Goal: Task Accomplishment & Management: Manage account settings

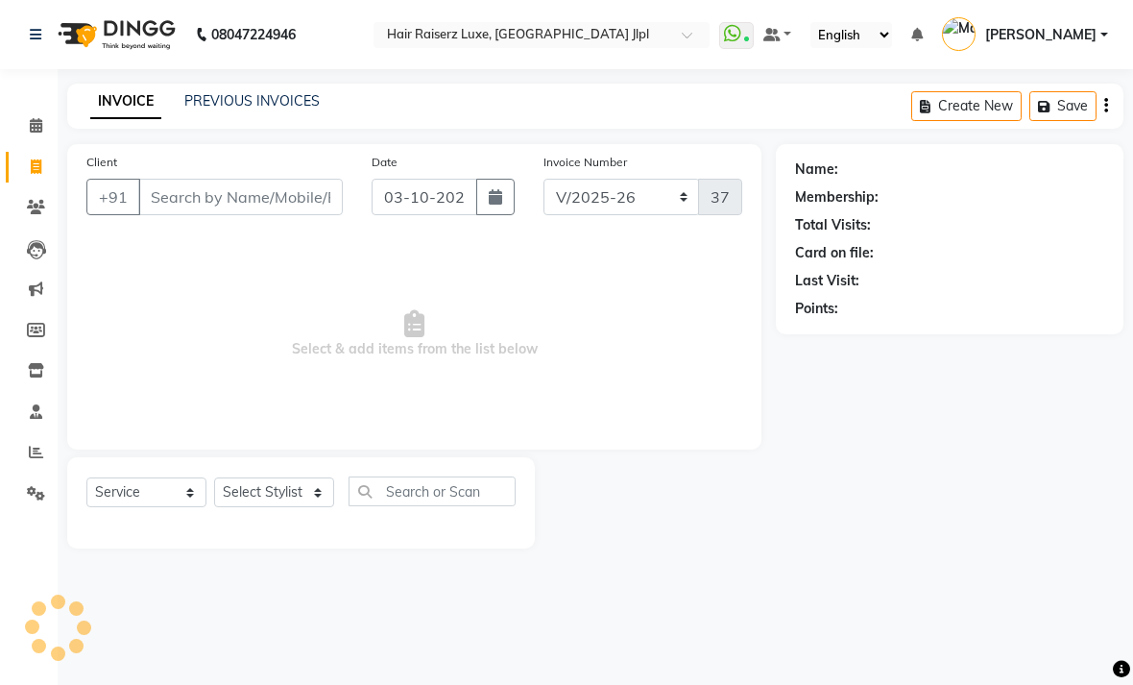
select select "5409"
select select "service"
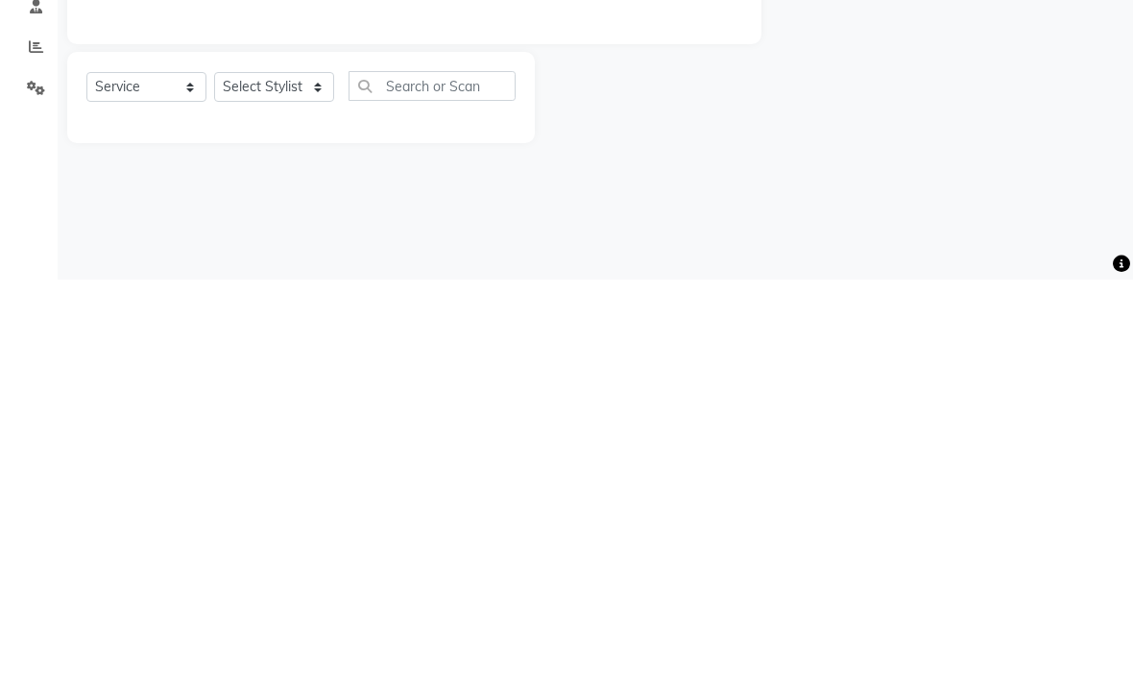
click at [832, 237] on div "08047224946 Select Location × Hair Raiserz Luxe, Sector 91 Jlpl WhatsApp Status…" at bounding box center [566, 342] width 1133 height 685
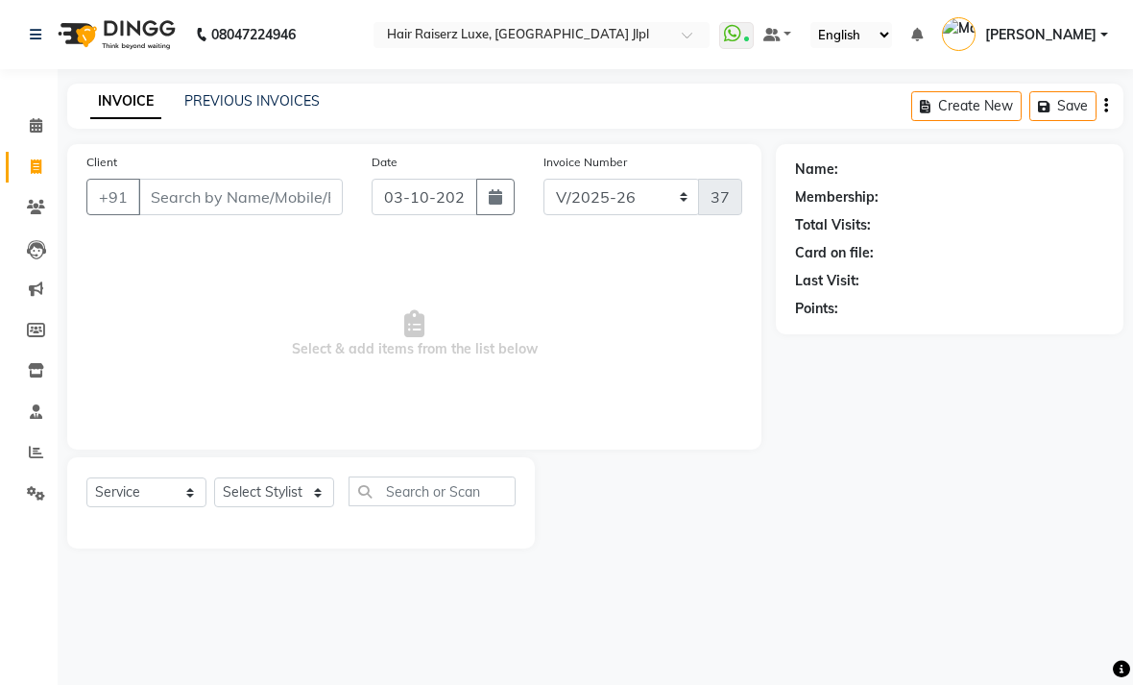
click at [281, 109] on link "PREVIOUS INVOICES" at bounding box center [251, 100] width 135 height 17
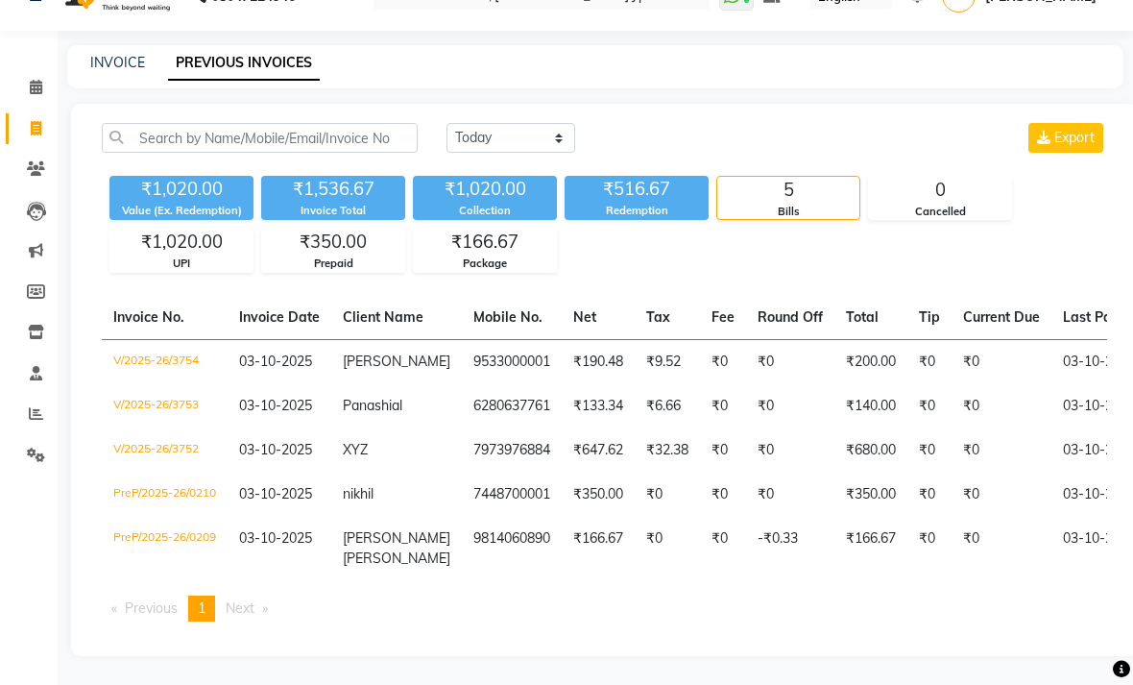
click at [138, 71] on link "INVOICE" at bounding box center [117, 62] width 55 height 17
select select "service"
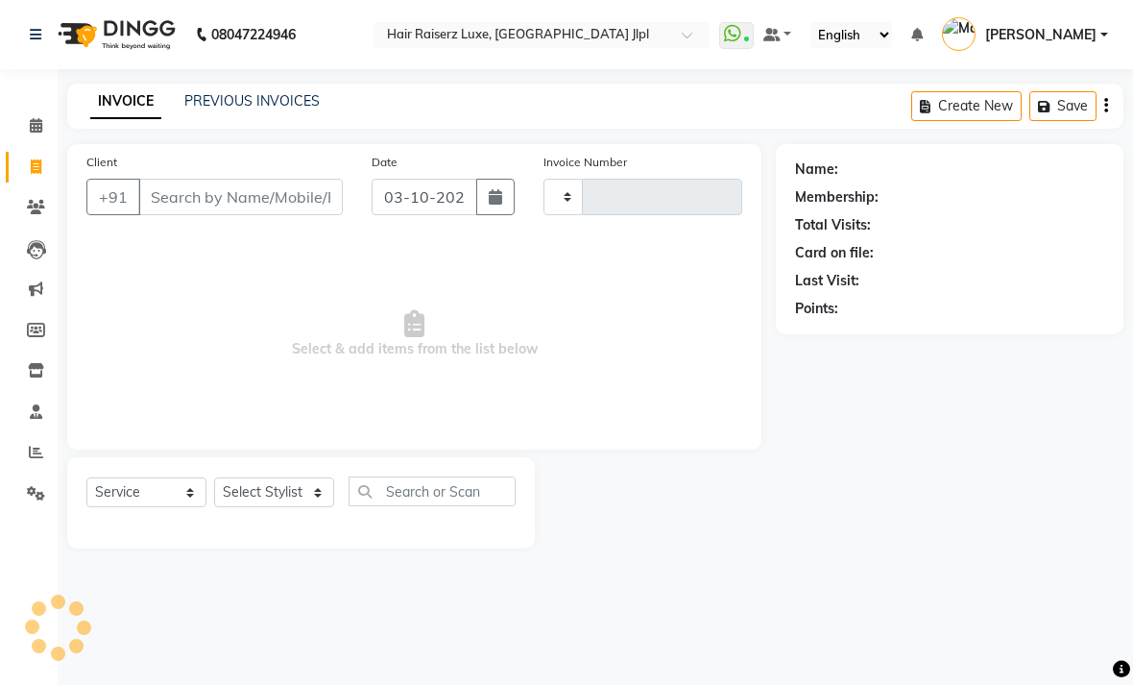
type input "3755"
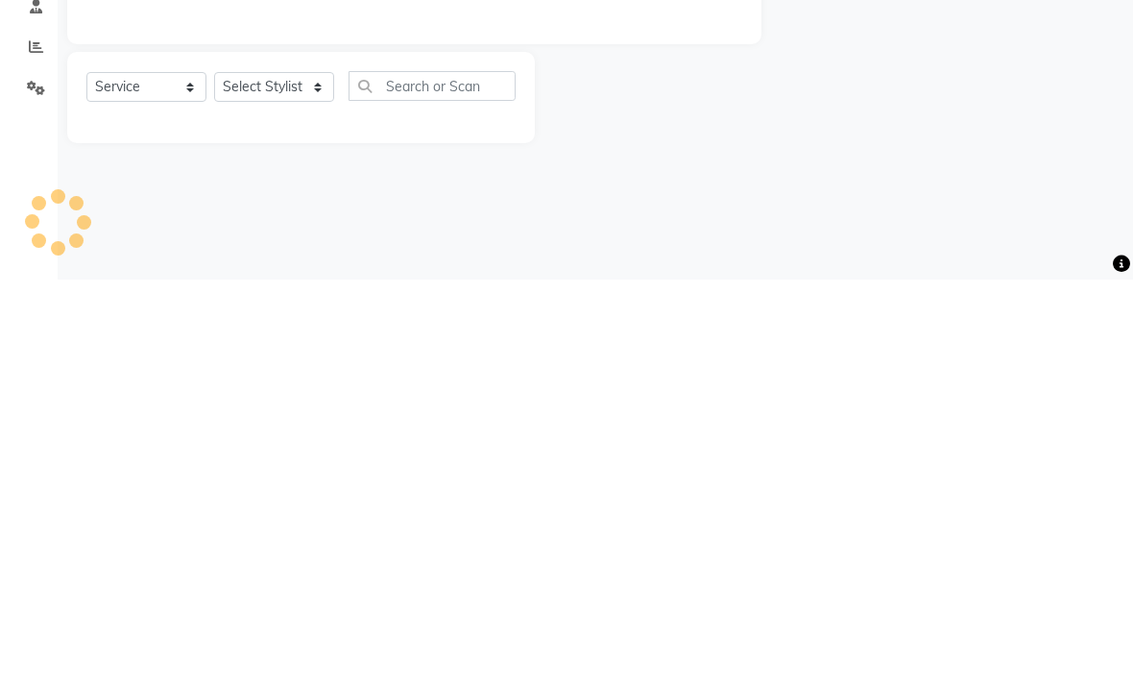
select select "5409"
click at [953, 193] on main "INVOICE PREVIOUS INVOICES Create New Save Client +91 Date 03-10-2025 Invoice Nu…" at bounding box center [596, 331] width 1076 height 494
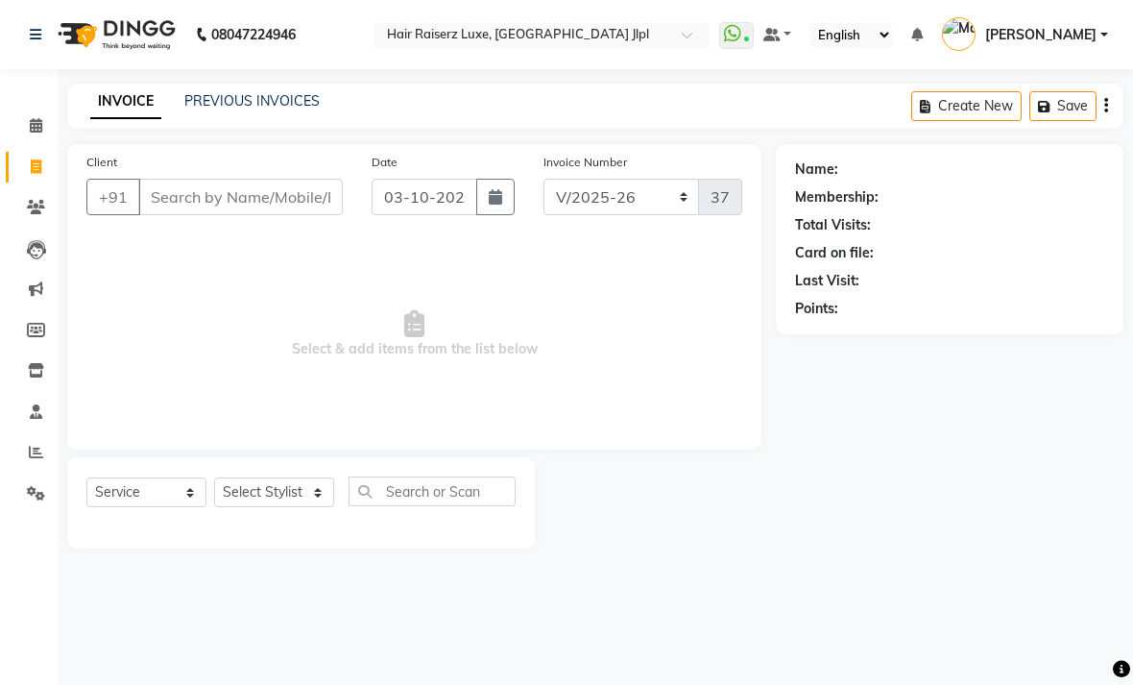
click at [259, 109] on link "PREVIOUS INVOICES" at bounding box center [251, 100] width 135 height 17
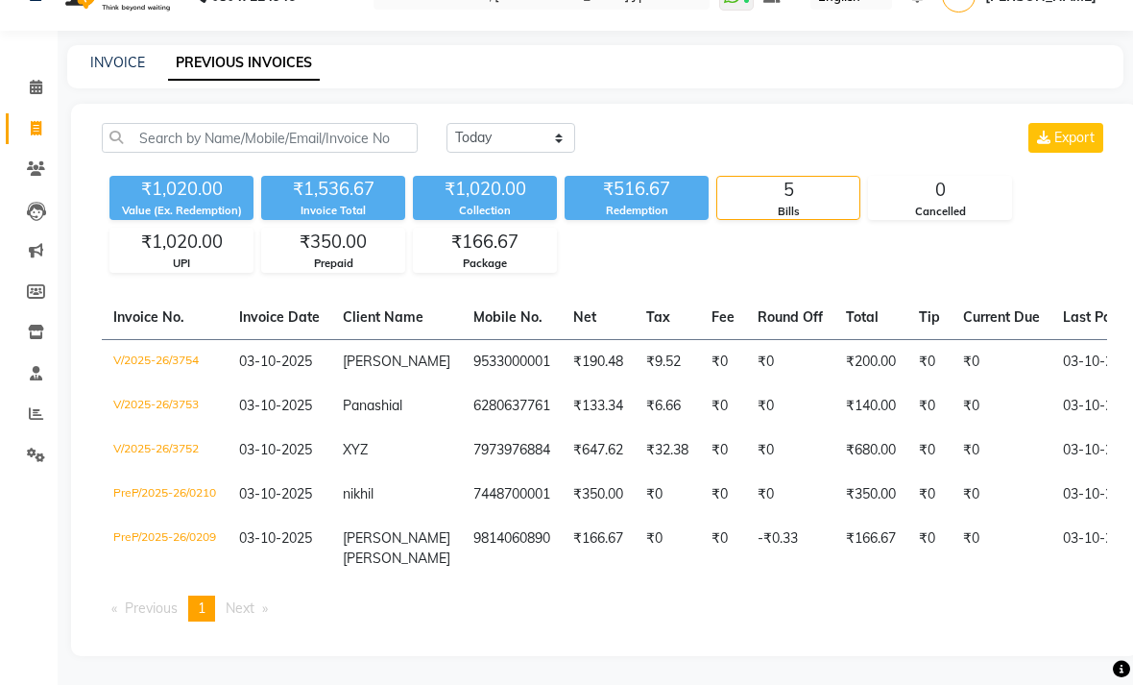
click at [119, 71] on link "INVOICE" at bounding box center [117, 62] width 55 height 17
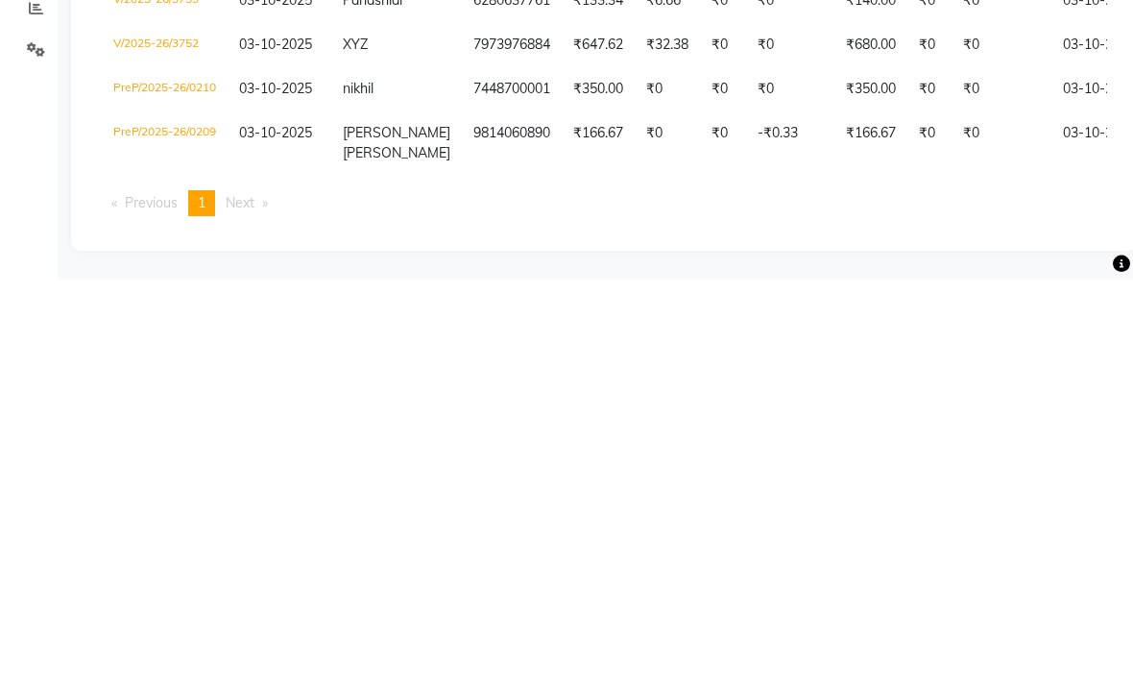
select select "5409"
select select "service"
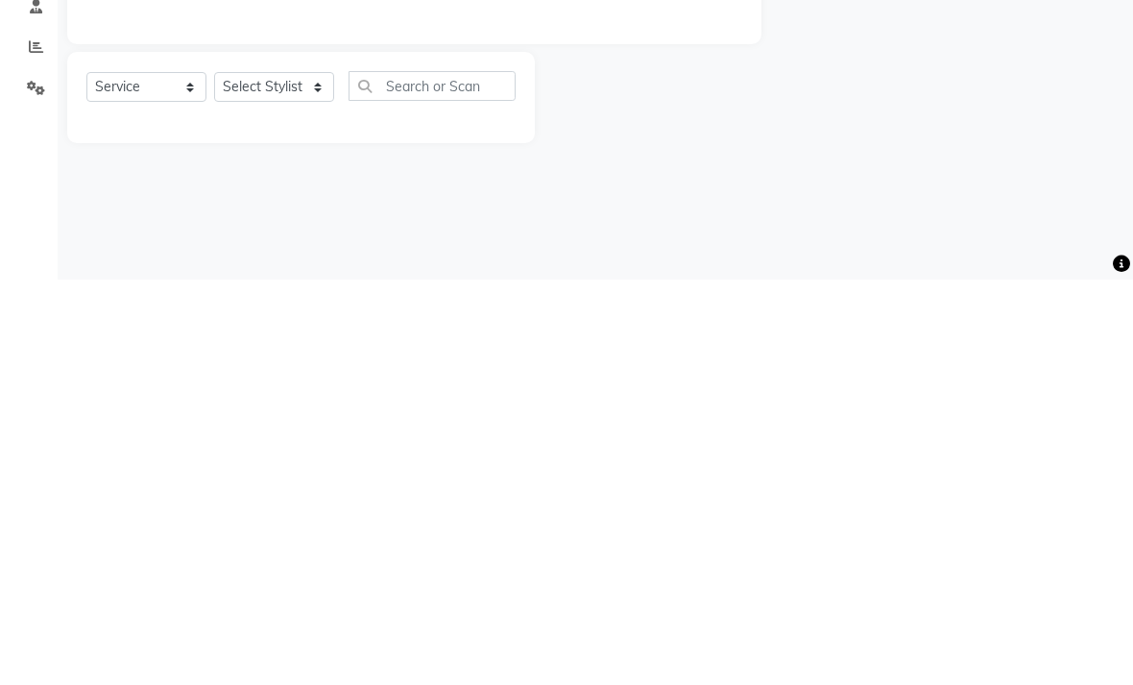
click at [906, 224] on div "08047224946 Select Location × Hair Raiserz Luxe, Sector 91 Jlpl WhatsApp Status…" at bounding box center [566, 342] width 1133 height 685
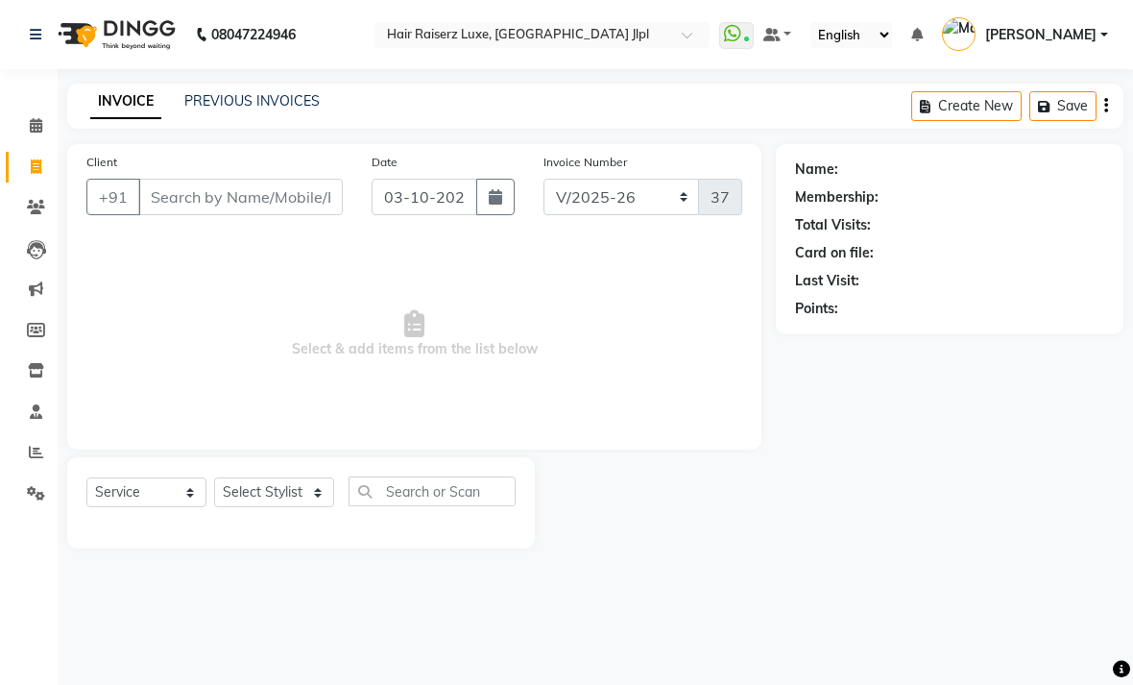
click at [288, 109] on link "PREVIOUS INVOICES" at bounding box center [251, 100] width 135 height 17
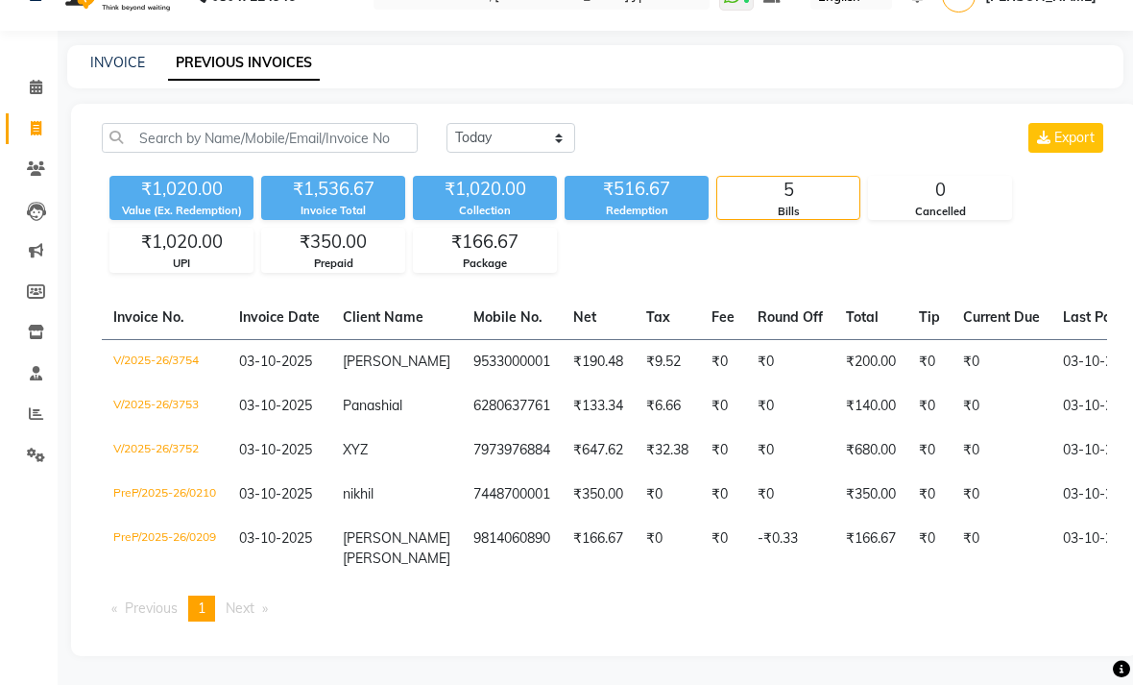
click at [308, 81] on link "PREVIOUS INVOICES" at bounding box center [244, 63] width 152 height 35
click at [132, 71] on link "INVOICE" at bounding box center [117, 62] width 55 height 17
select select "service"
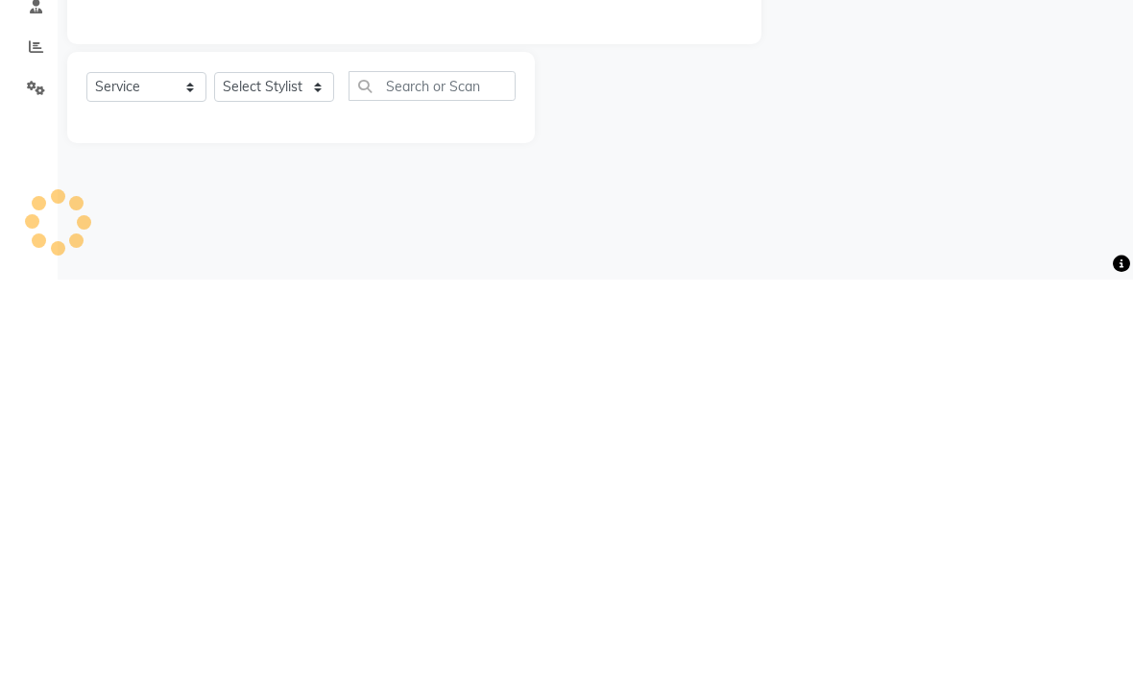
type input "3755"
select select "5409"
click at [744, 457] on div at bounding box center [655, 502] width 241 height 91
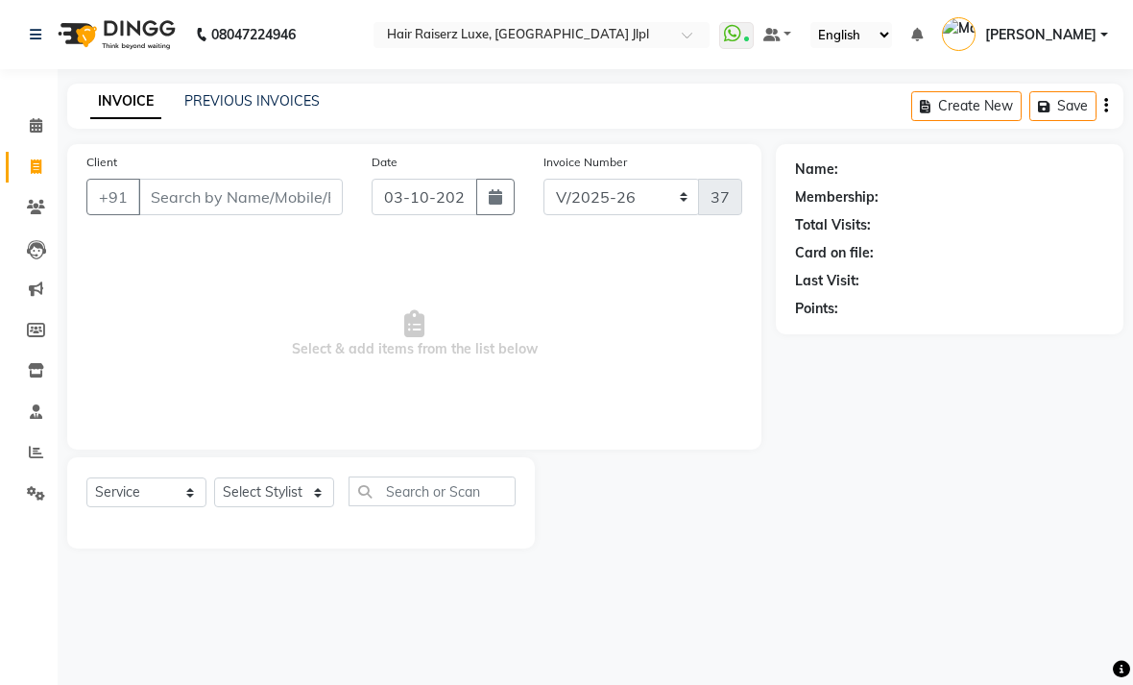
click at [285, 109] on link "PREVIOUS INVOICES" at bounding box center [251, 100] width 135 height 17
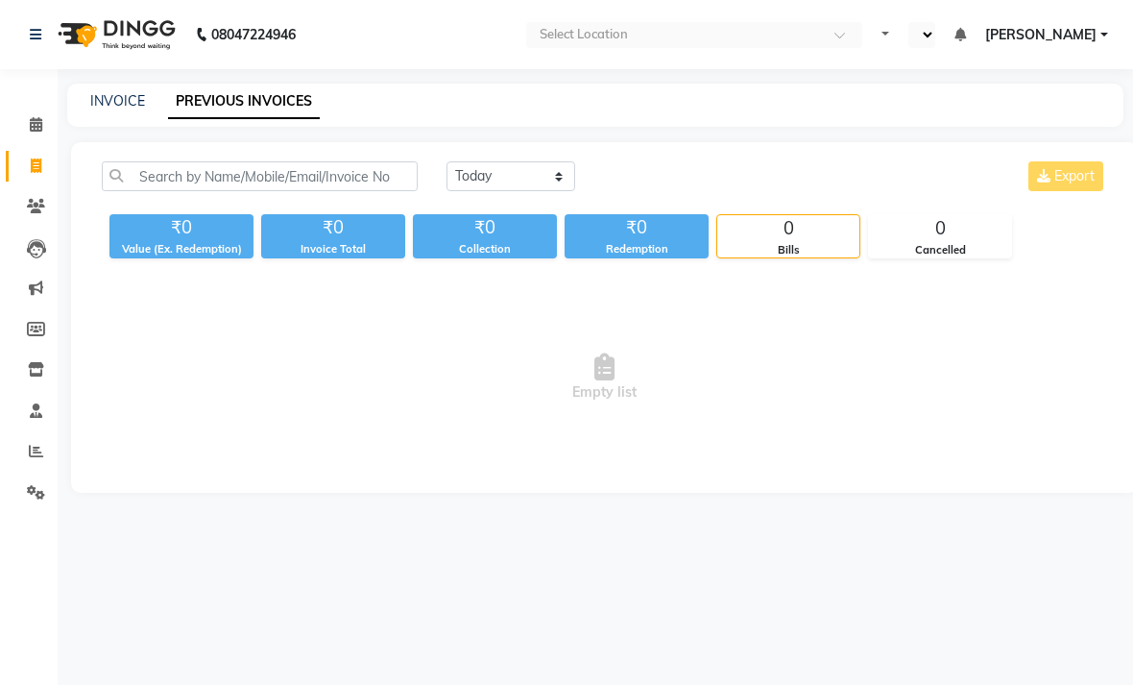
select select "en"
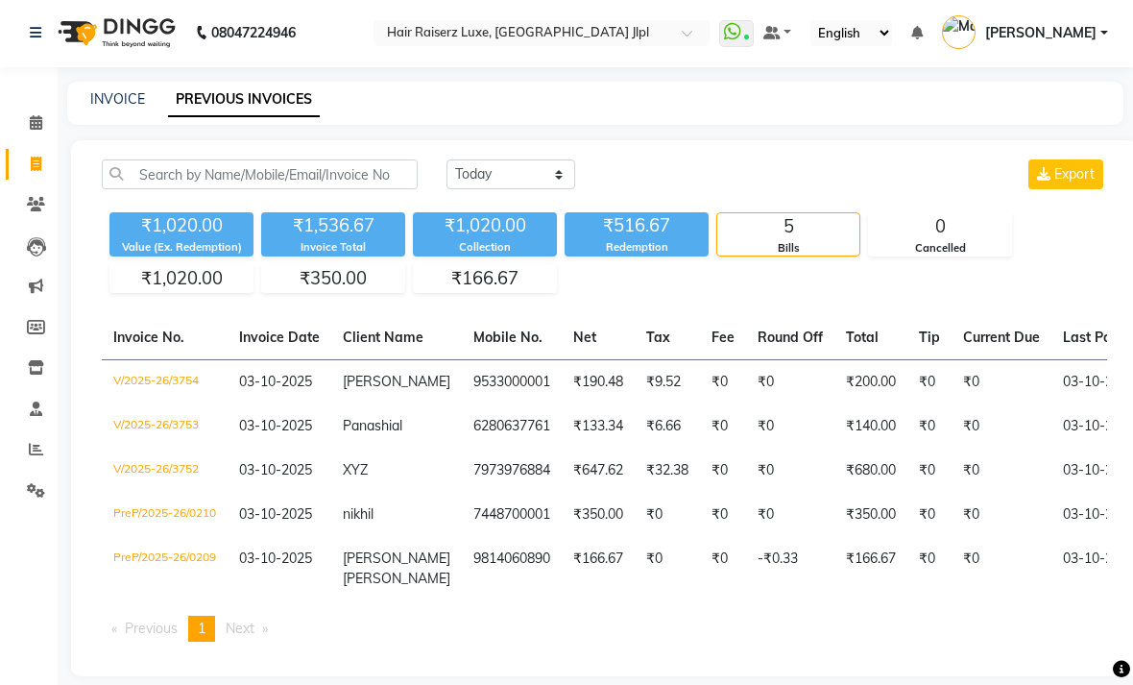
scroll to position [2, 0]
click at [117, 108] on link "INVOICE" at bounding box center [117, 98] width 55 height 17
select select "service"
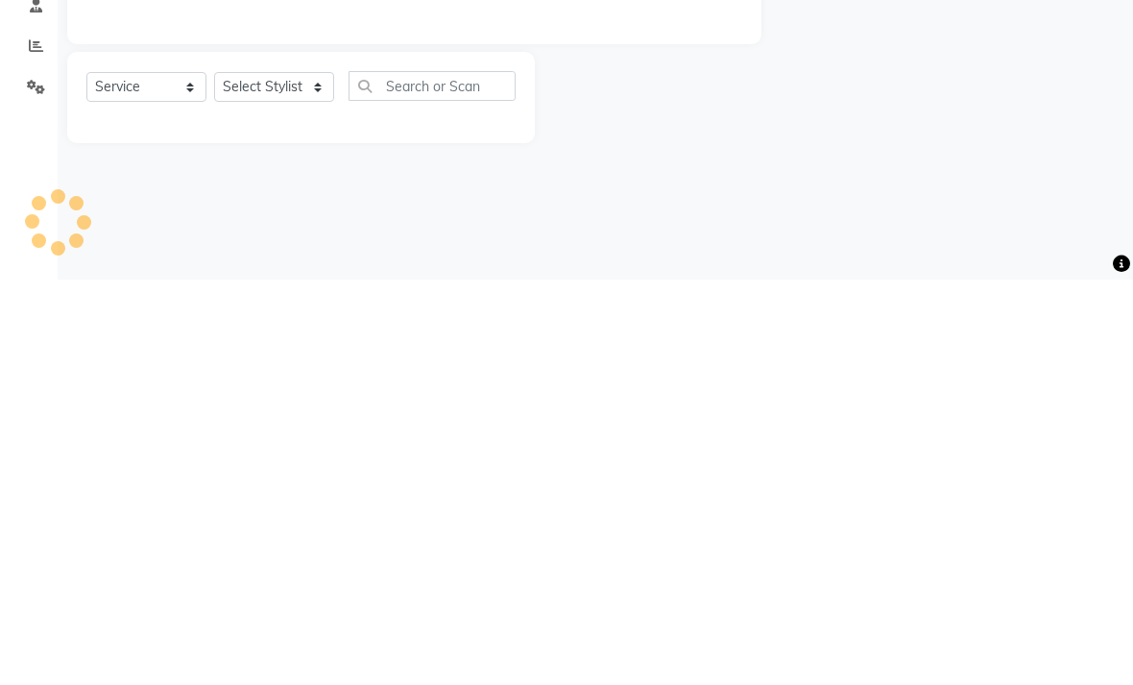
type input "3755"
select select "5409"
click at [713, 234] on div "08047224946 Select Location × Hair Raiserz Luxe, Sector 91 Jlpl WhatsApp Status…" at bounding box center [566, 342] width 1133 height 685
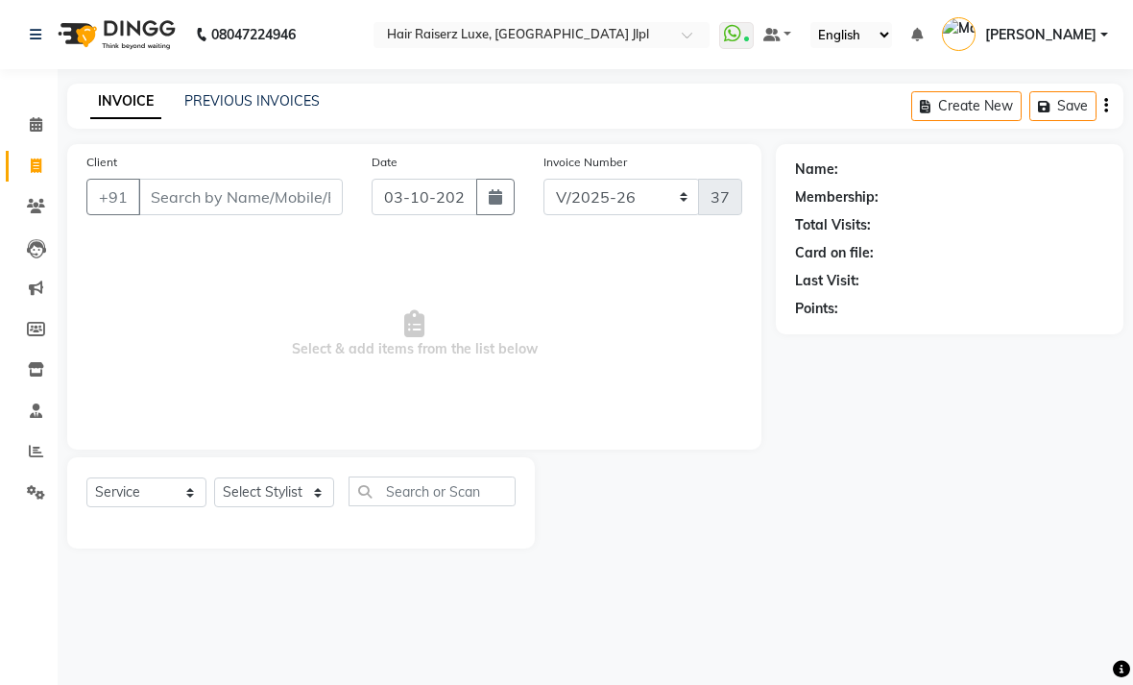
click at [263, 109] on link "PREVIOUS INVOICES" at bounding box center [251, 100] width 135 height 17
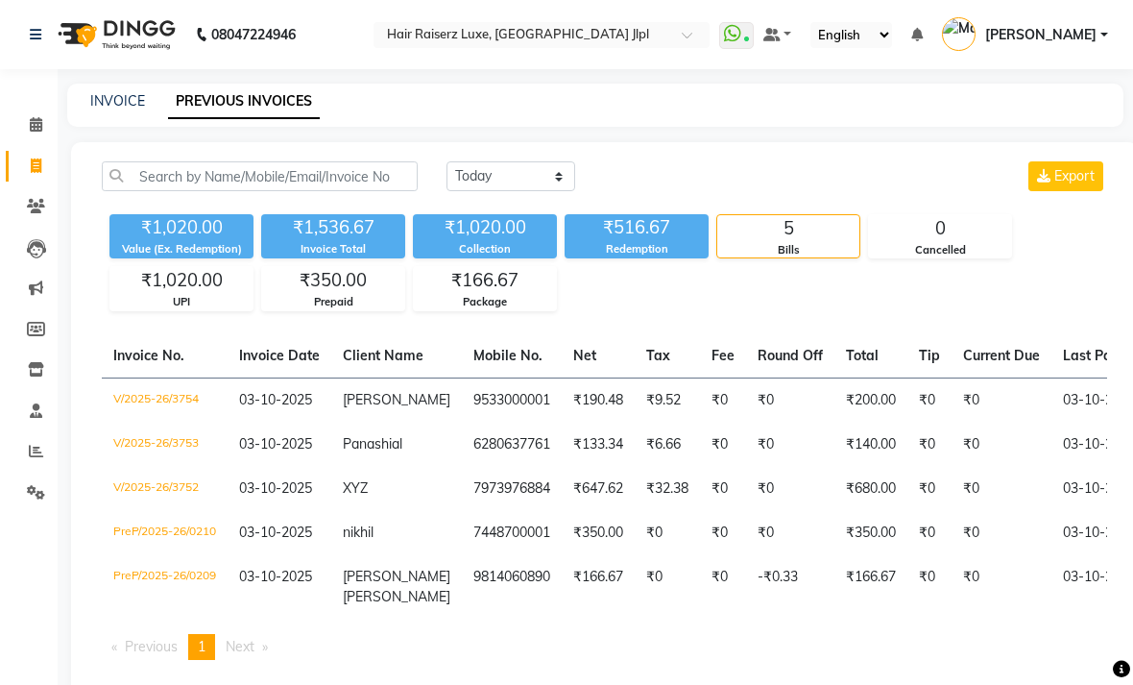
click at [119, 109] on link "INVOICE" at bounding box center [117, 100] width 55 height 17
select select "service"
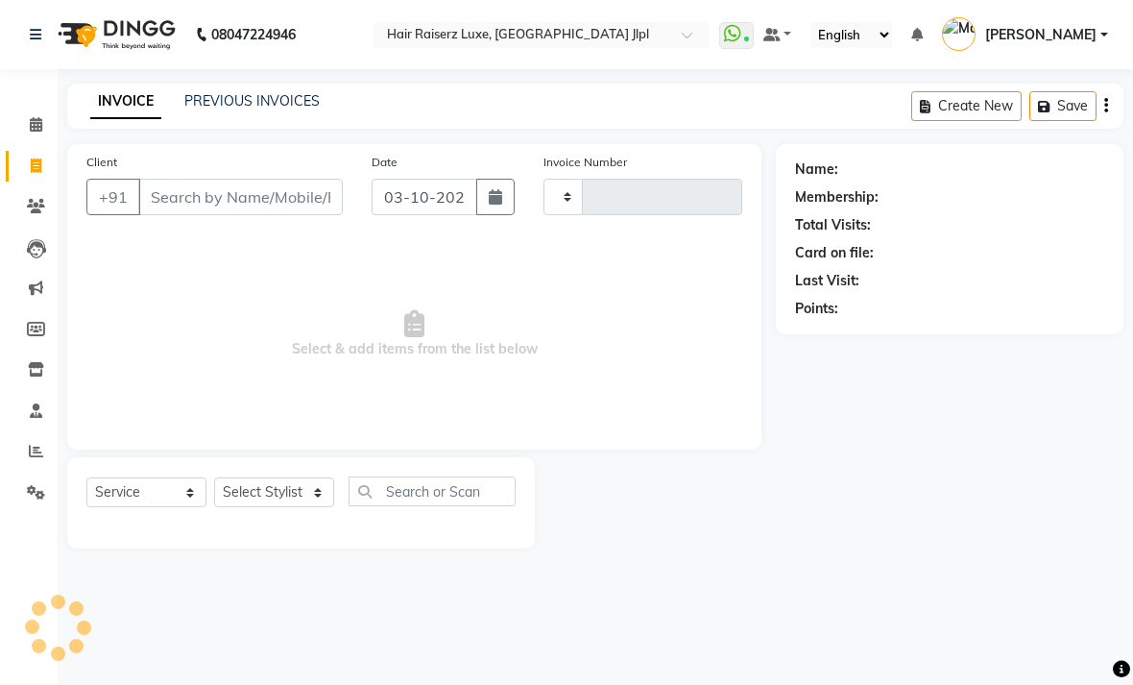
type input "3755"
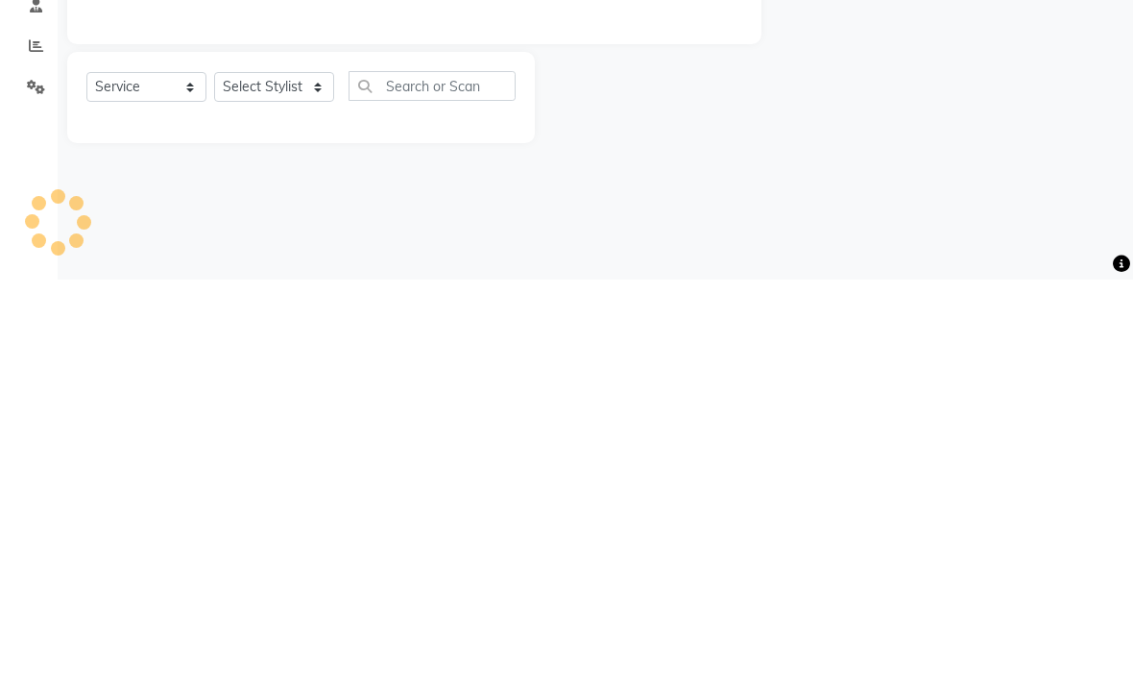
select select "5409"
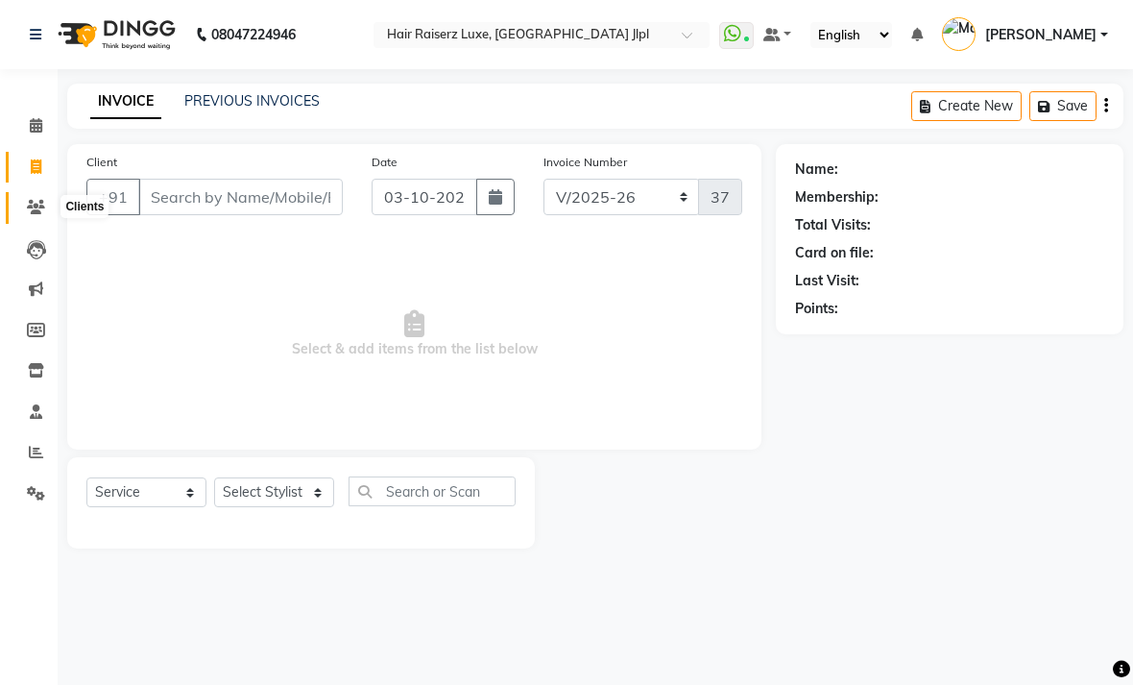
click at [38, 206] on icon at bounding box center [36, 207] width 18 height 14
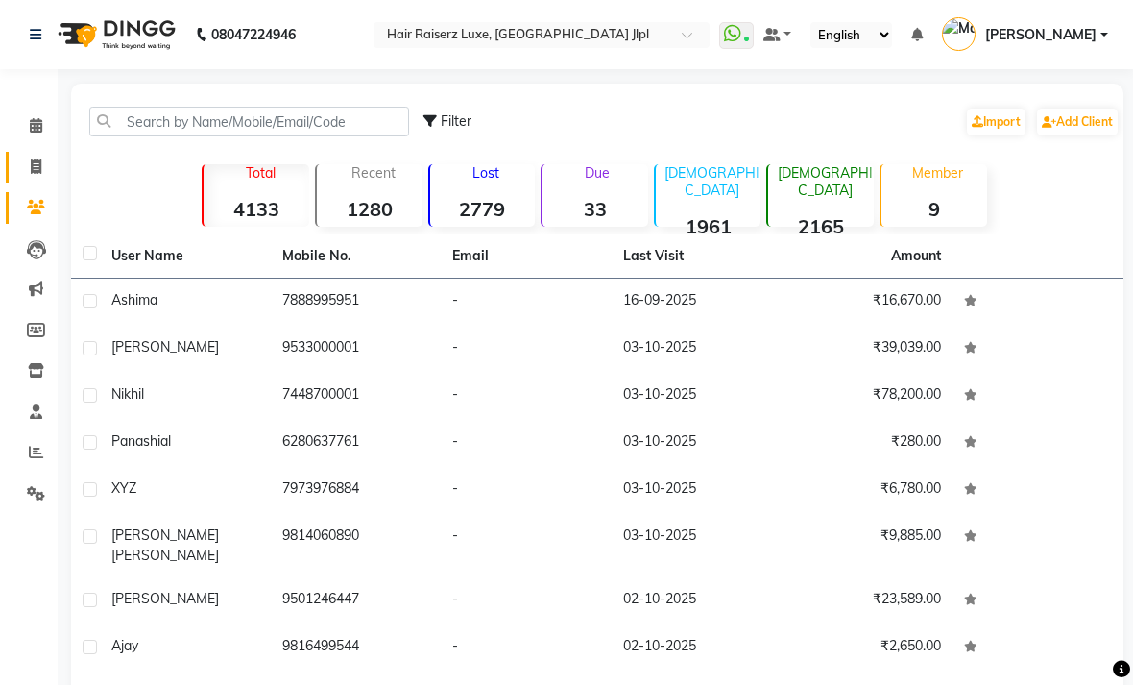
click at [41, 175] on span at bounding box center [36, 168] width 34 height 22
select select "service"
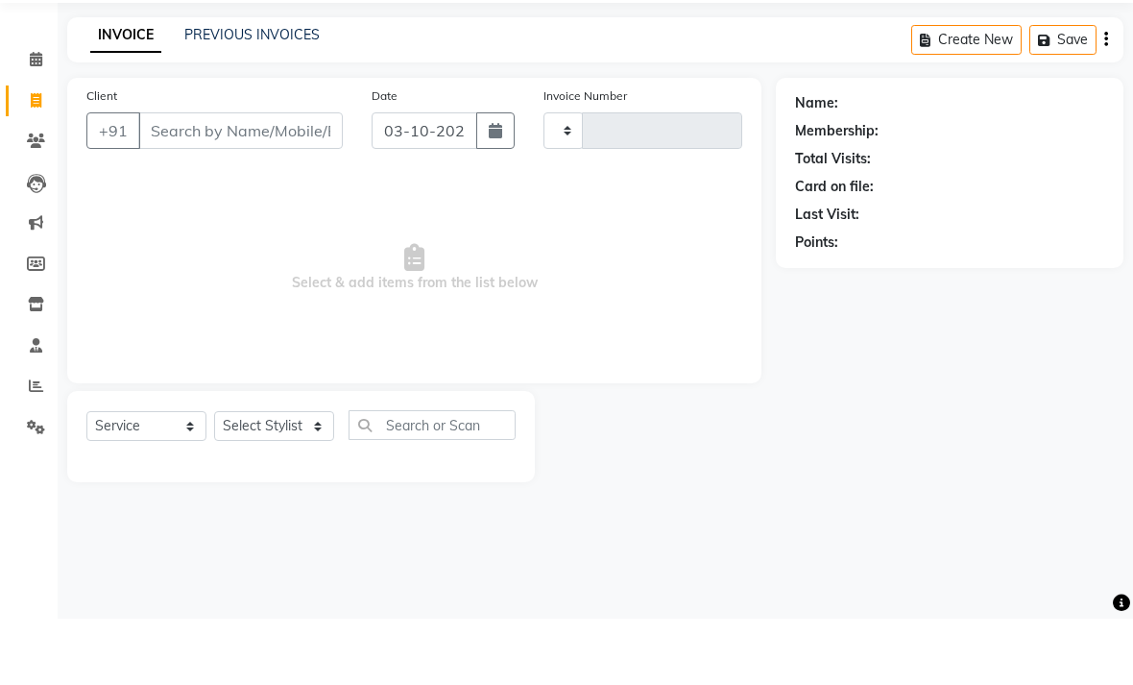
type input "3755"
select select "5409"
click at [300, 92] on link "PREVIOUS INVOICES" at bounding box center [251, 100] width 135 height 17
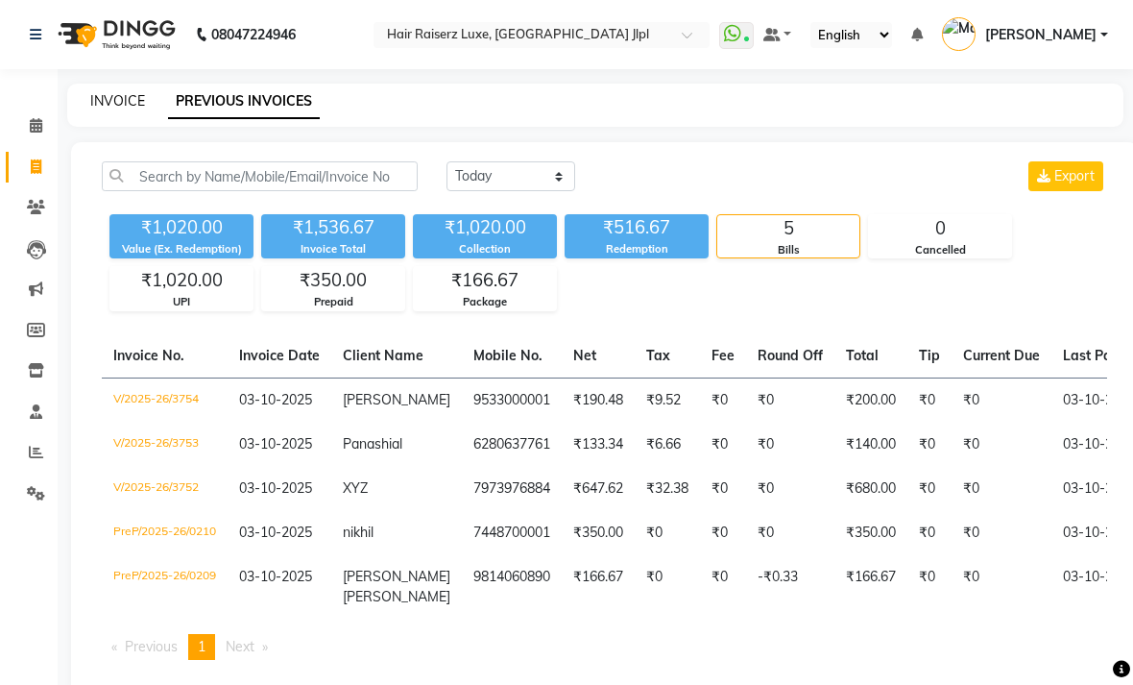
click at [123, 109] on link "INVOICE" at bounding box center [117, 100] width 55 height 17
select select "5409"
select select "service"
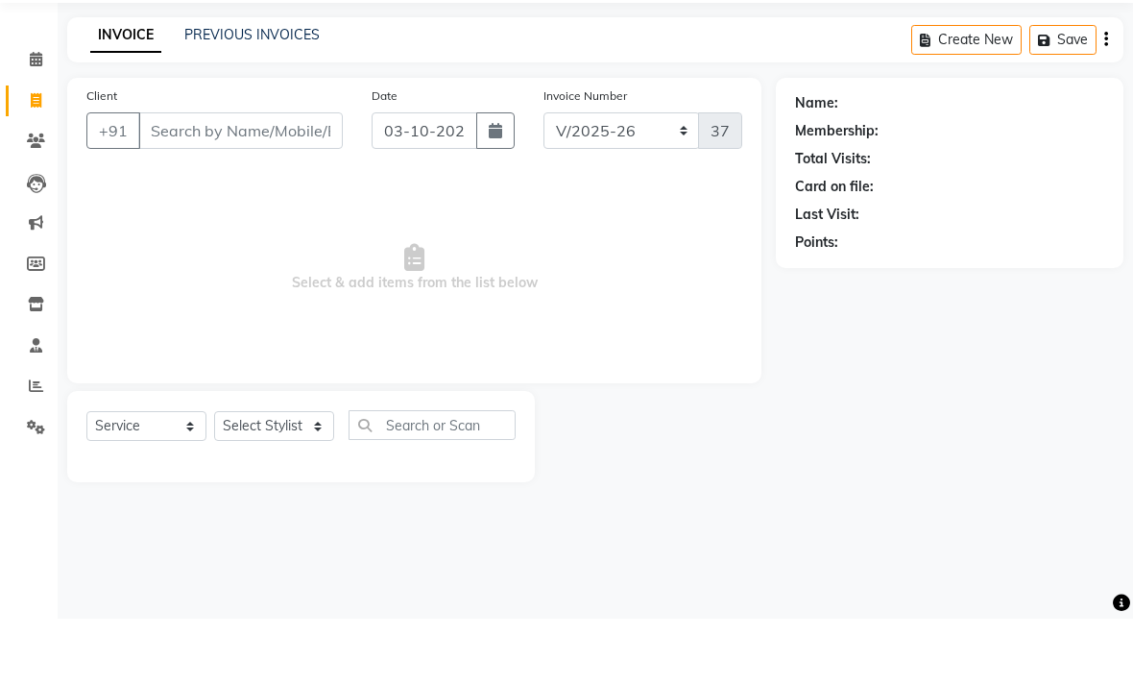
click at [968, 473] on div "Name: Membership: Total Visits: Card on file: Last Visit: Points:" at bounding box center [957, 346] width 362 height 404
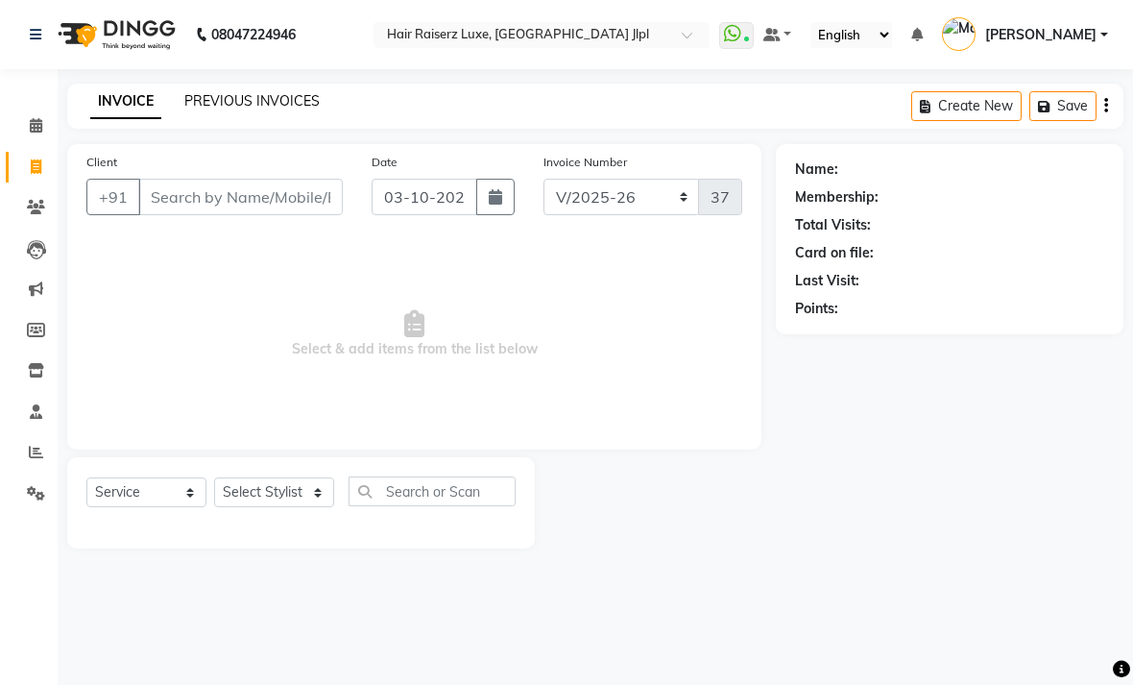
click at [295, 109] on link "PREVIOUS INVOICES" at bounding box center [251, 100] width 135 height 17
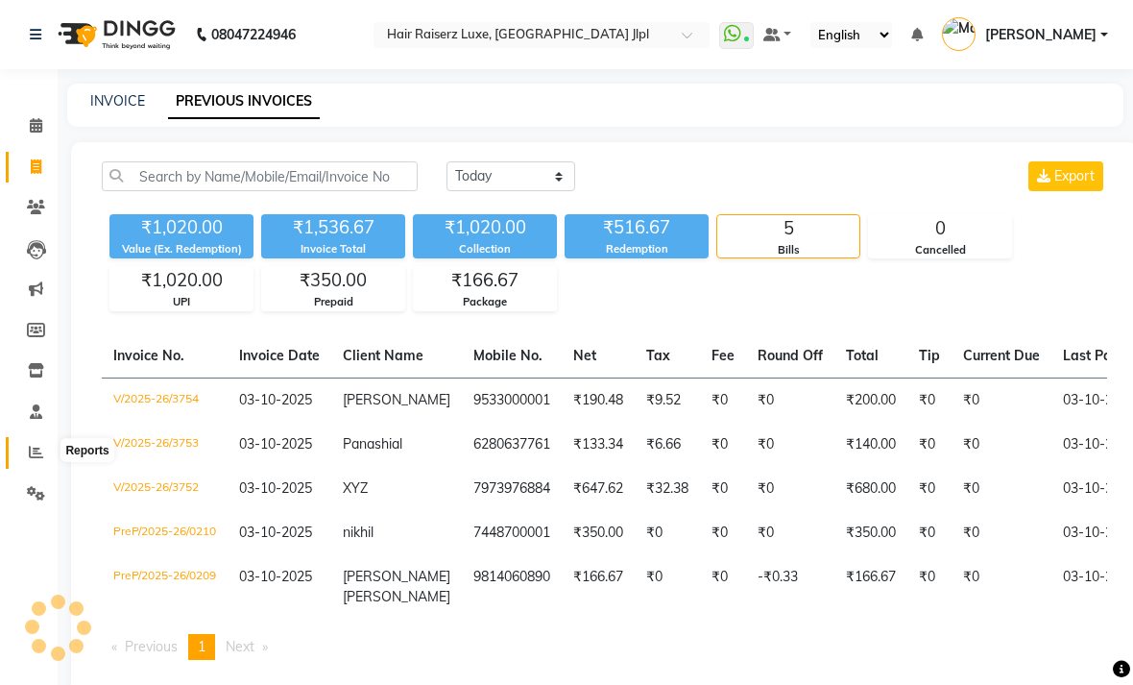
click at [29, 442] on span at bounding box center [36, 453] width 34 height 22
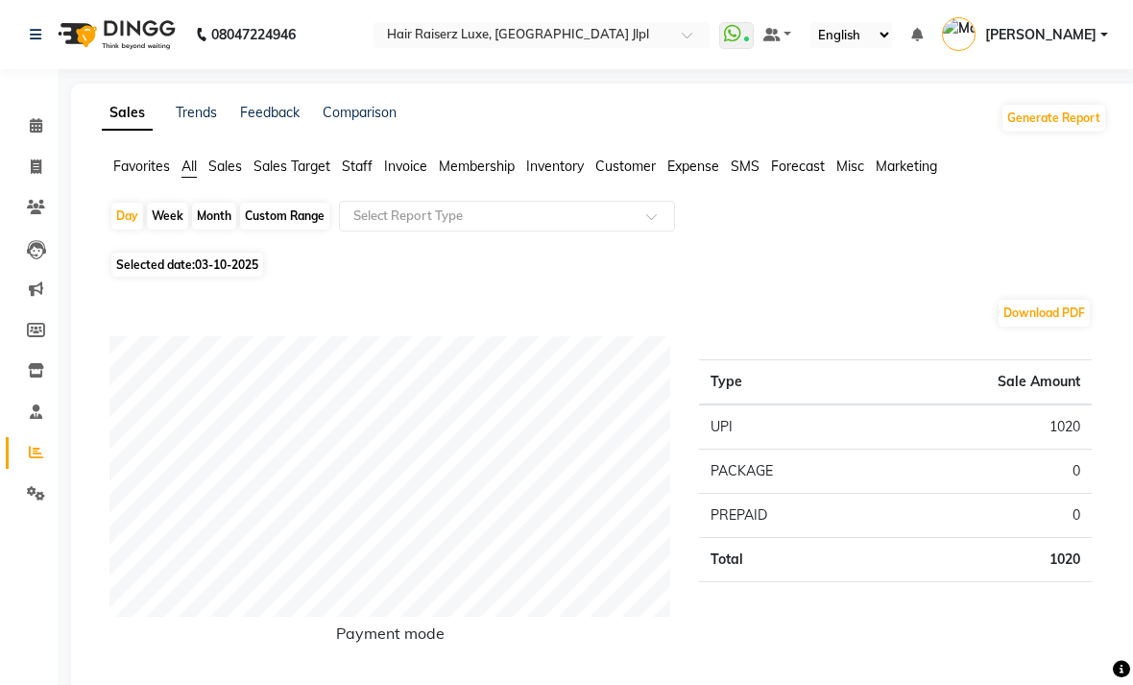
click at [316, 175] on span "Sales Target" at bounding box center [292, 165] width 77 height 17
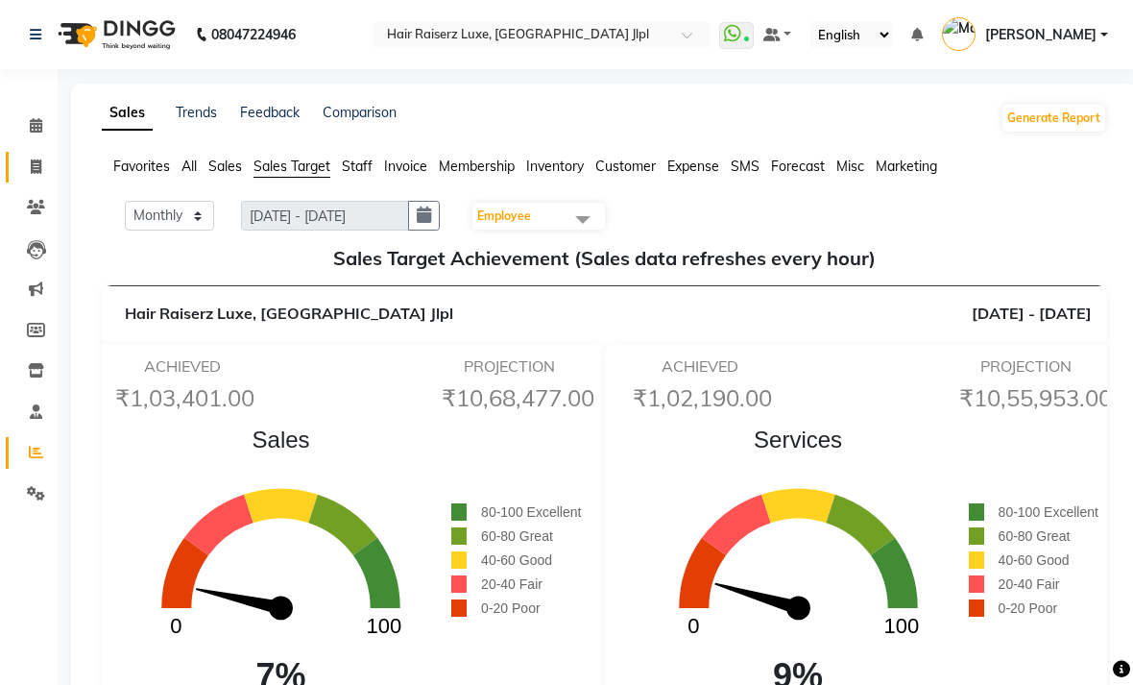
click at [30, 180] on link "Invoice" at bounding box center [29, 168] width 46 height 32
select select "service"
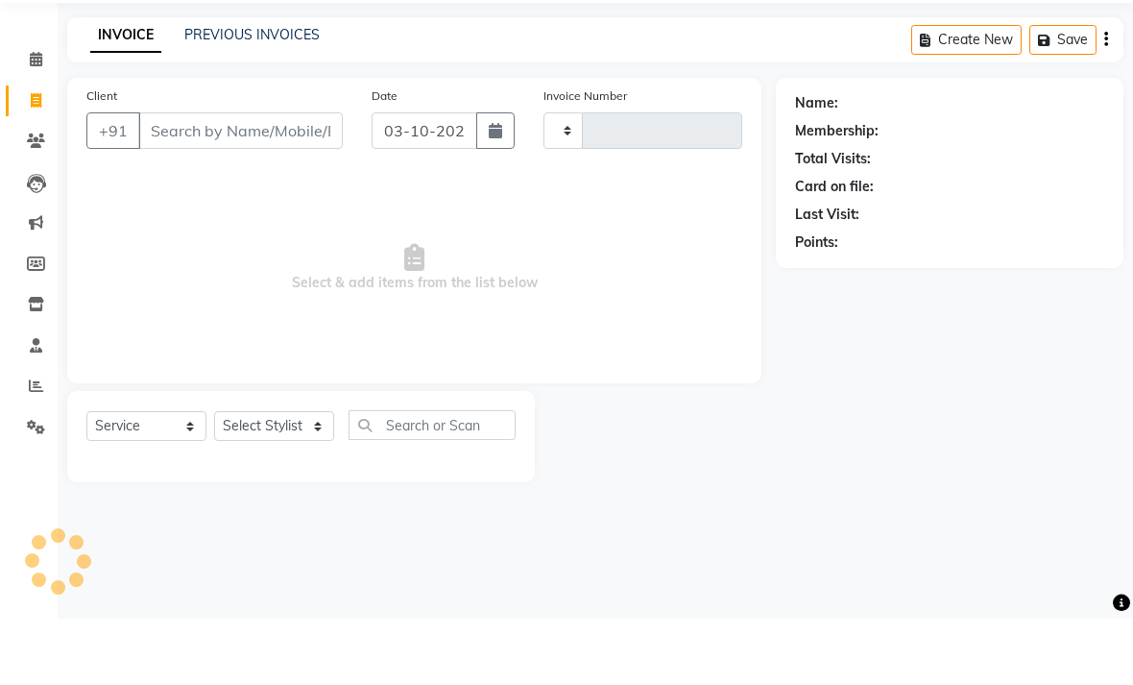
type input "3755"
select select "5409"
click at [297, 92] on link "PREVIOUS INVOICES" at bounding box center [251, 100] width 135 height 17
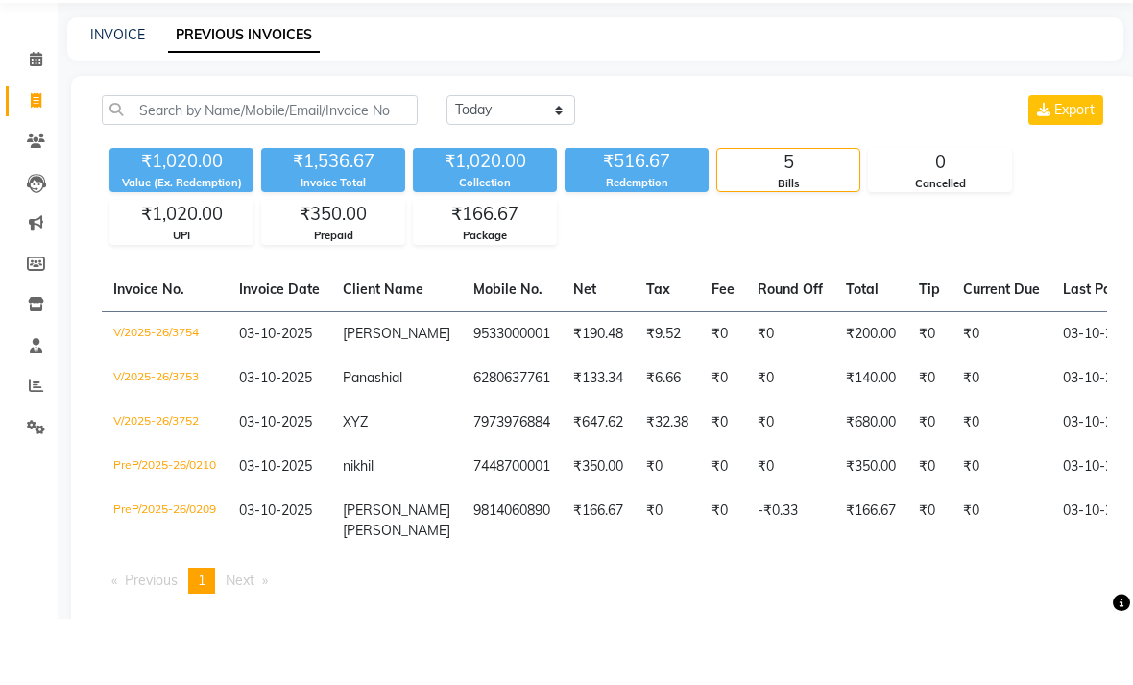
scroll to position [62, 0]
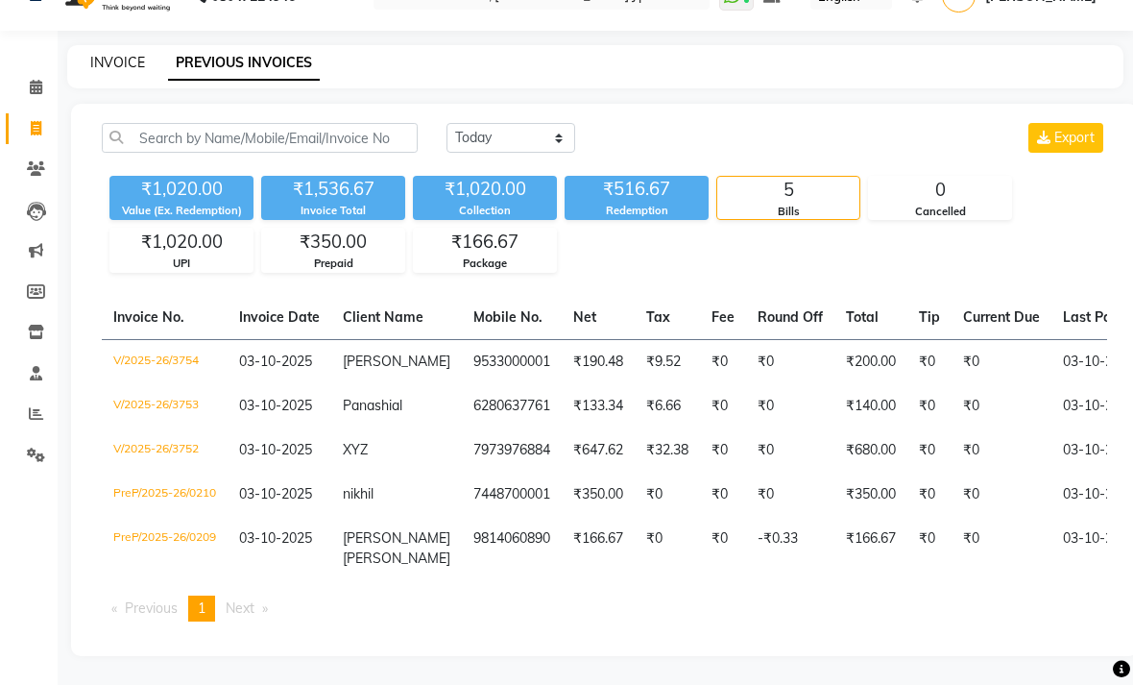
click at [134, 61] on link "INVOICE" at bounding box center [117, 62] width 55 height 17
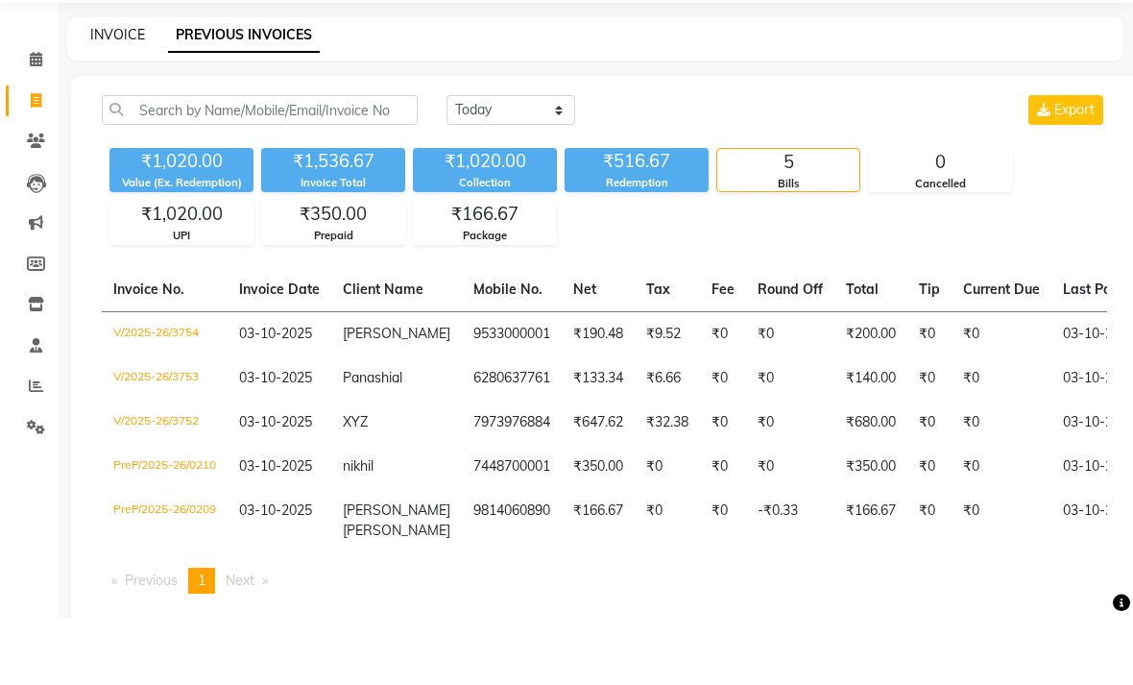
select select "5409"
select select "service"
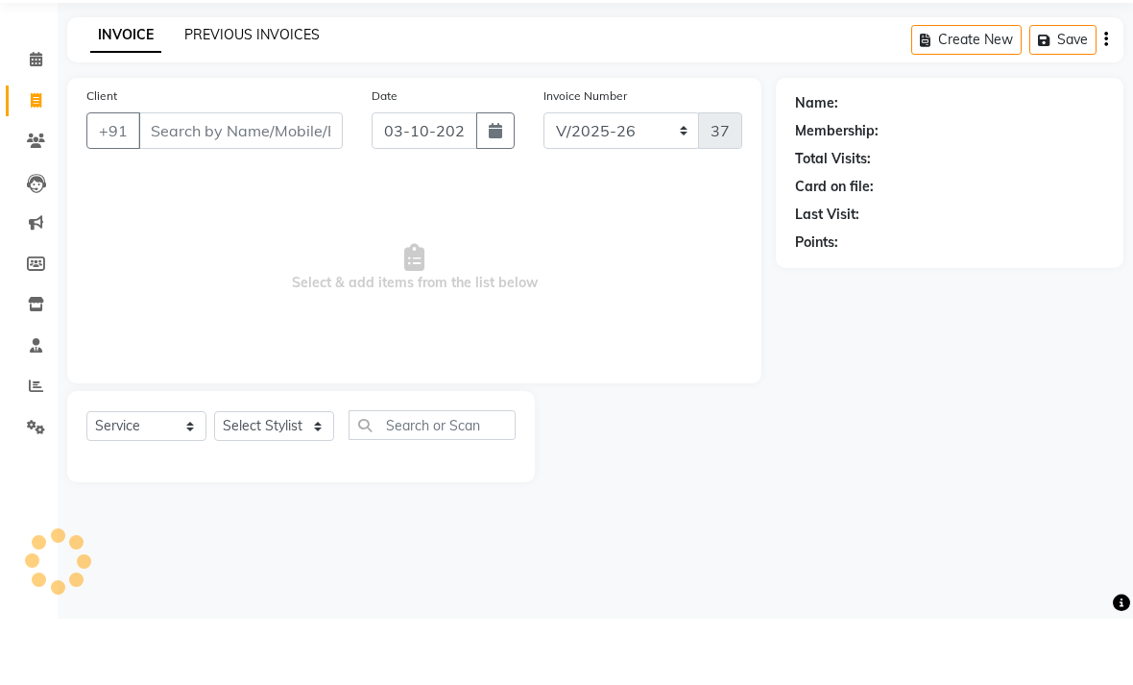
click at [290, 92] on link "PREVIOUS INVOICES" at bounding box center [251, 100] width 135 height 17
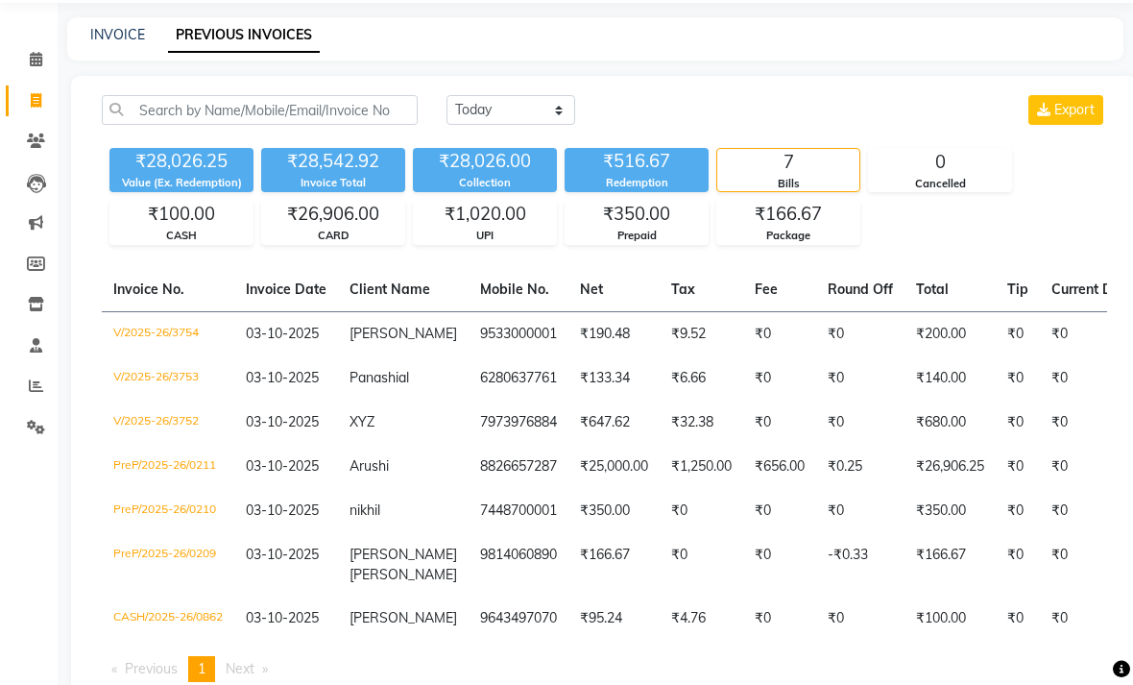
scroll to position [58, 0]
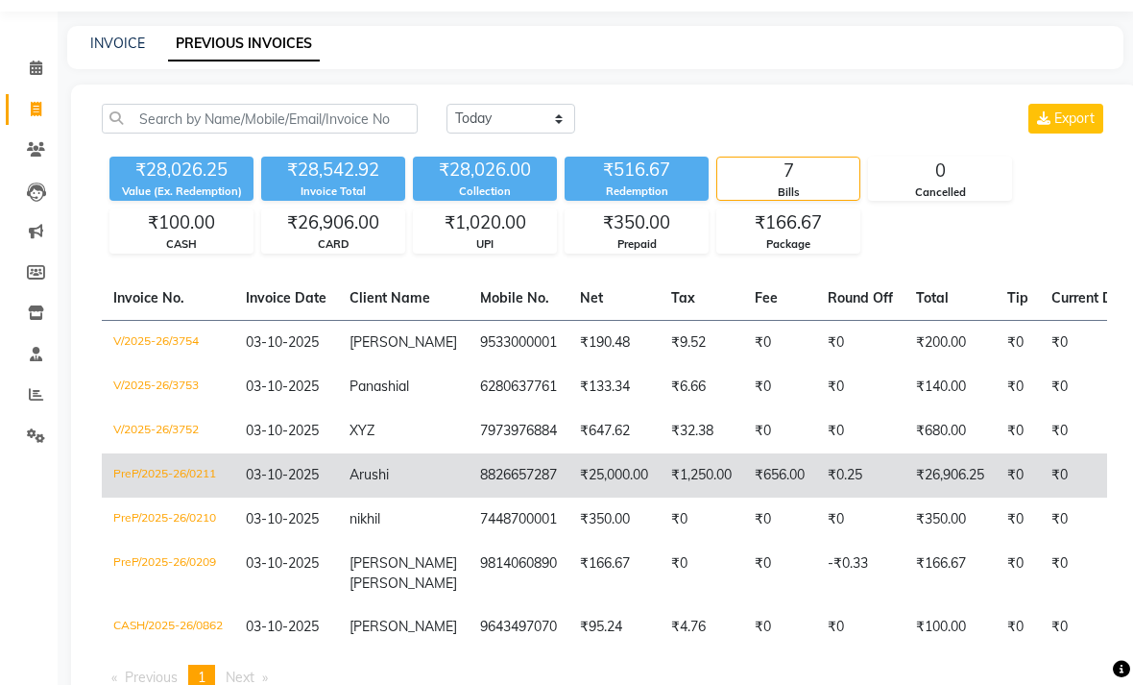
click at [949, 497] on td "₹26,906.25" at bounding box center [950, 475] width 91 height 44
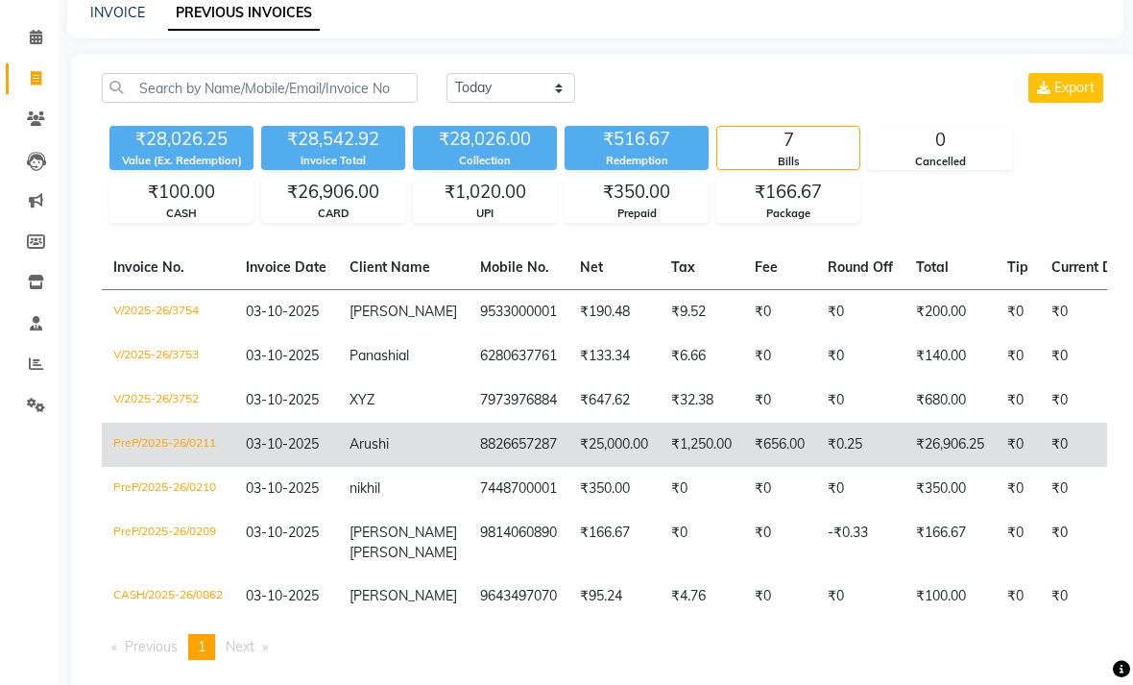
click at [470, 467] on td "8826657287" at bounding box center [519, 445] width 100 height 44
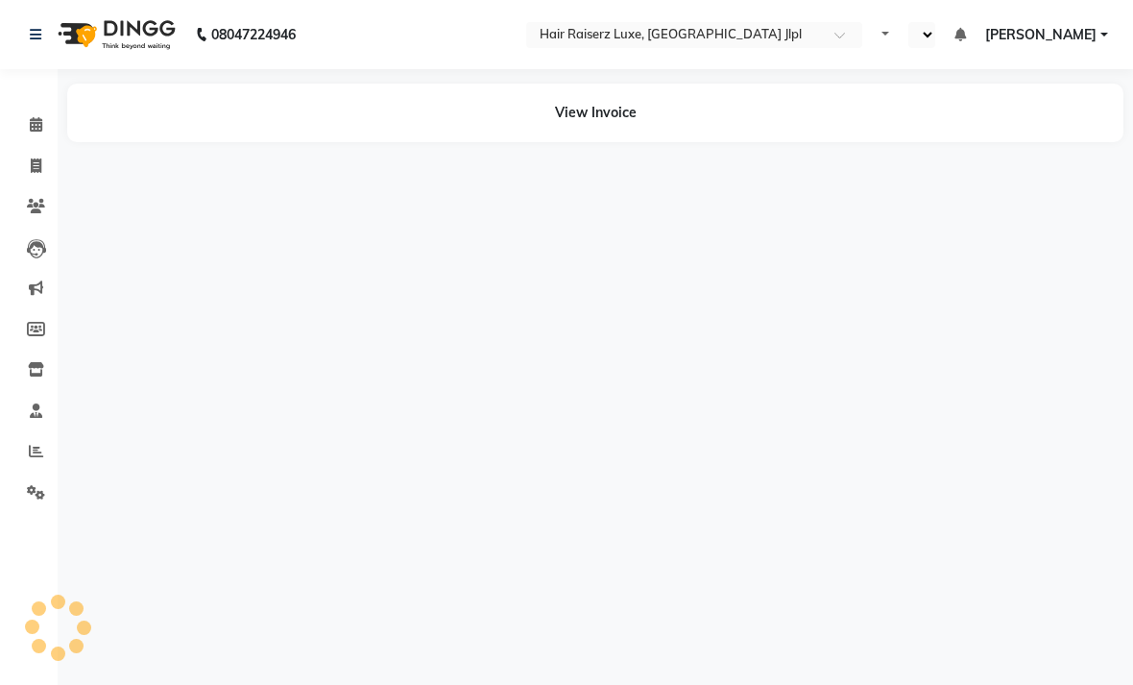
select select "en"
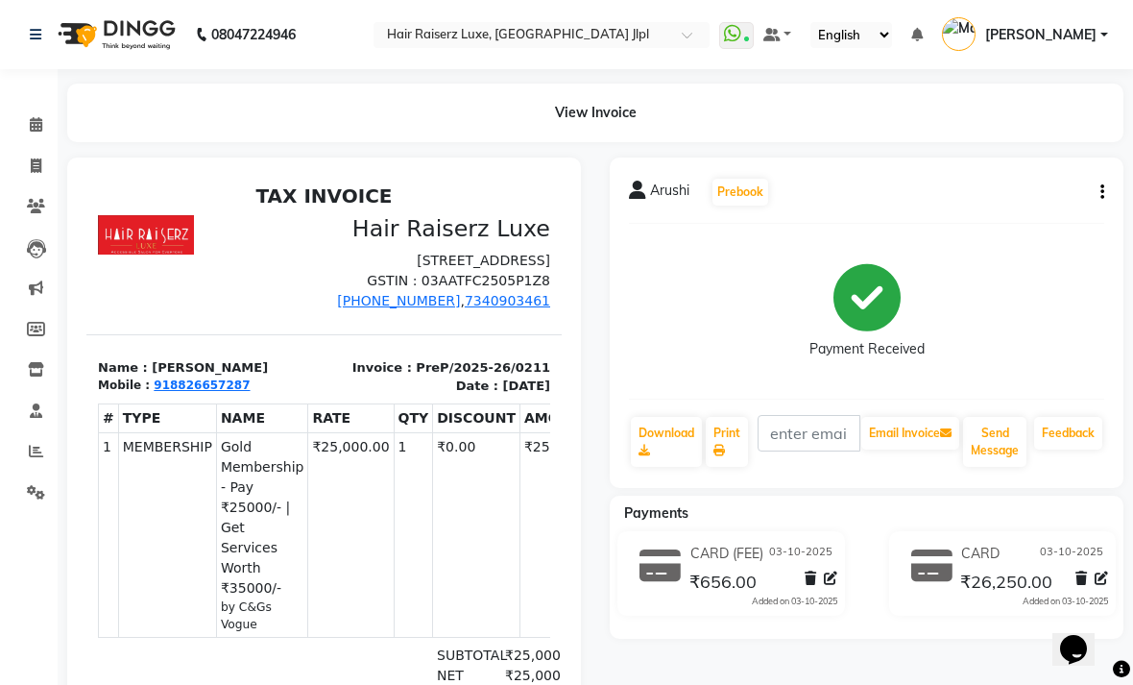
click at [1093, 203] on button "button" at bounding box center [1099, 192] width 12 height 20
click at [1049, 179] on div "Cancel Invoice" at bounding box center [1025, 183] width 96 height 24
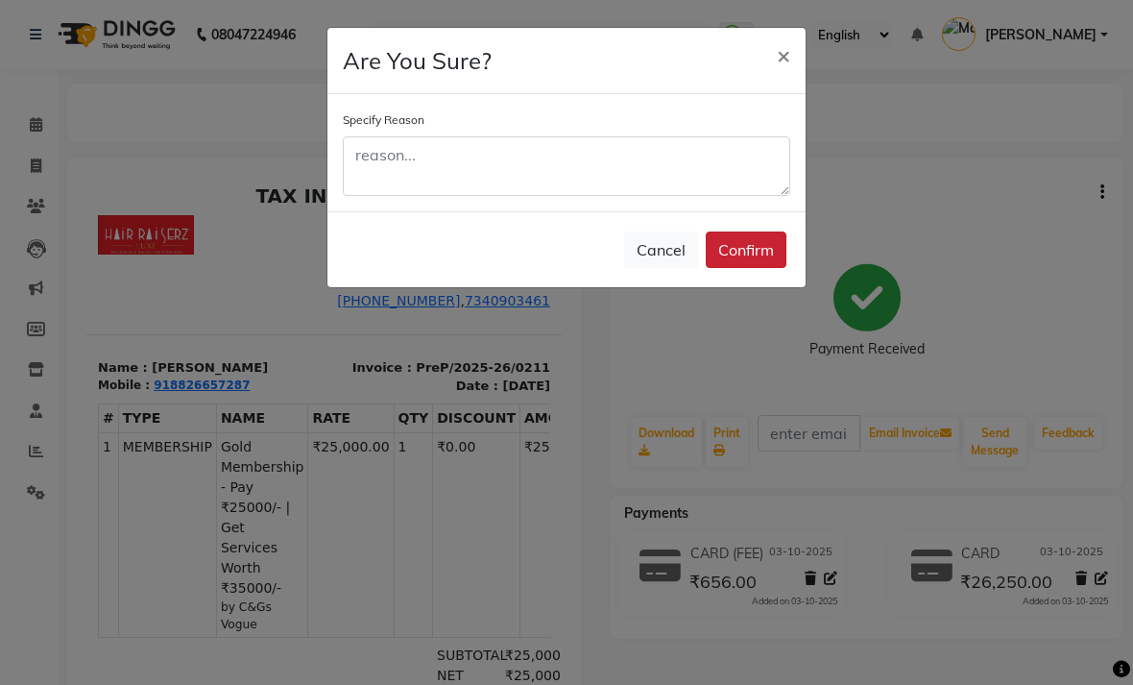
click at [737, 248] on button "Confirm" at bounding box center [746, 249] width 81 height 36
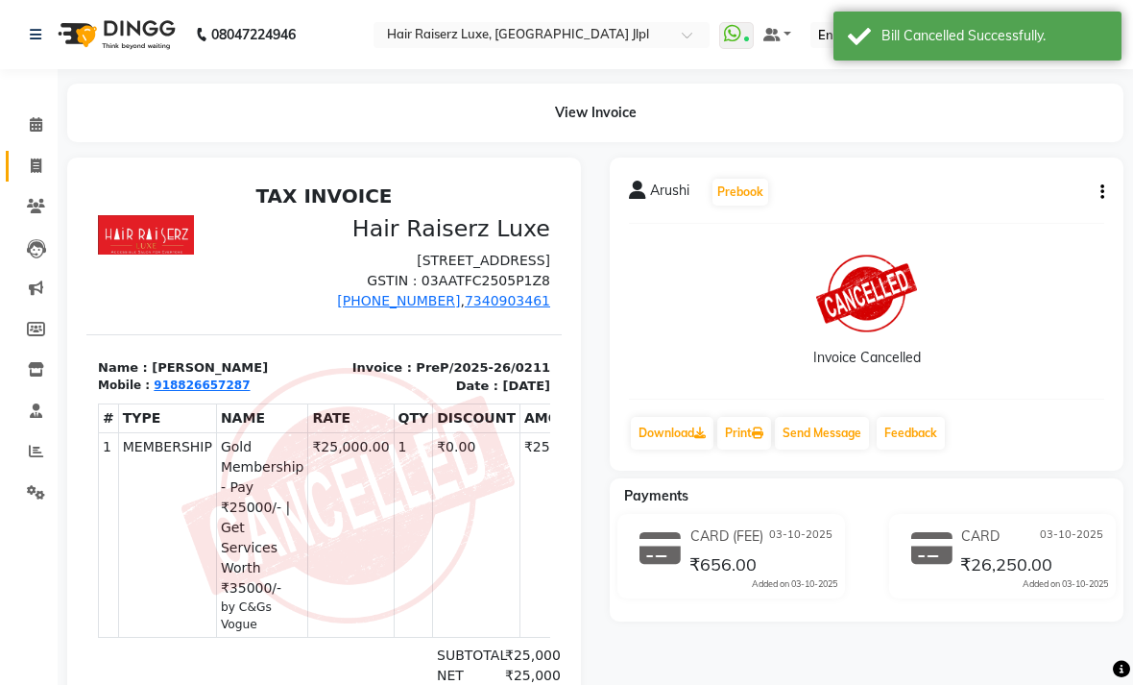
click at [38, 163] on icon at bounding box center [36, 165] width 11 height 14
select select "service"
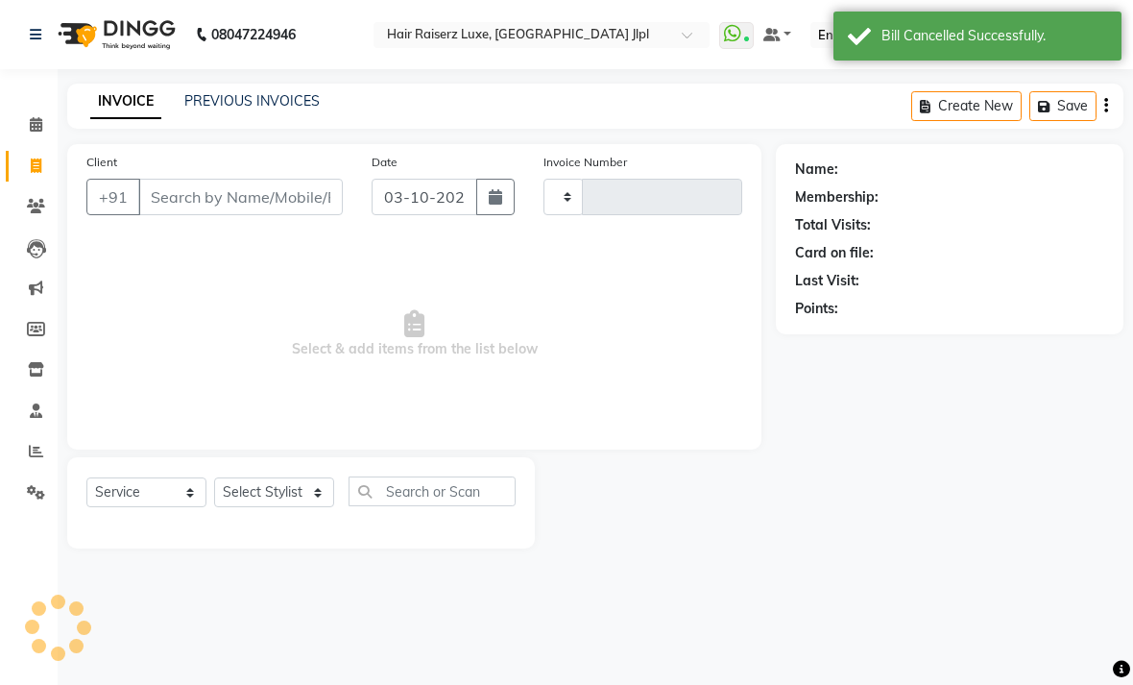
type input "3755"
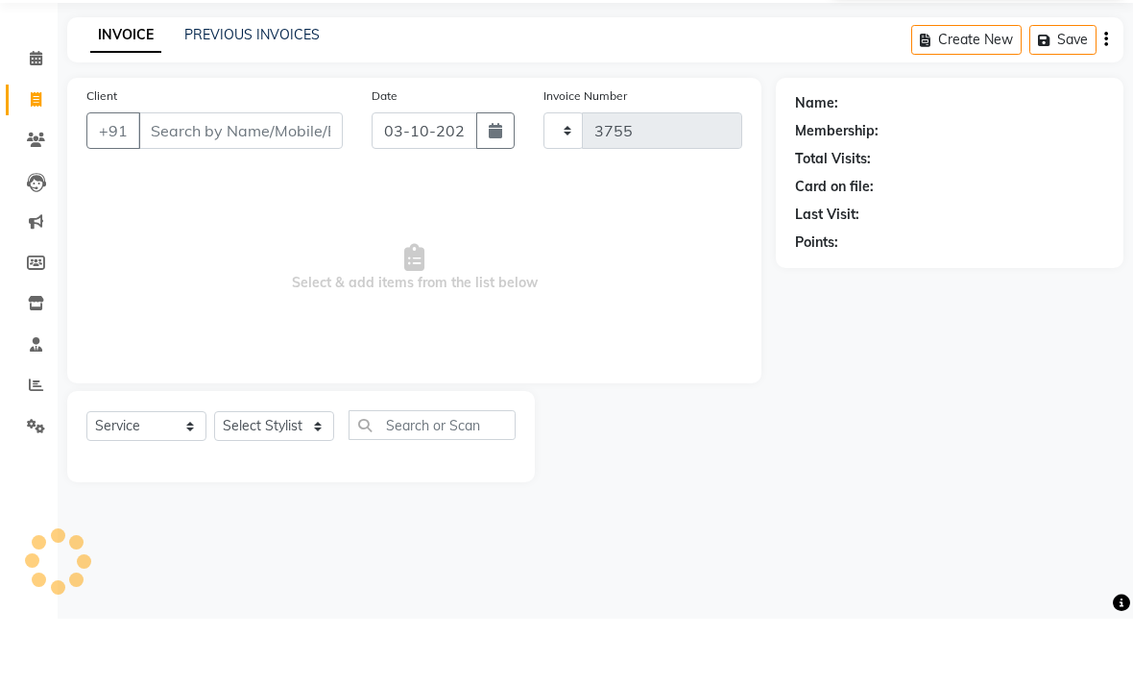
select select "5409"
click at [268, 92] on link "PREVIOUS INVOICES" at bounding box center [251, 100] width 135 height 17
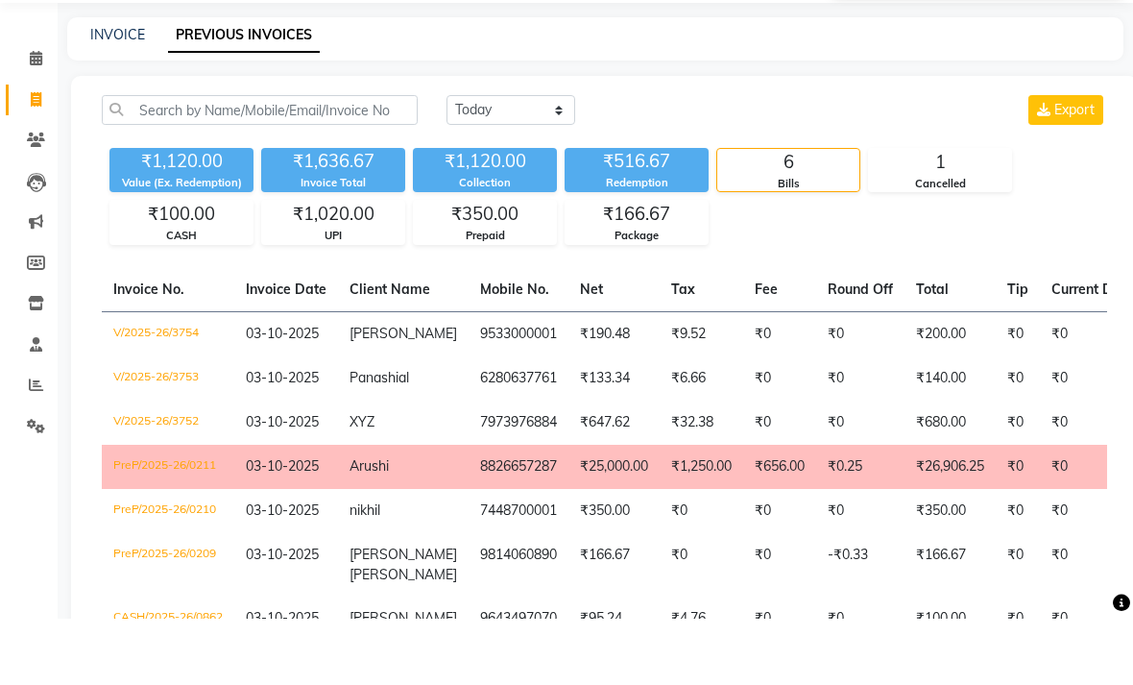
scroll to position [66, 0]
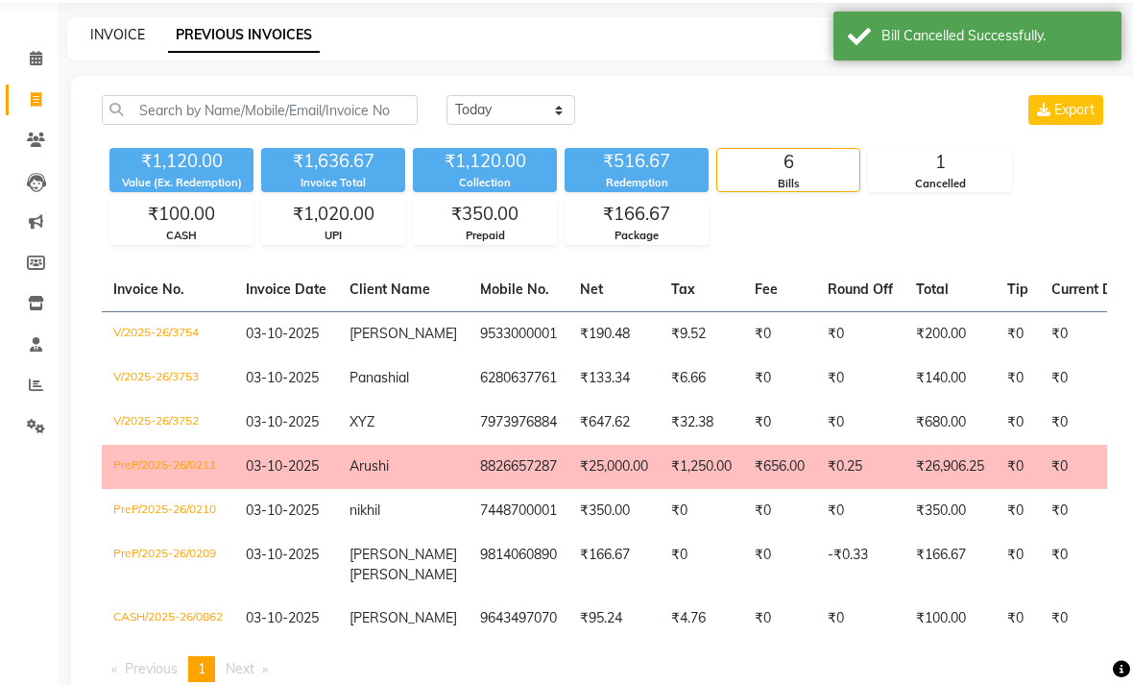
click at [120, 43] on link "INVOICE" at bounding box center [117, 34] width 55 height 17
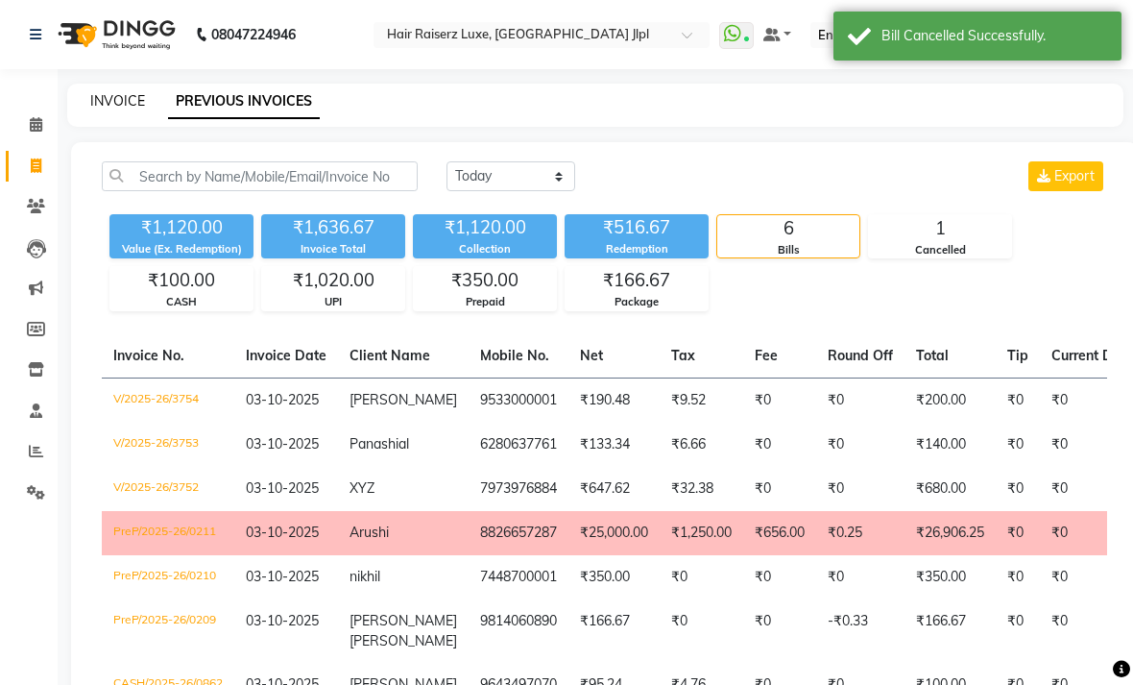
select select "5409"
select select "service"
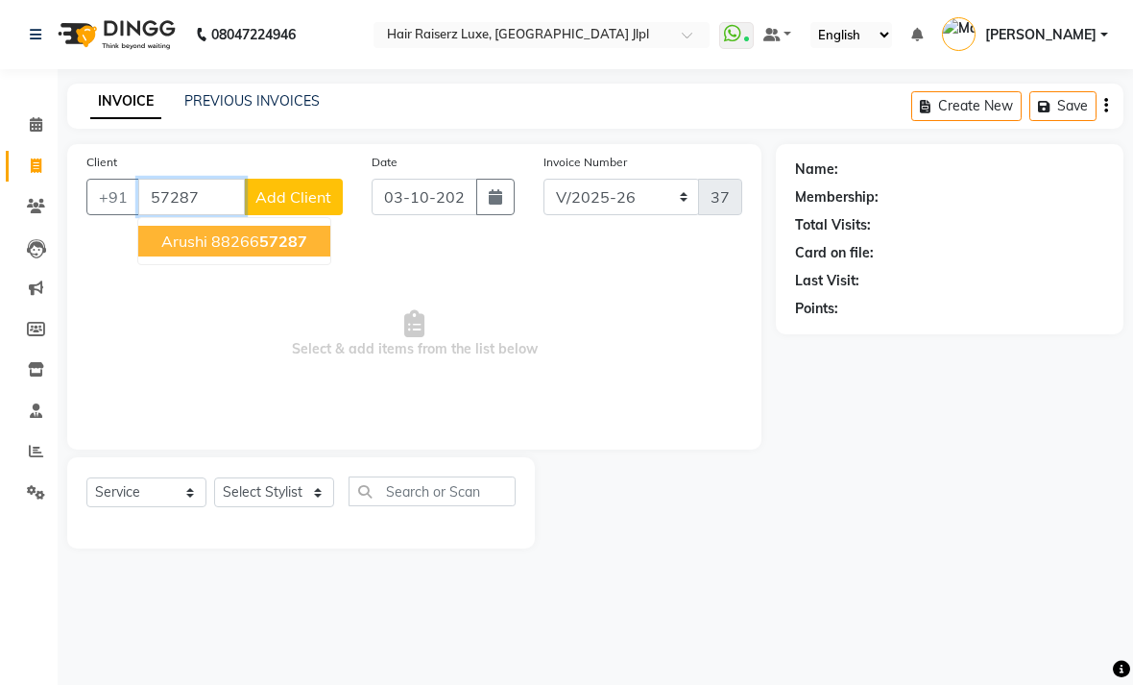
click at [266, 251] on span "57287" at bounding box center [283, 240] width 48 height 19
type input "8826657287"
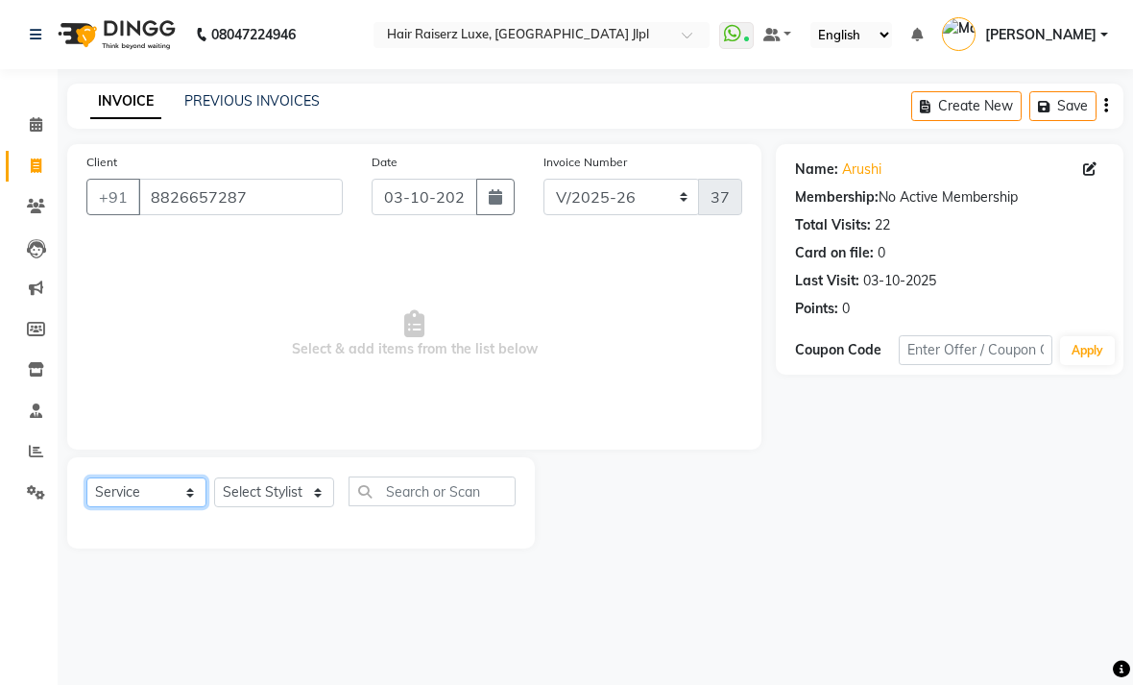
click at [162, 507] on select "Select Service Product Membership Package Voucher Prepaid Gift Card" at bounding box center [146, 492] width 120 height 30
select select "P"
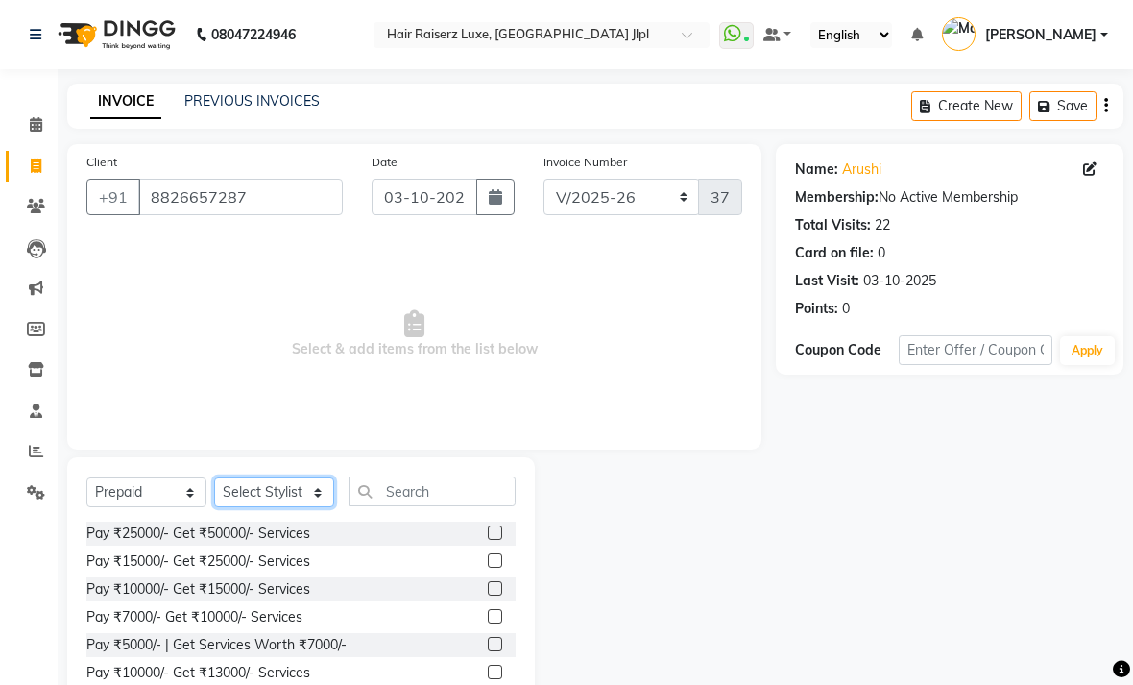
click at [297, 507] on select "Select Stylist Abhishek Aftab Ajay Anand Asma Bhoomika Bilal C&Gs Vogue Chhavi …" at bounding box center [274, 492] width 120 height 30
select select "49568"
click at [445, 506] on input "text" at bounding box center [432, 491] width 167 height 30
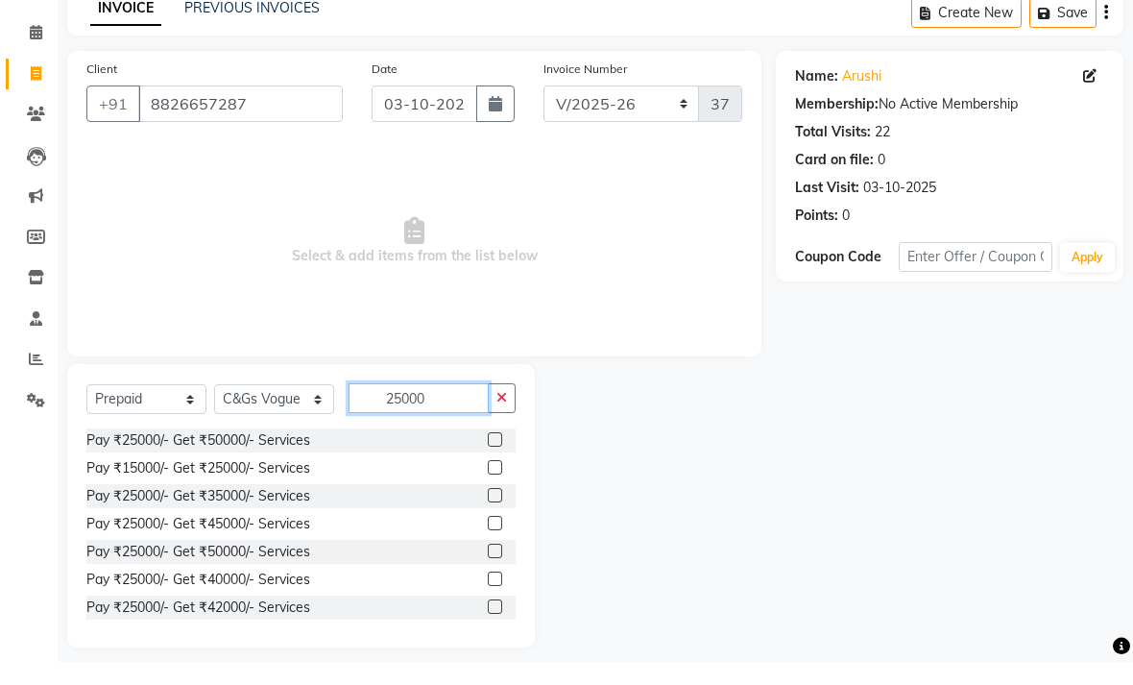
scroll to position [111, 0]
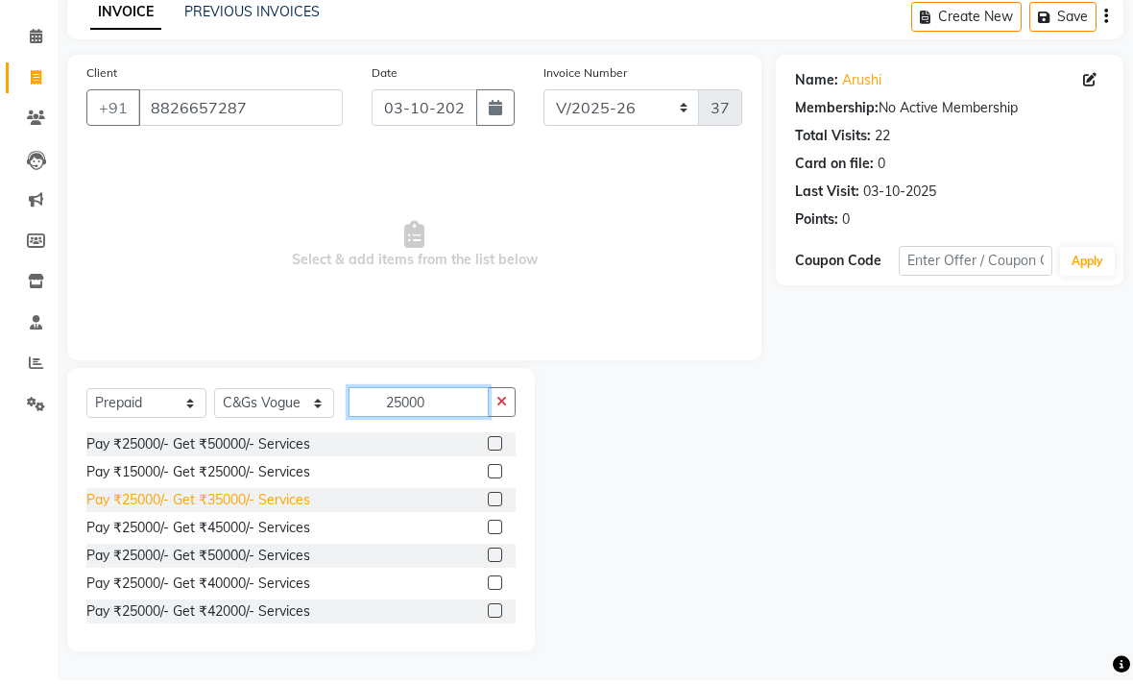
type input "25000"
click at [260, 504] on div "Pay ₹25000/- Get ₹35000/- Services" at bounding box center [198, 505] width 224 height 20
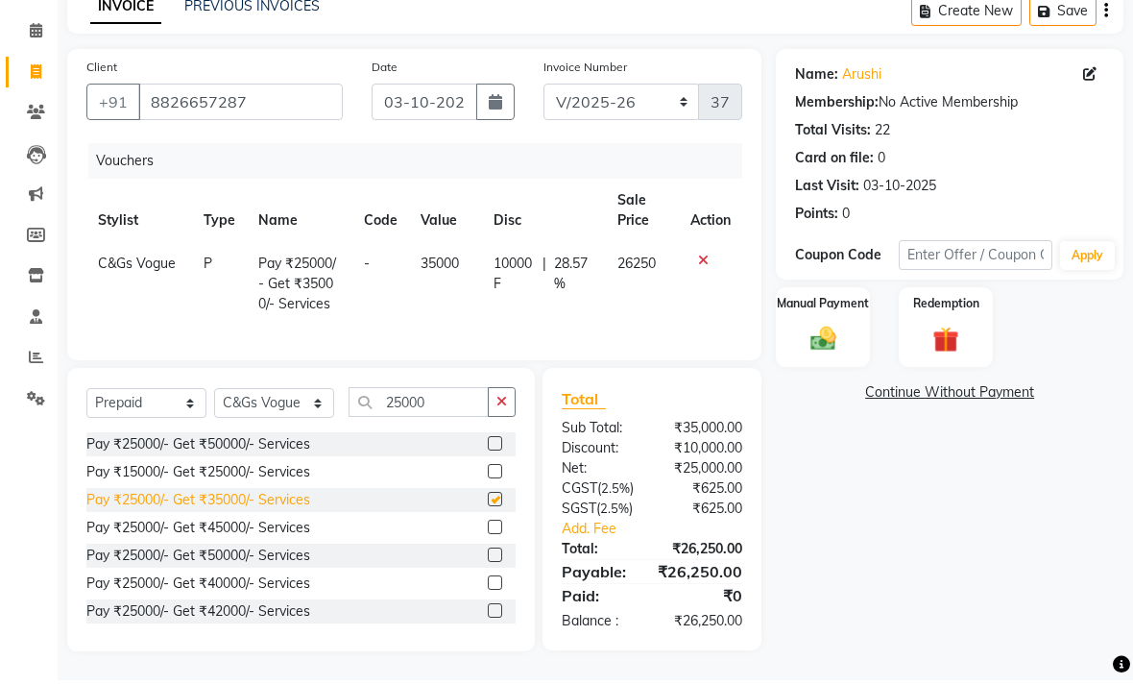
checkbox input "false"
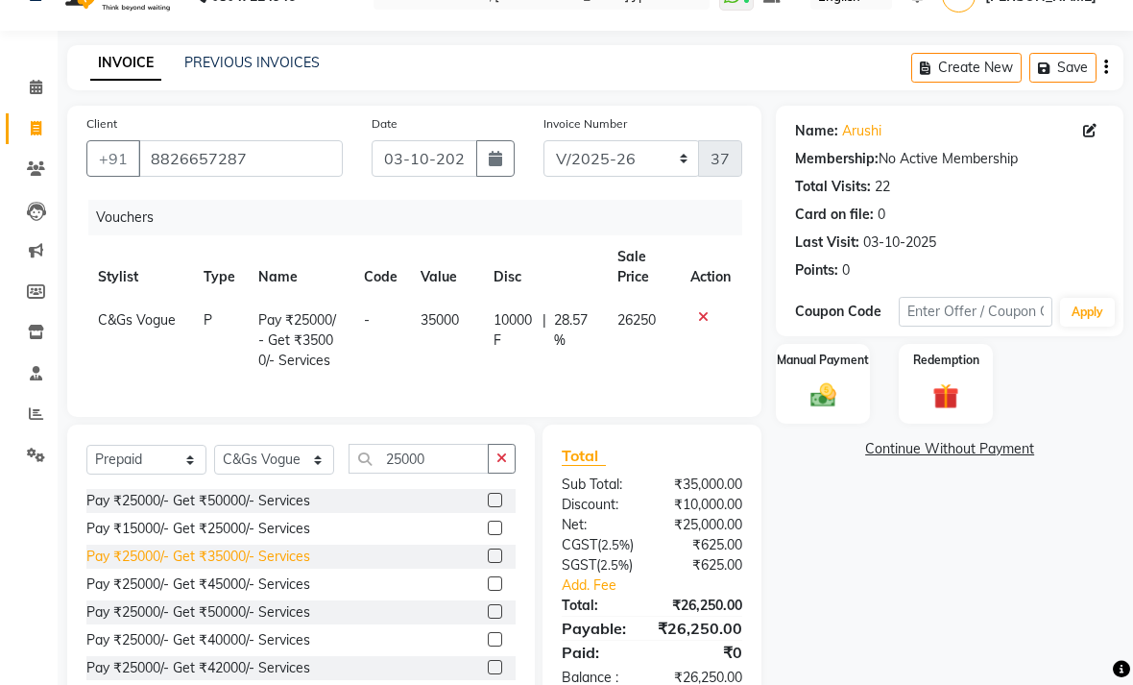
scroll to position [50, 0]
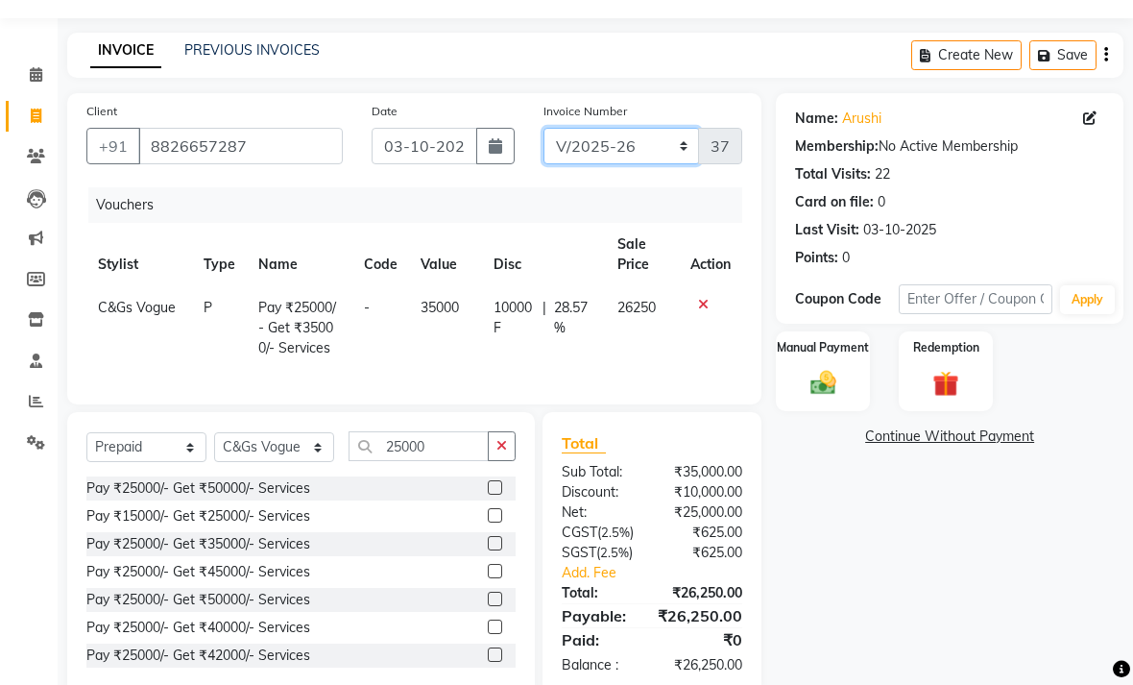
click at [650, 165] on select "FF/2025-26 PreP/2025-26 BANK/2025-26 Paytm/2025-26 CASH/2025-26 V/2025-26" at bounding box center [622, 147] width 157 height 36
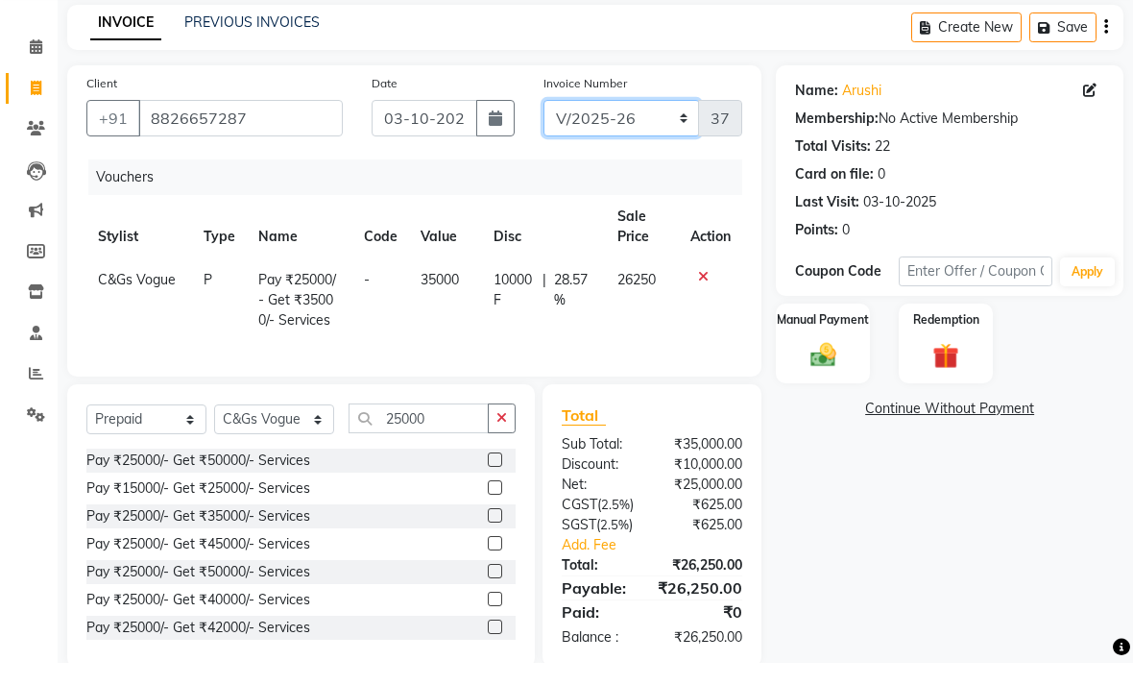
scroll to position [56, 0]
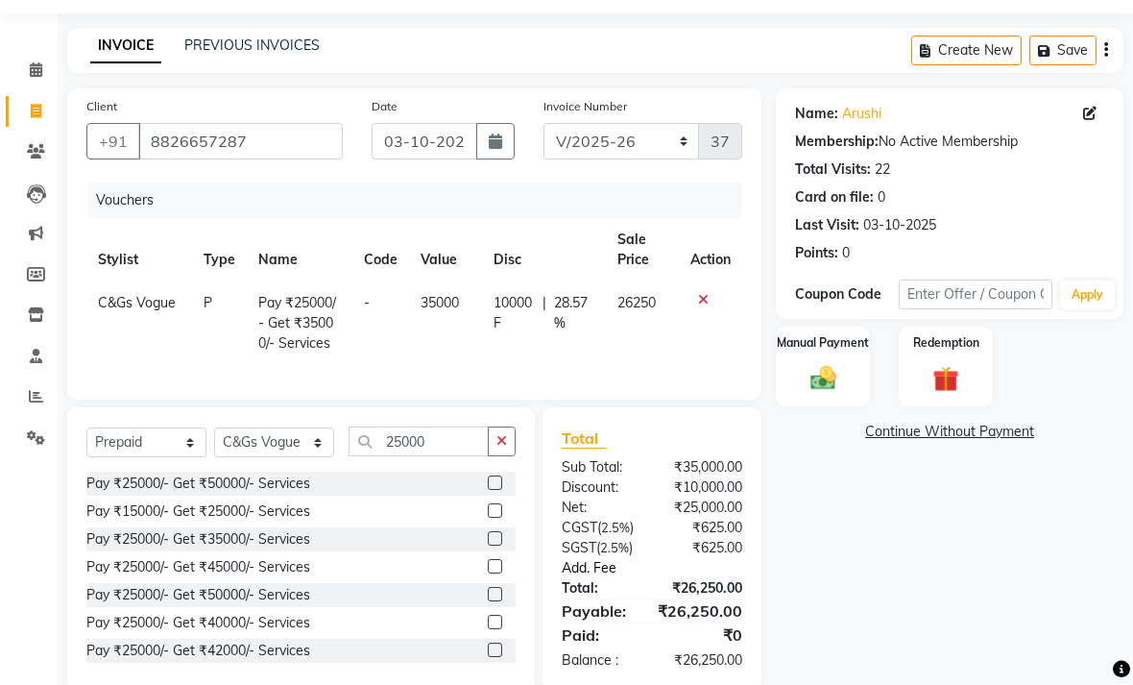
click at [612, 578] on link "Add. Fee" at bounding box center [651, 568] width 209 height 20
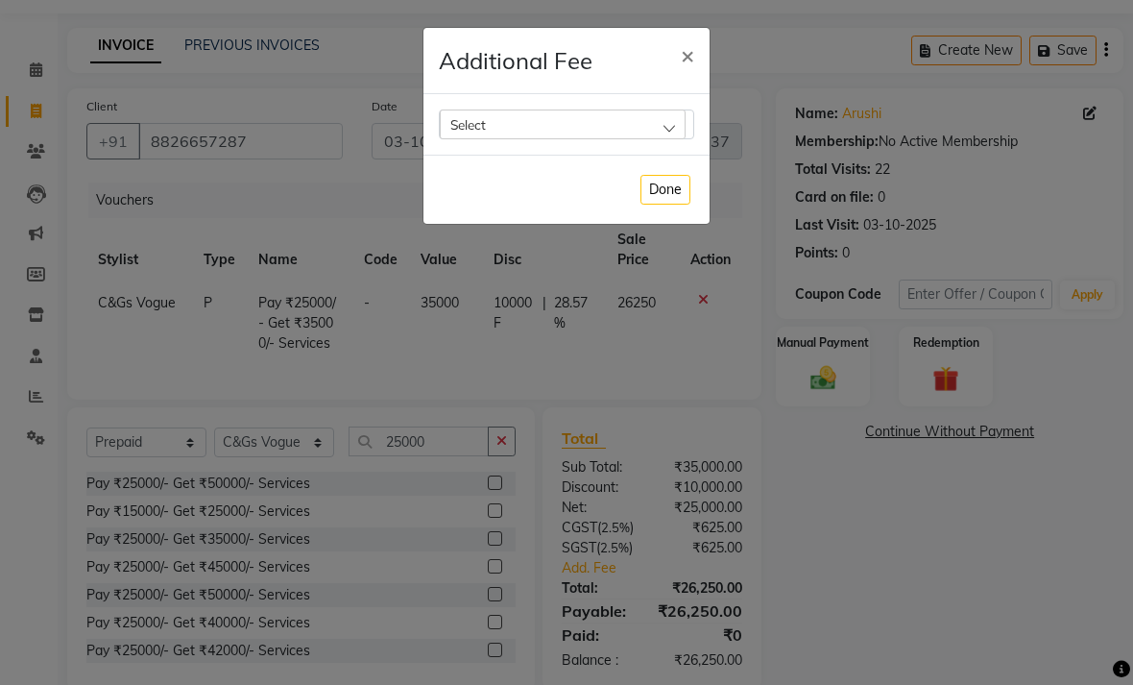
click at [676, 123] on div "Select" at bounding box center [563, 123] width 246 height 29
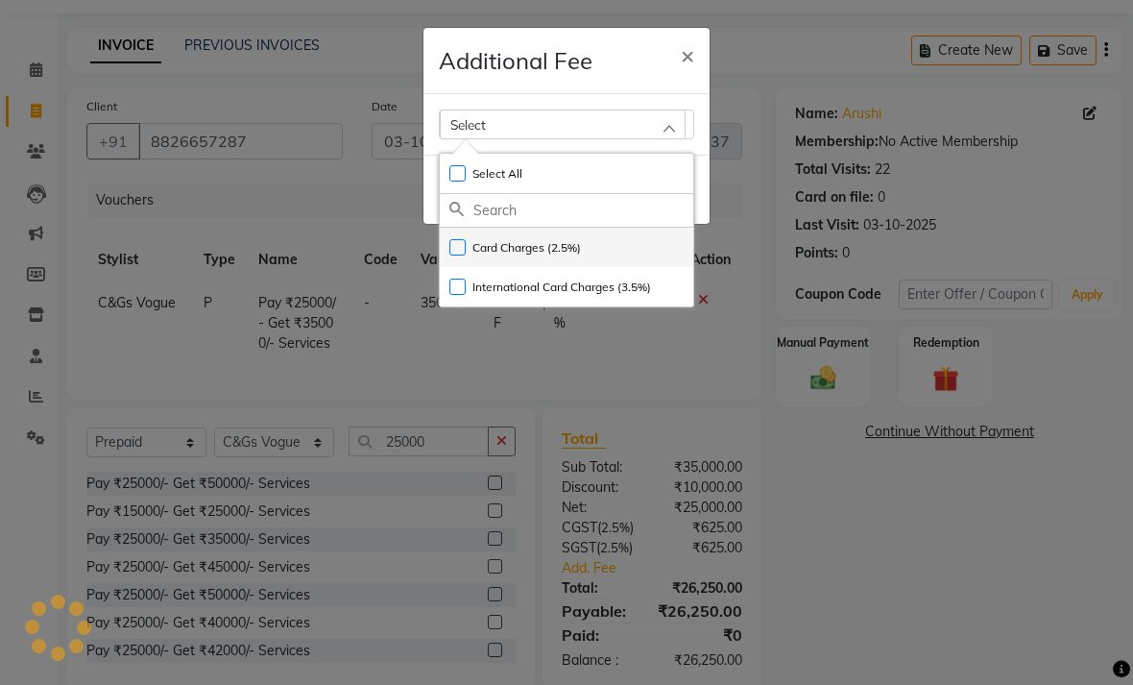
click at [465, 249] on label "Card Charges (2.5%)" at bounding box center [515, 247] width 132 height 17
checkbox input "true"
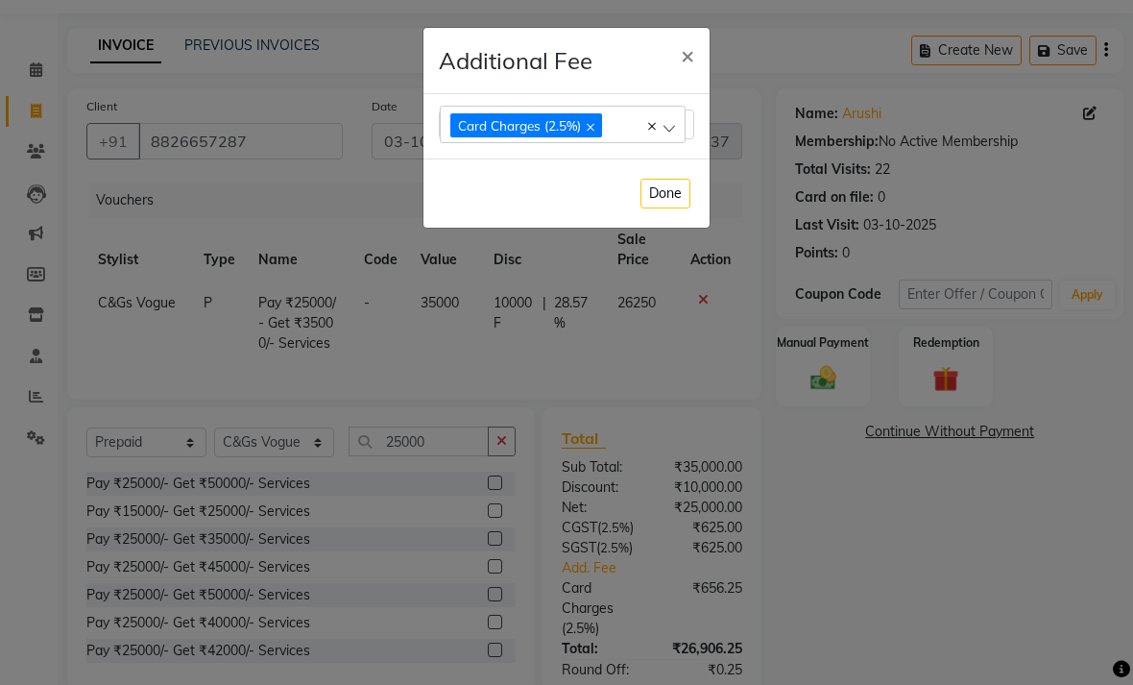
click at [861, 556] on ngb-modal-window "Additional Fee × Card Charges (2.5%) Select All UnSelect All Card Charges (2.5%…" at bounding box center [566, 342] width 1133 height 685
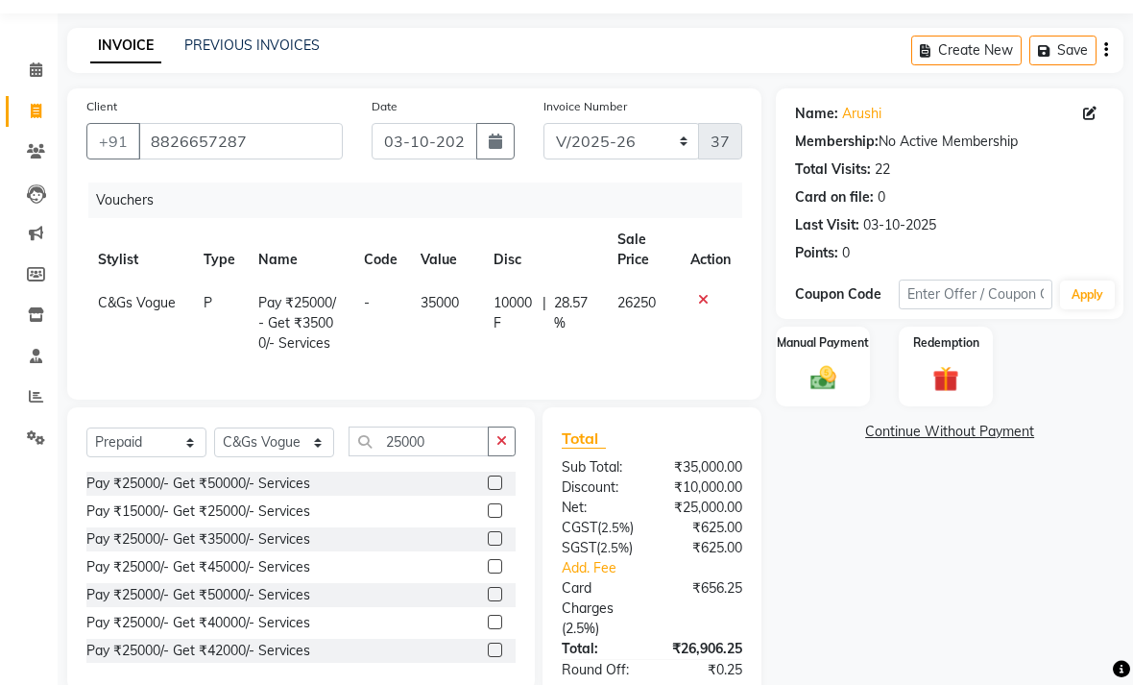
scroll to position [135, 0]
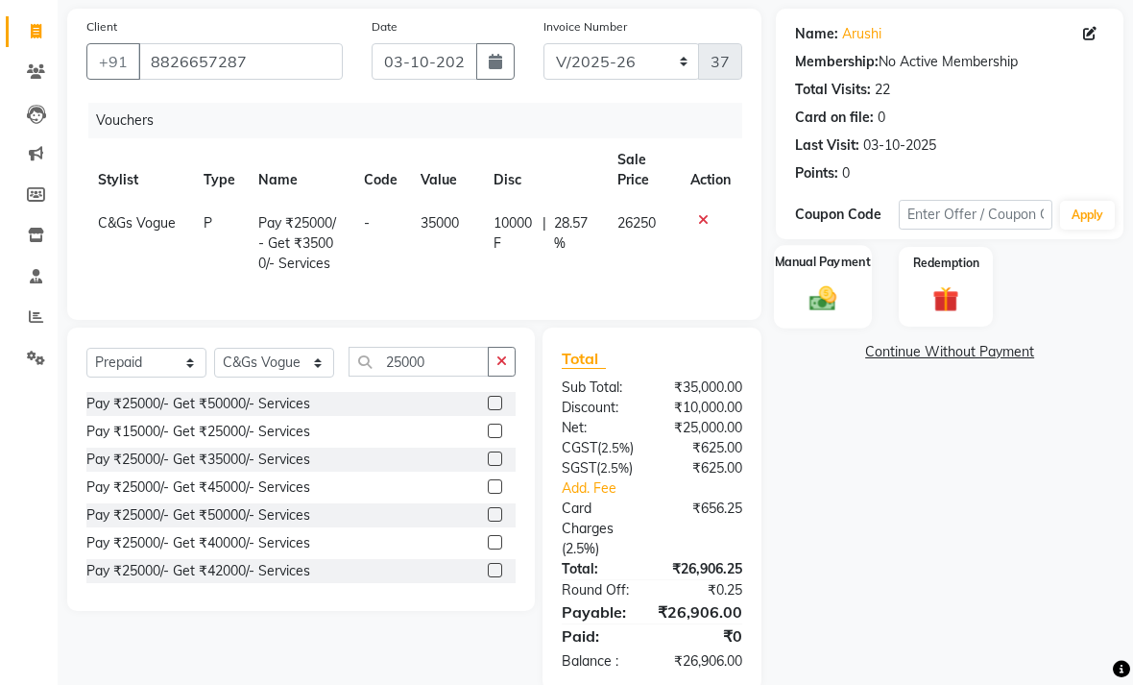
click at [843, 314] on img at bounding box center [823, 298] width 43 height 31
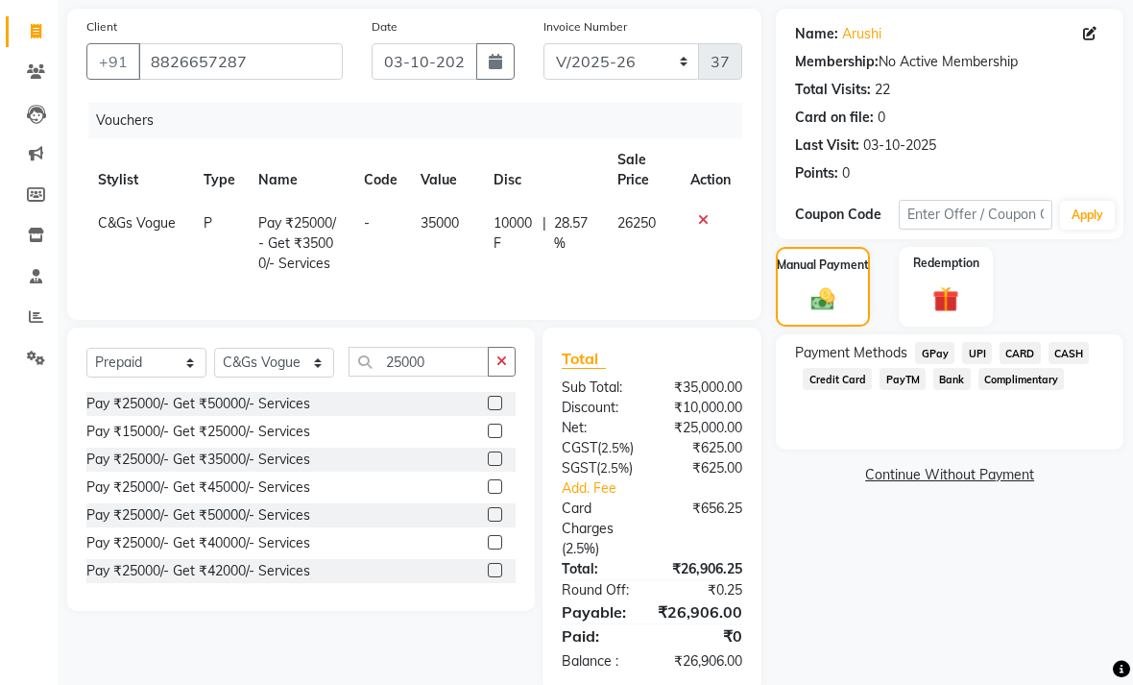
click at [1025, 364] on span "CARD" at bounding box center [1020, 353] width 41 height 22
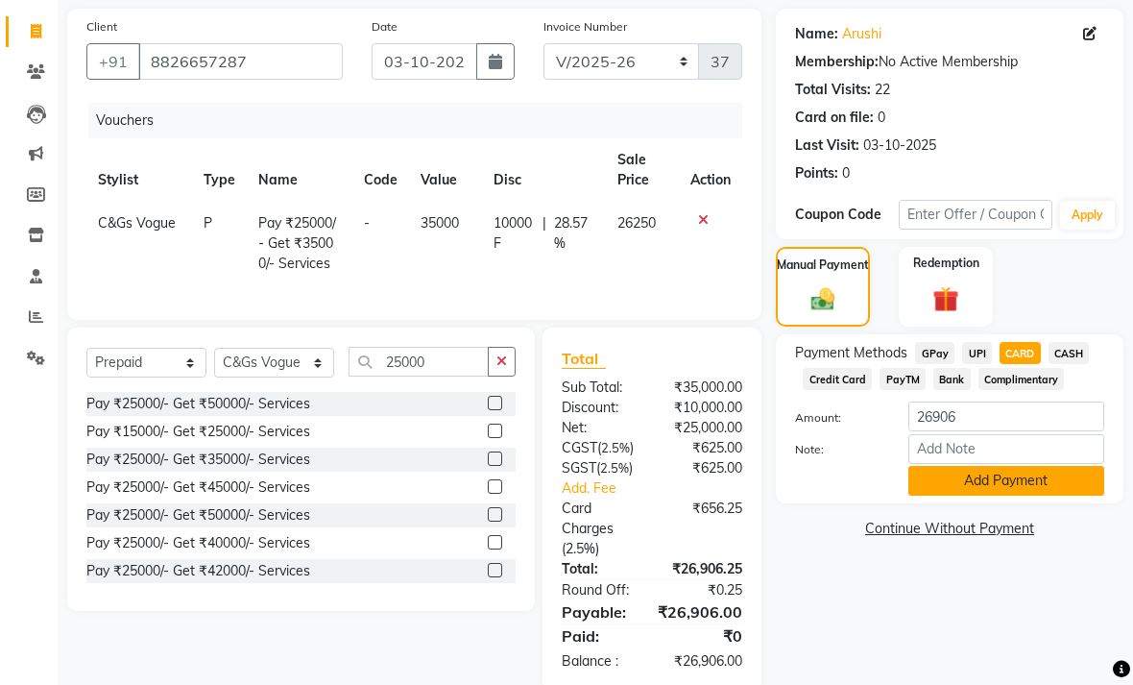
click at [991, 496] on button "Add Payment" at bounding box center [1006, 481] width 196 height 30
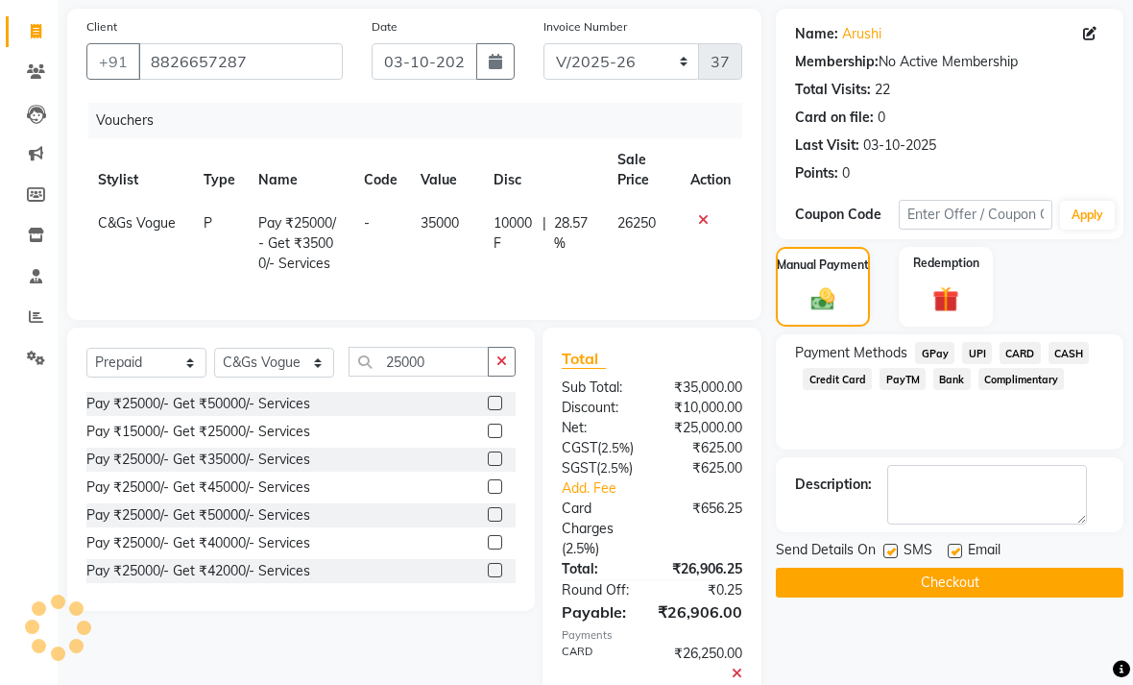
click at [1003, 597] on button "Checkout" at bounding box center [950, 583] width 348 height 30
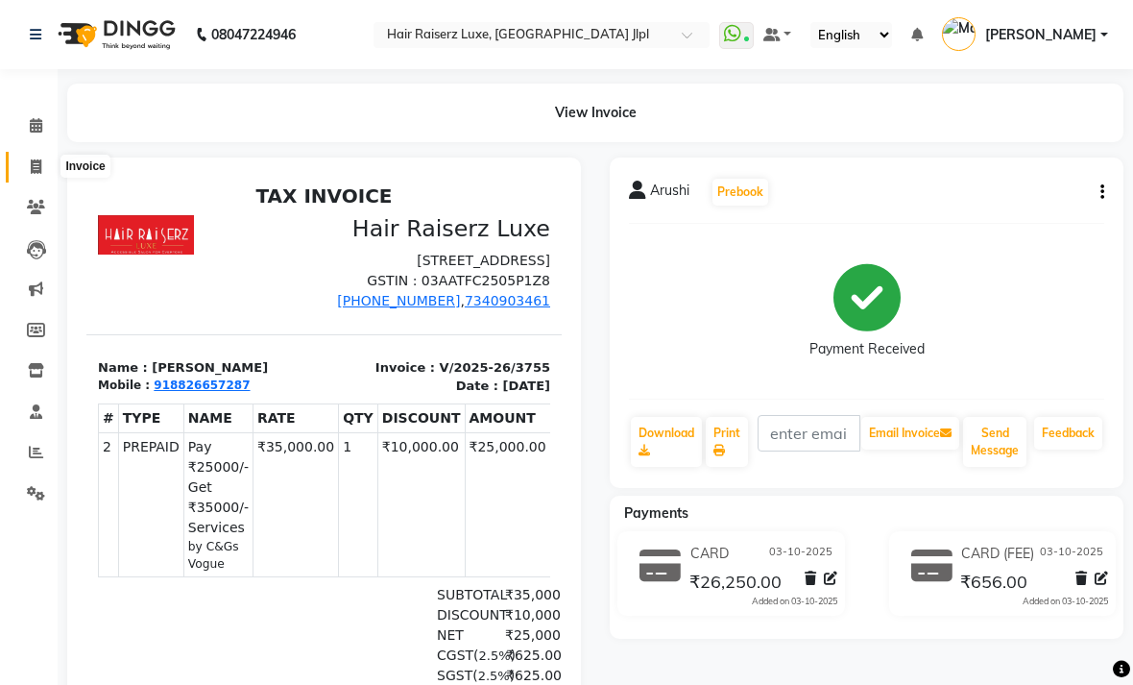
click at [38, 157] on span at bounding box center [36, 168] width 34 height 22
select select "service"
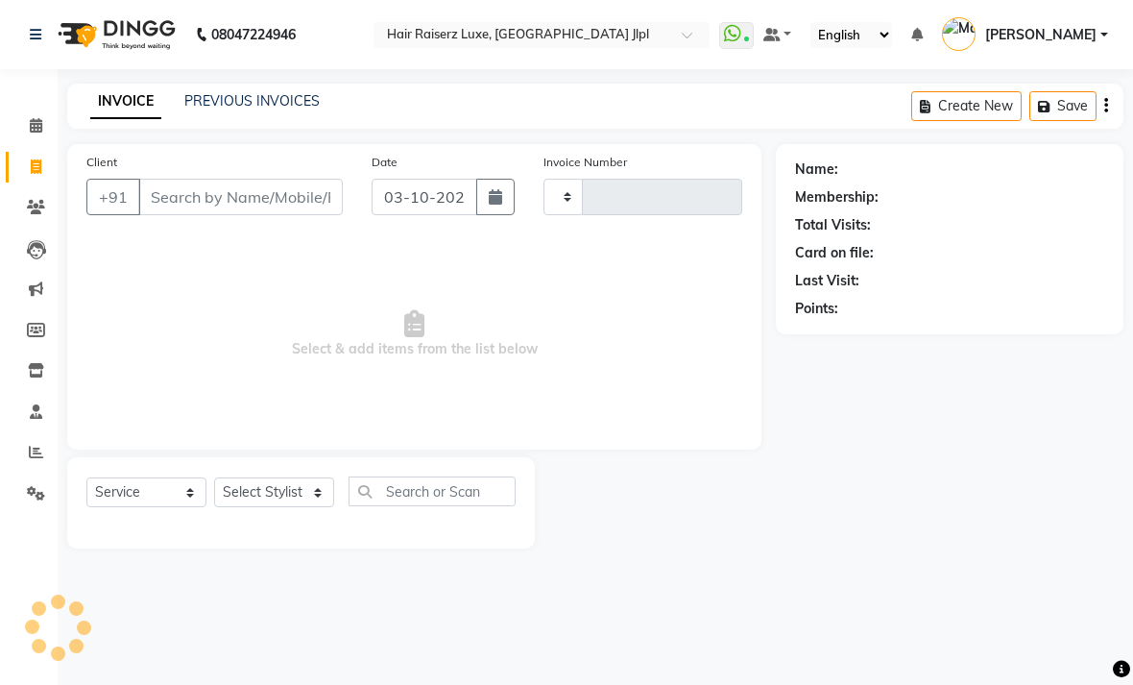
type input "3756"
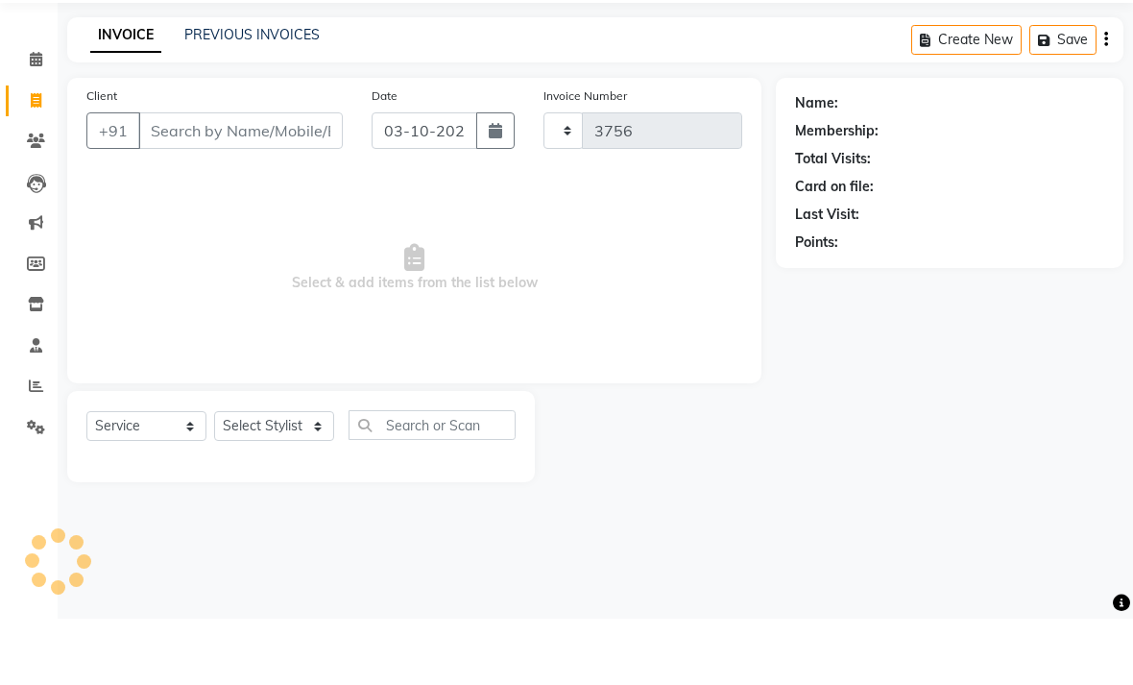
select select "5409"
click at [302, 92] on link "PREVIOUS INVOICES" at bounding box center [251, 100] width 135 height 17
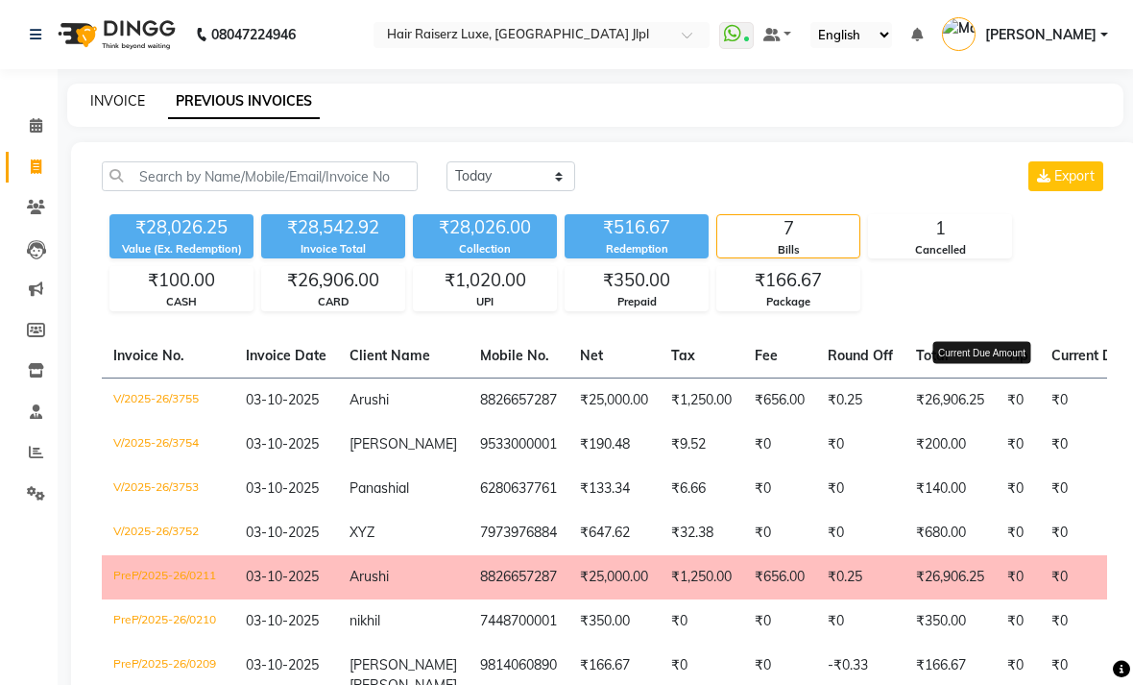
click at [121, 109] on link "INVOICE" at bounding box center [117, 100] width 55 height 17
select select "service"
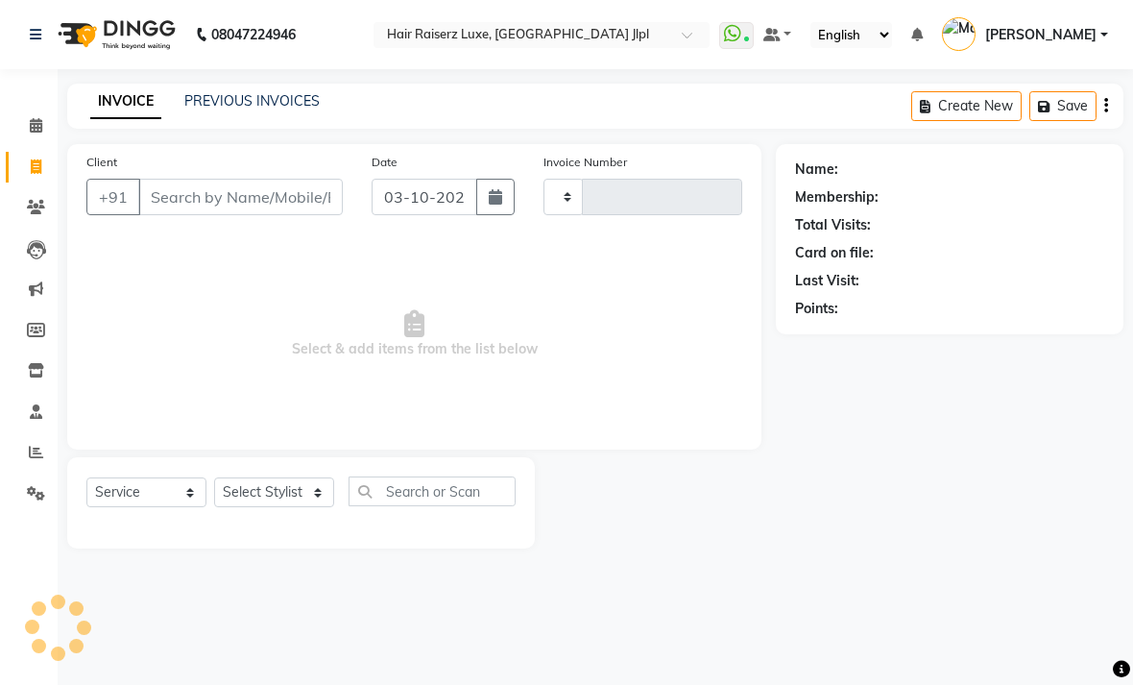
type input "3756"
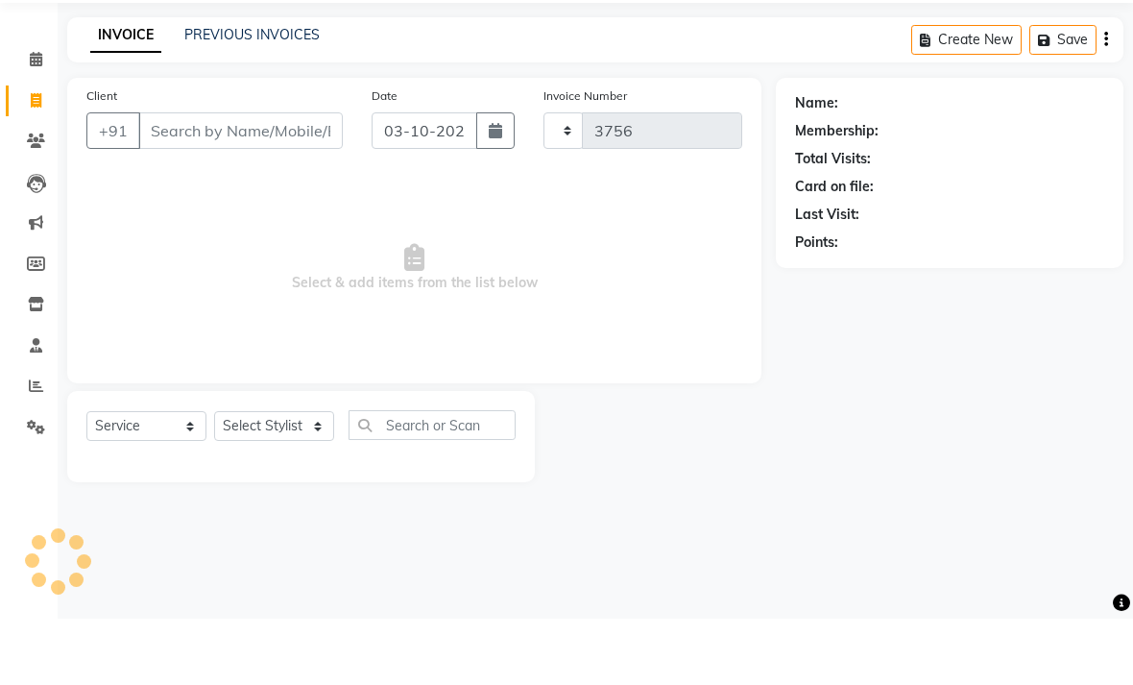
select select "5409"
click at [291, 179] on input "Client" at bounding box center [240, 197] width 205 height 36
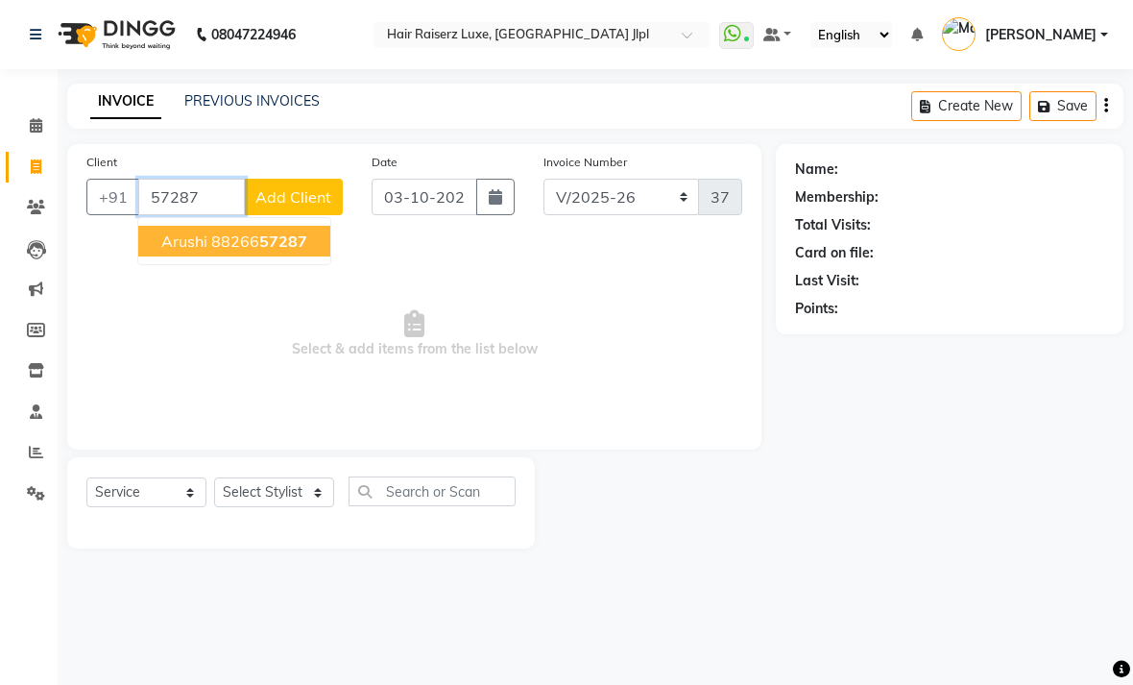
click at [300, 251] on span "57287" at bounding box center [283, 240] width 48 height 19
type input "8826657287"
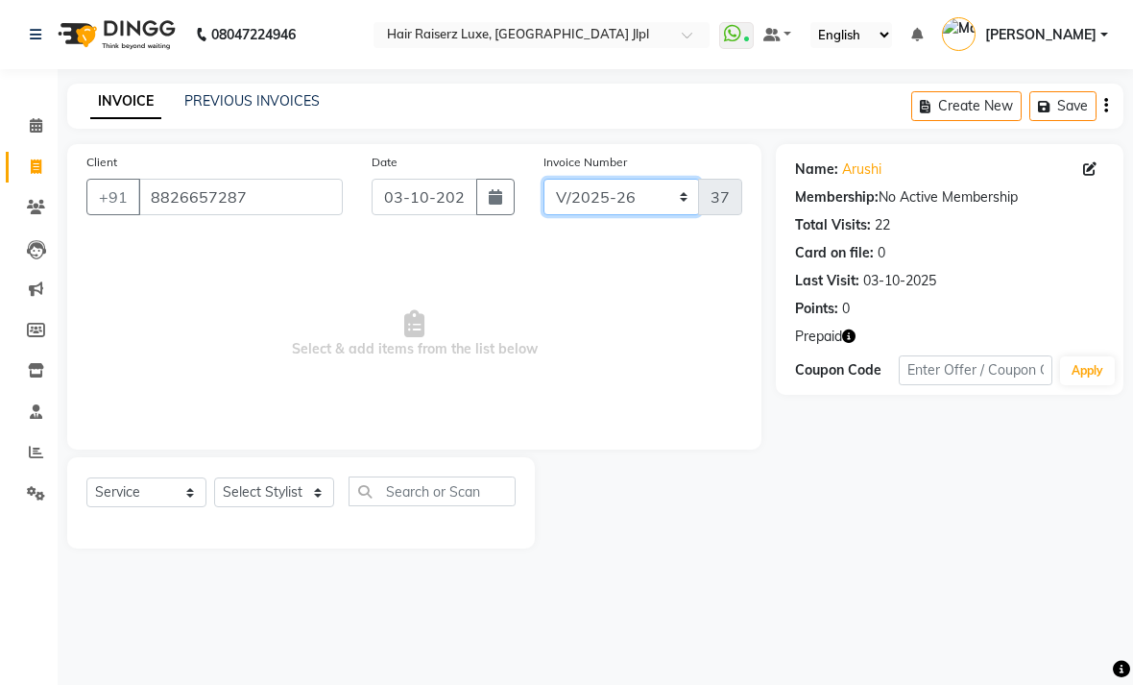
click at [674, 215] on select "FF/2025-26 PreP/2025-26 BANK/2025-26 Paytm/2025-26 CASH/2025-26 V/2025-26" at bounding box center [622, 197] width 157 height 36
select select "8500"
type input "0212"
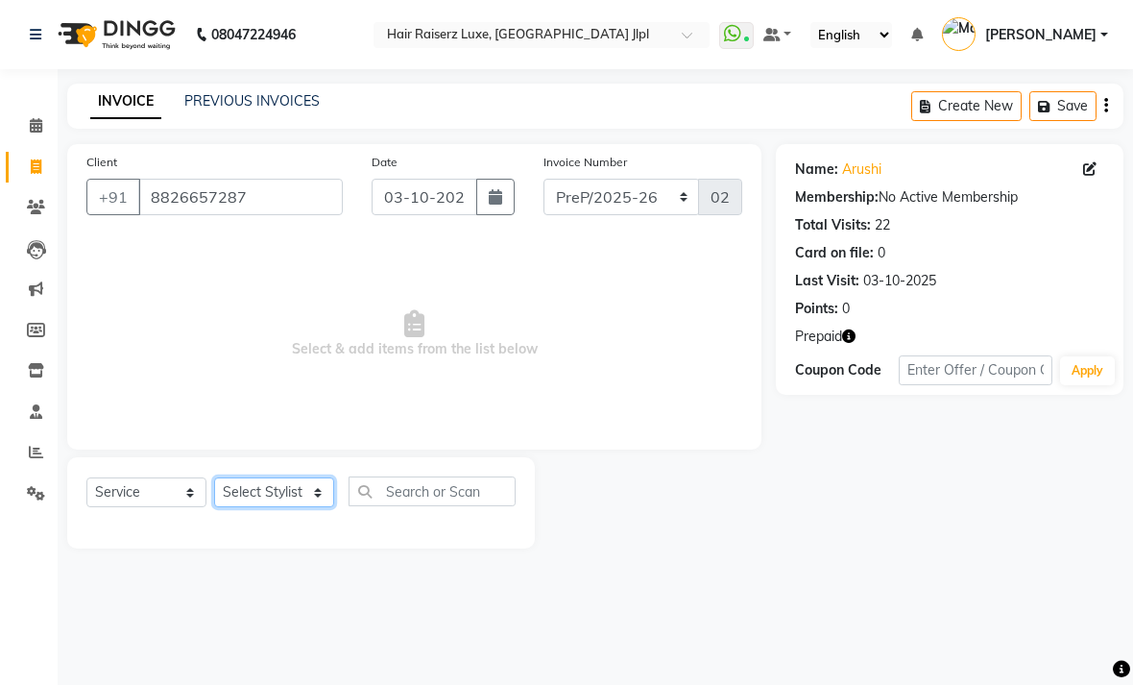
click at [314, 507] on select "Select Stylist Abhishek Aftab Ajay Anand Asma Bhoomika Bilal C&Gs Vogue Chhavi …" at bounding box center [274, 492] width 120 height 30
select select "85397"
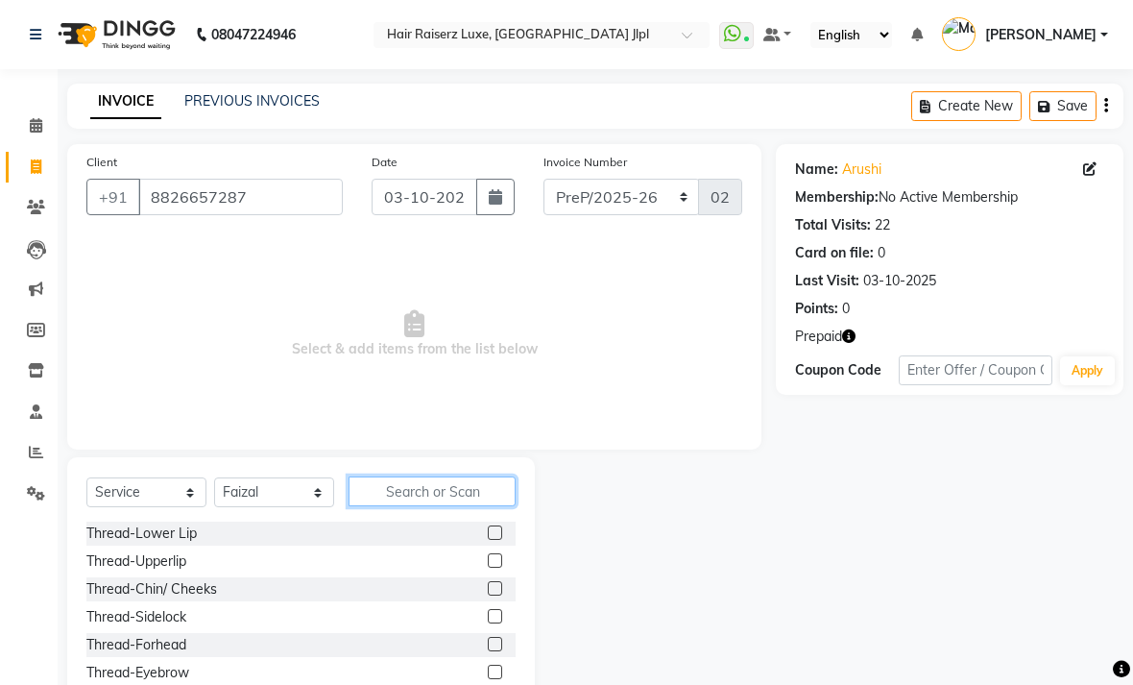
click at [444, 506] on input "text" at bounding box center [432, 491] width 167 height 30
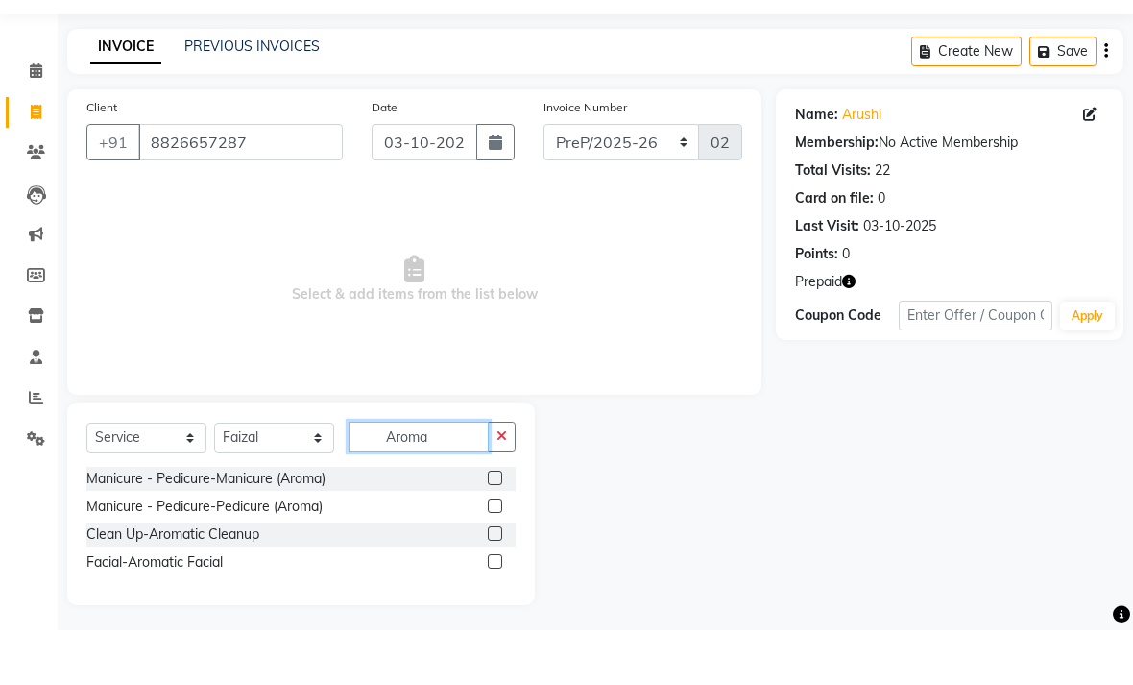
scroll to position [31, 0]
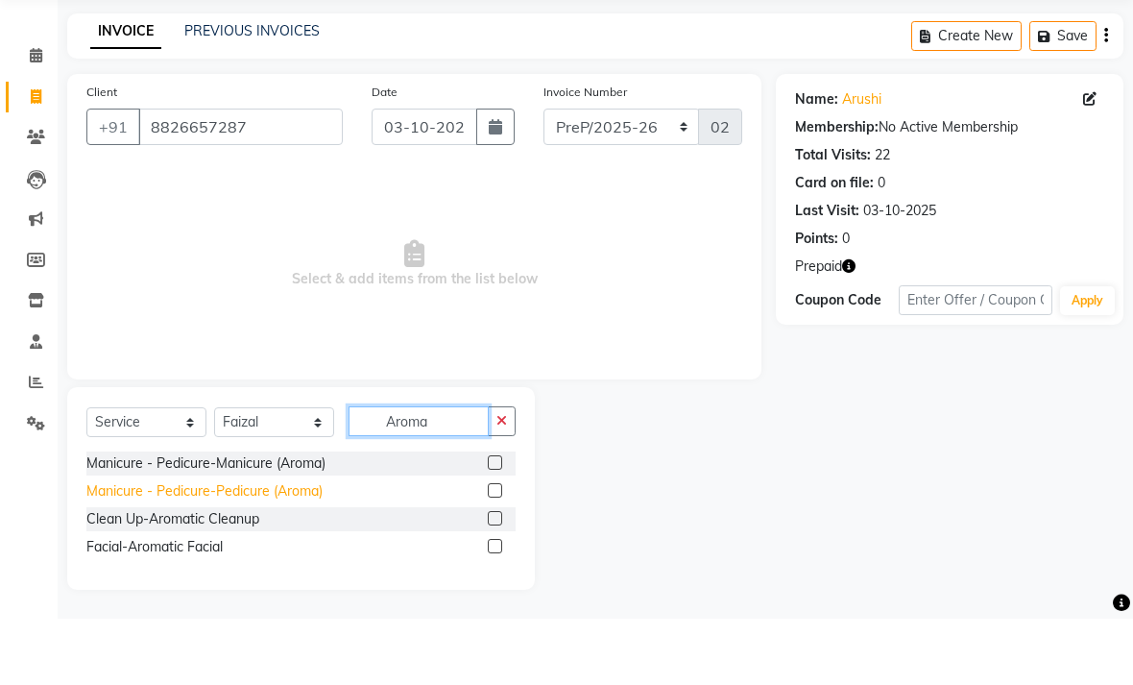
type input "Aroma"
click at [300, 547] on div "Manicure - Pedicure-Pedicure (Aroma)" at bounding box center [204, 557] width 236 height 20
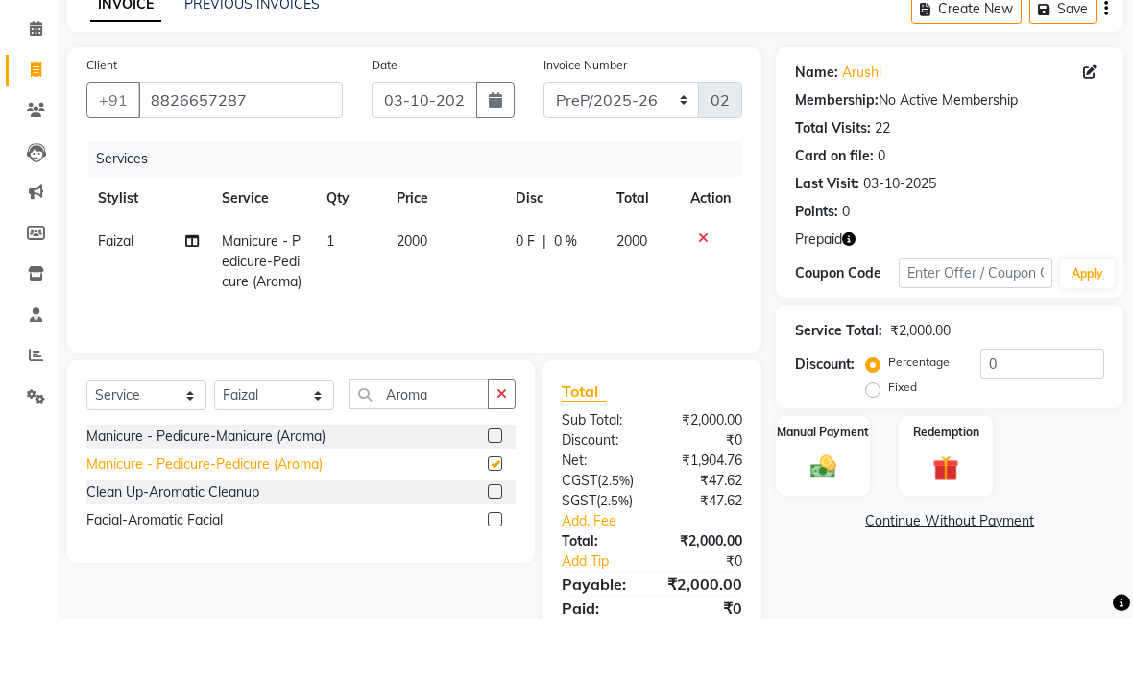
checkbox input "false"
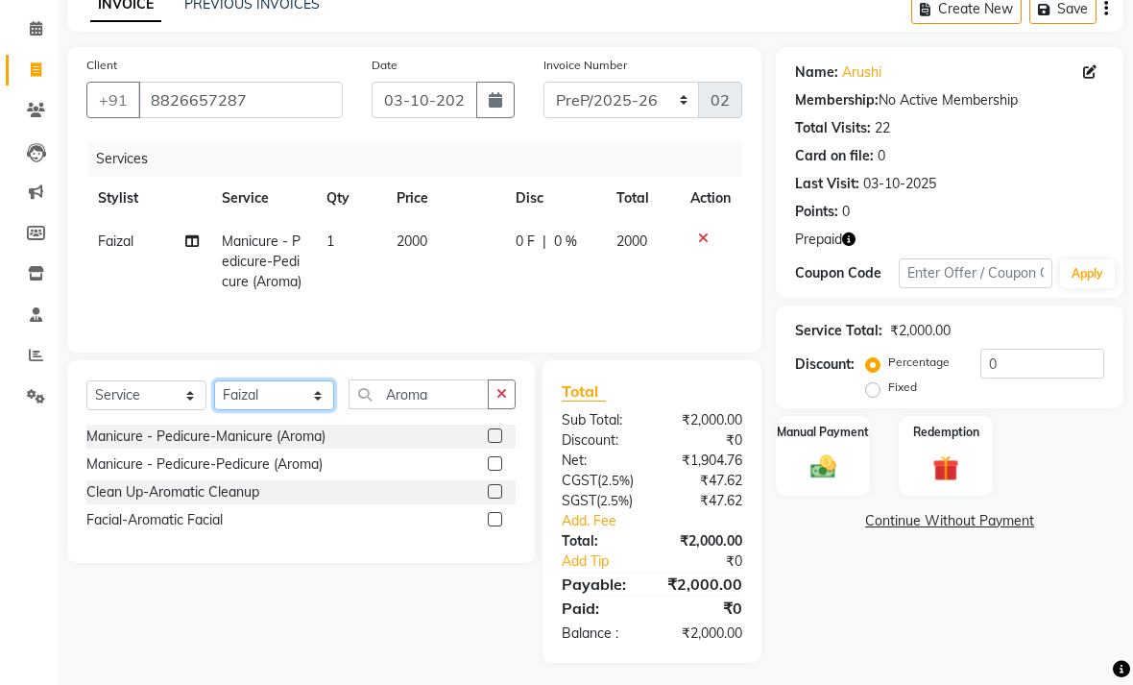
click at [285, 410] on select "Select Stylist Abhishek Aftab Ajay Anand Asma Bhoomika Bilal C&Gs Vogue Chhavi …" at bounding box center [274, 395] width 120 height 30
select select "92224"
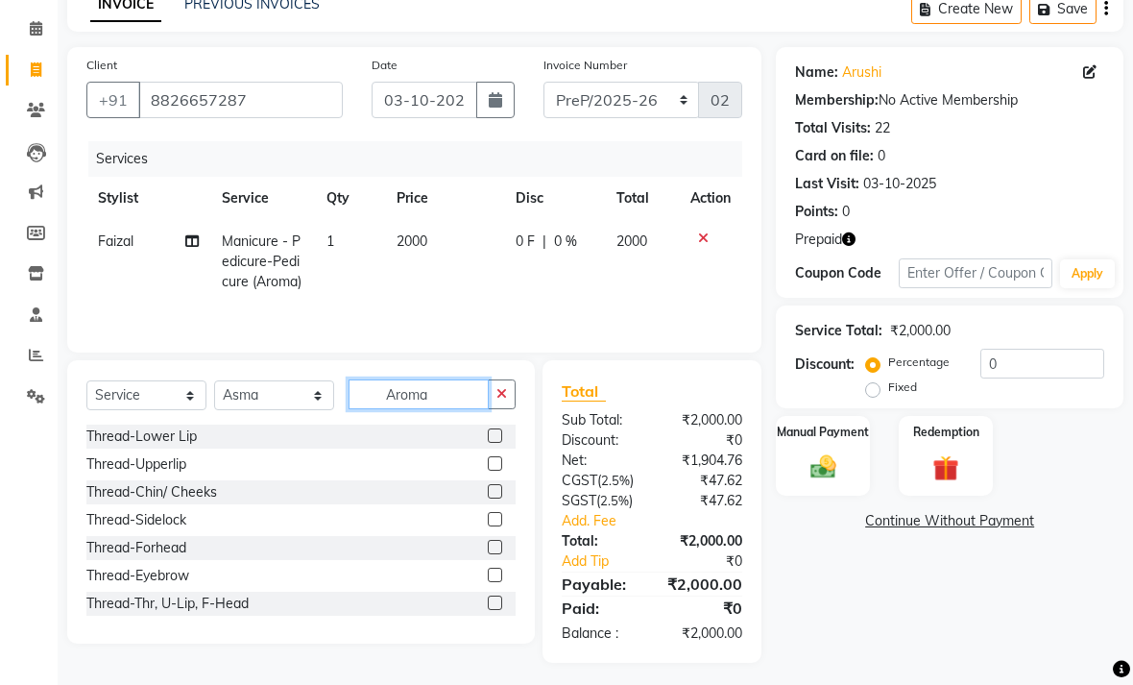
click at [451, 409] on input "Aroma" at bounding box center [419, 394] width 140 height 30
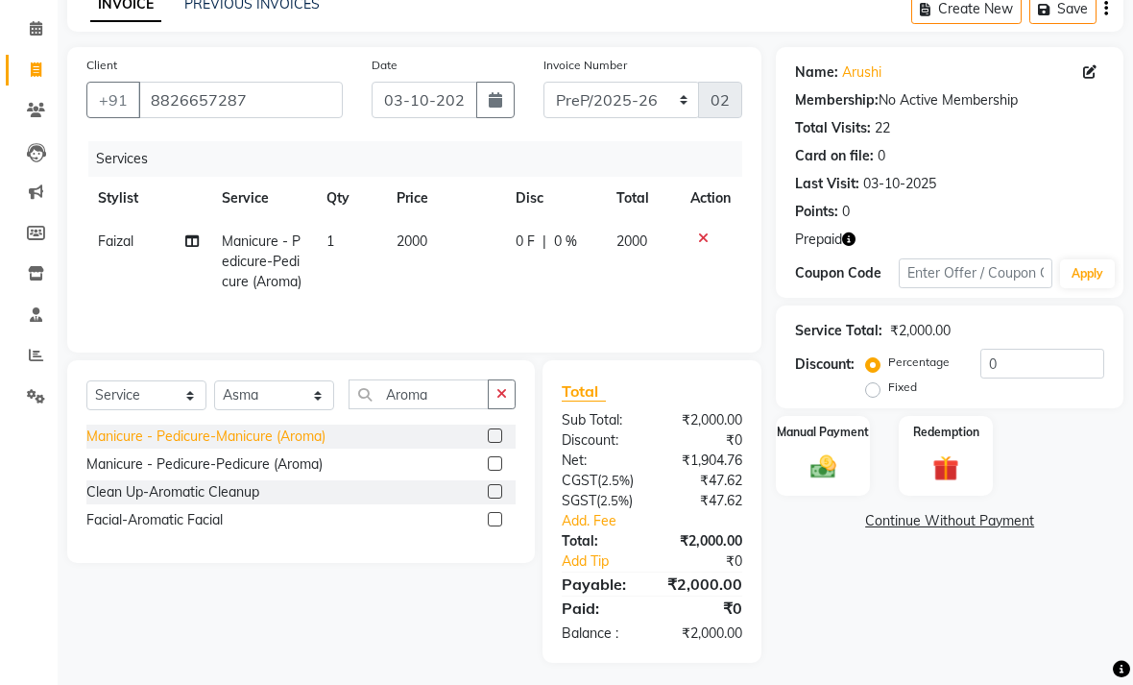
click at [312, 447] on div "Manicure - Pedicure-Manicure (Aroma)" at bounding box center [205, 436] width 239 height 20
checkbox input "false"
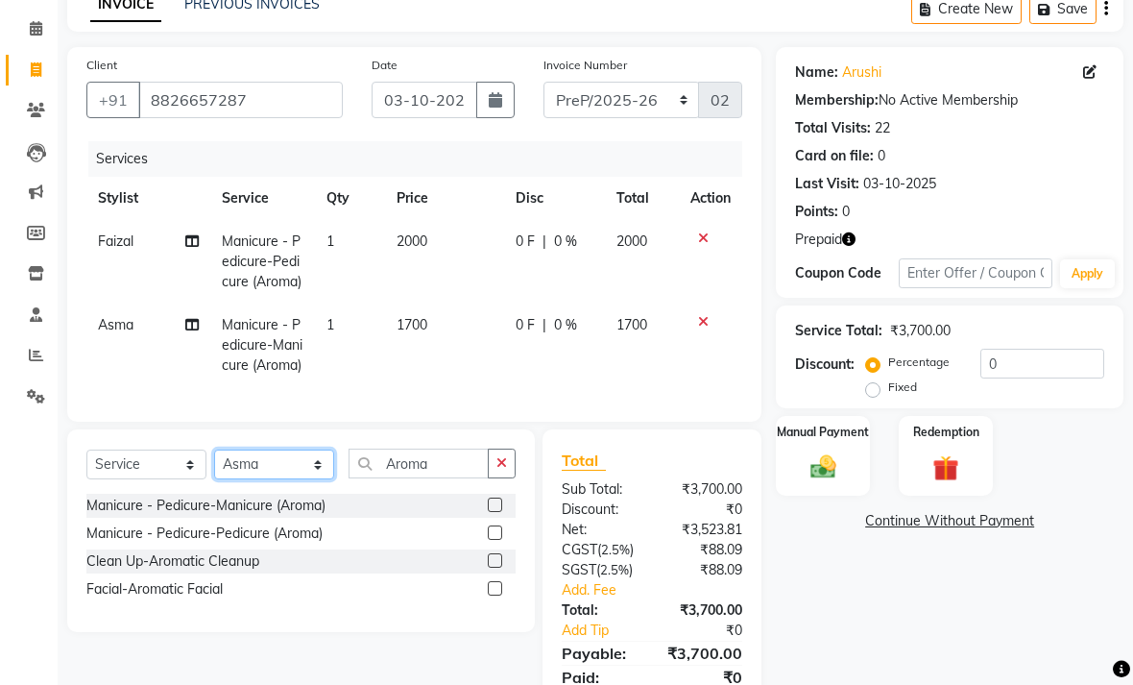
click at [303, 479] on select "Select Stylist Abhishek Aftab Ajay Anand Asma Bhoomika Bilal C&Gs Vogue Chhavi …" at bounding box center [274, 464] width 120 height 30
select select "37832"
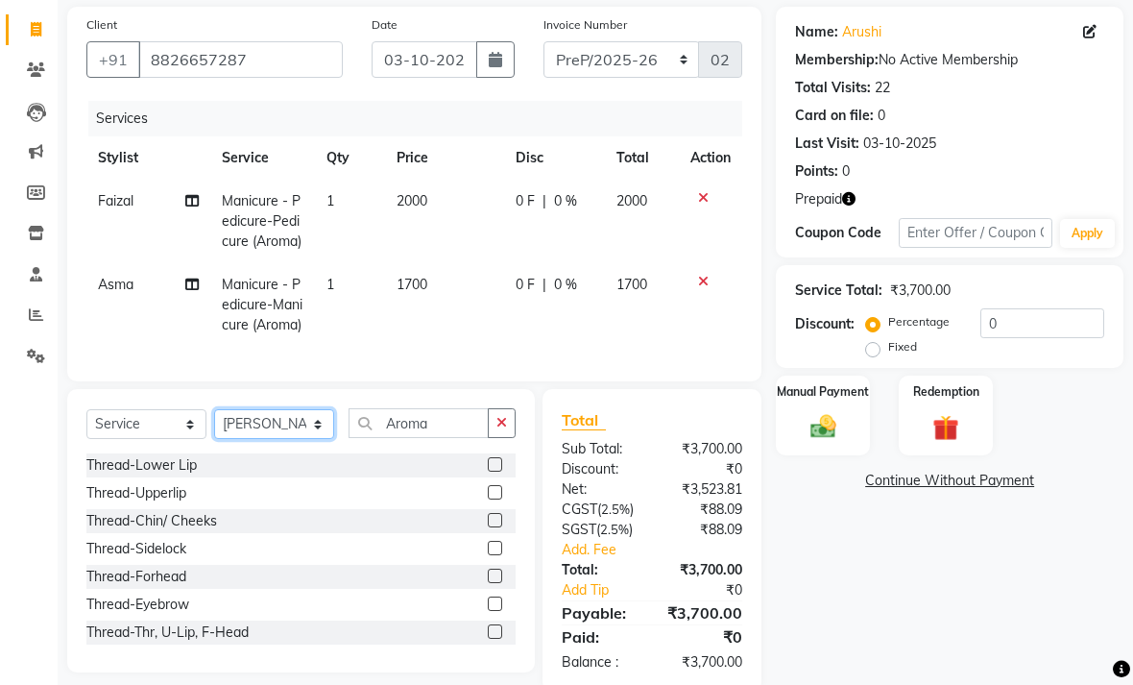
scroll to position [138, 0]
click at [159, 614] on div "Thread-Eyebrow" at bounding box center [137, 603] width 103 height 20
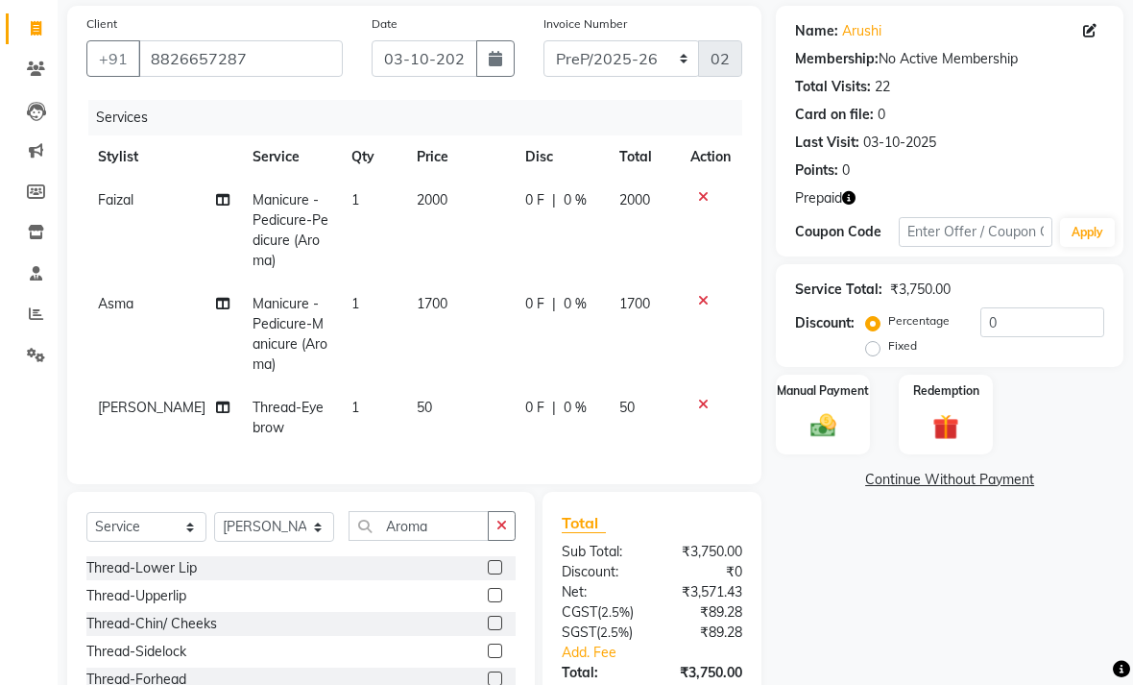
checkbox input "false"
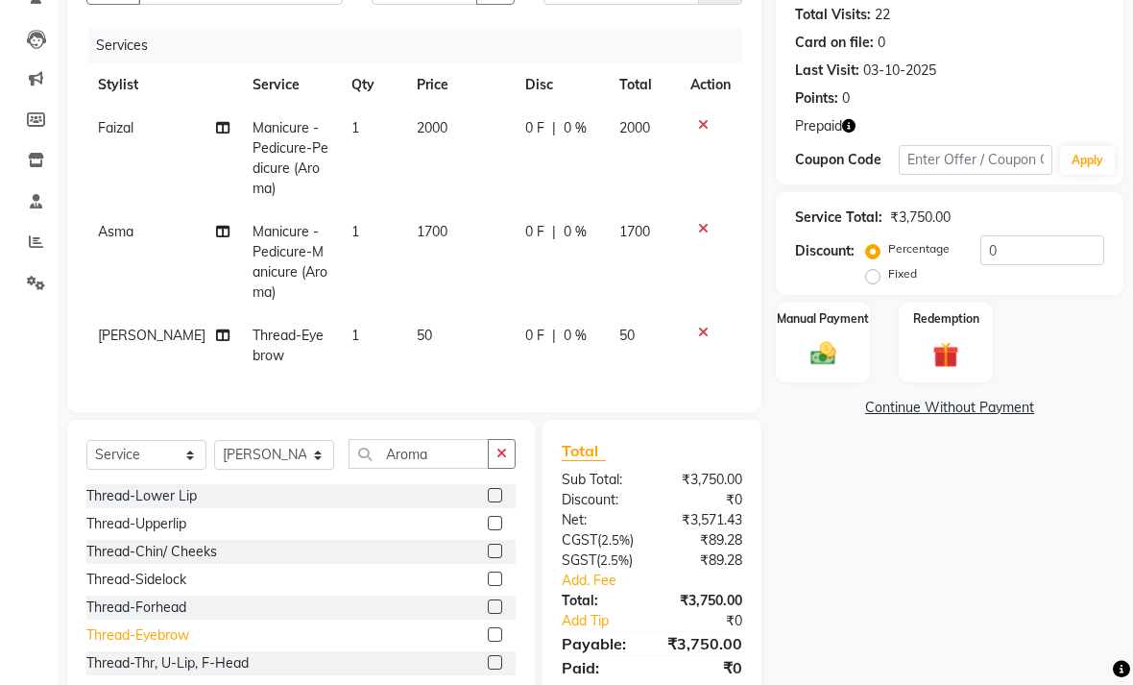
scroll to position [210, 0]
click at [221, 673] on div "Thread-Thr, U-Lip, F-Head" at bounding box center [167, 663] width 162 height 20
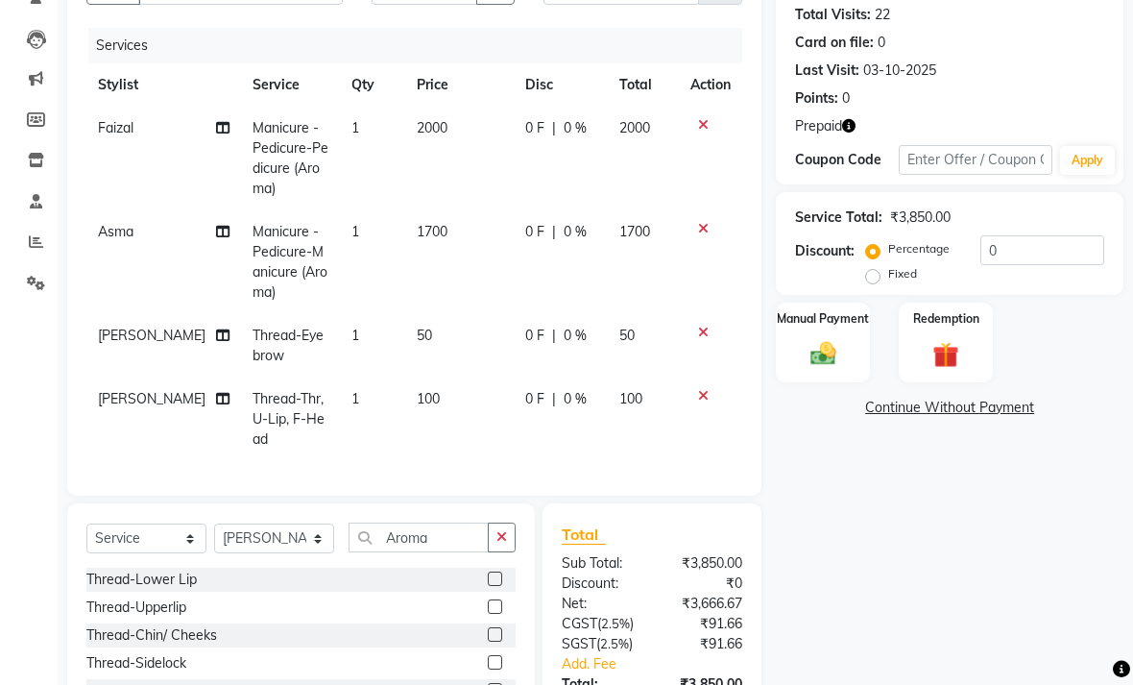
checkbox input "false"
click at [706, 334] on icon at bounding box center [703, 332] width 11 height 13
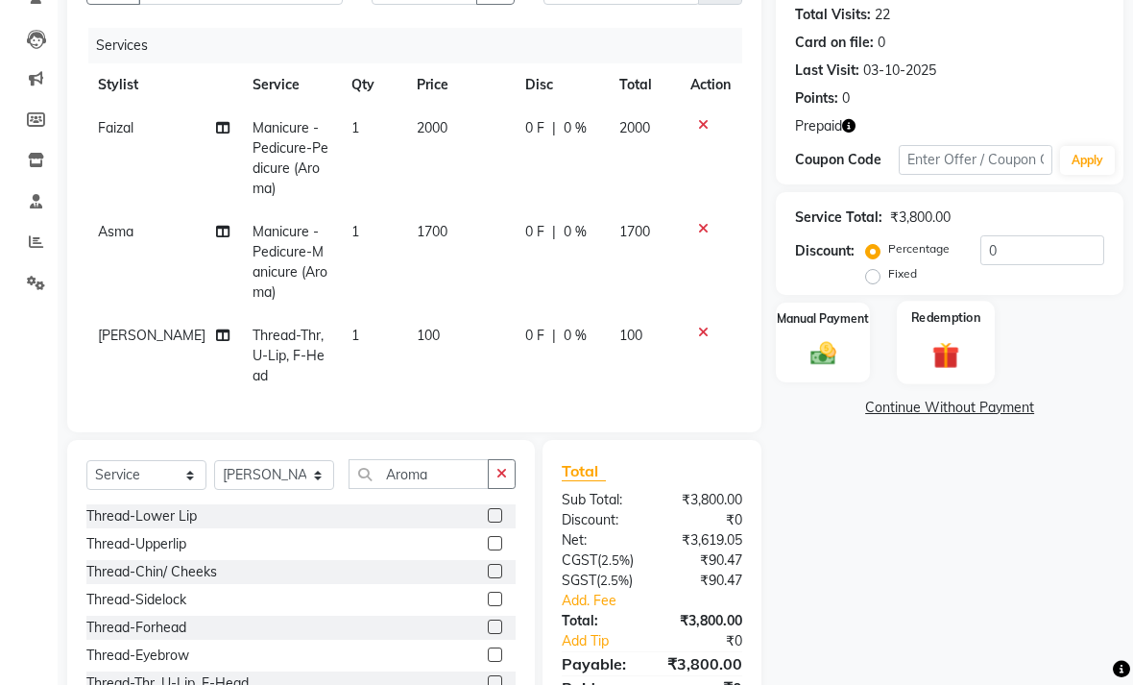
click at [967, 372] on img at bounding box center [946, 355] width 43 height 34
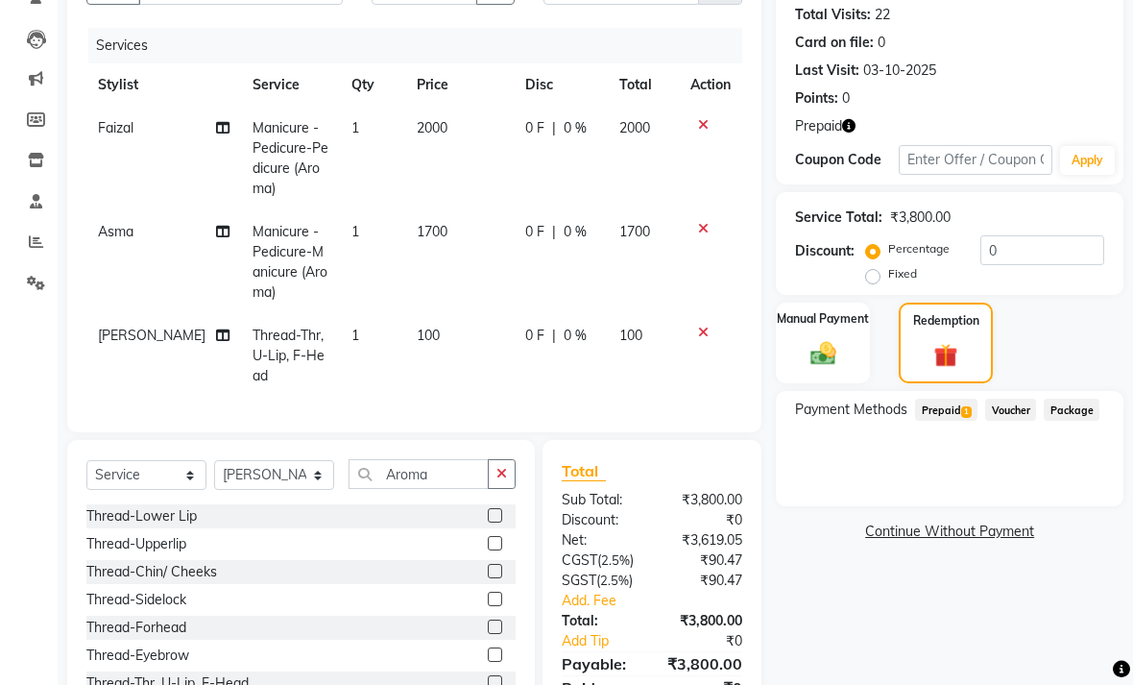
click at [951, 421] on span "Prepaid 1" at bounding box center [946, 410] width 62 height 22
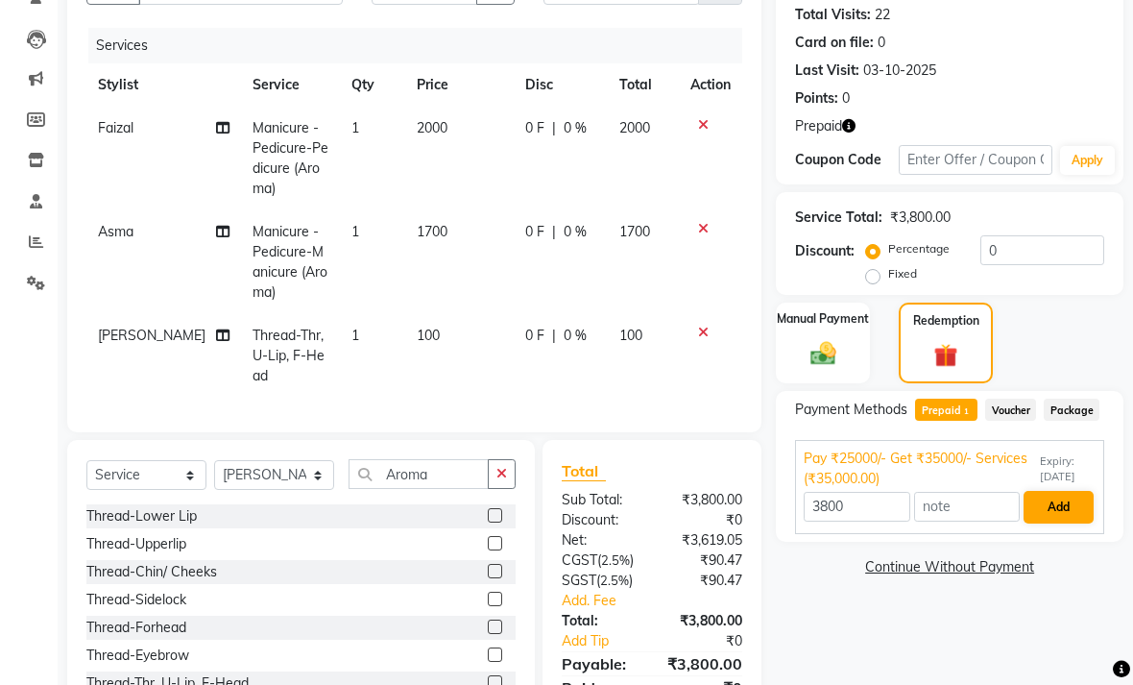
click at [1062, 523] on button "Add" at bounding box center [1059, 507] width 70 height 33
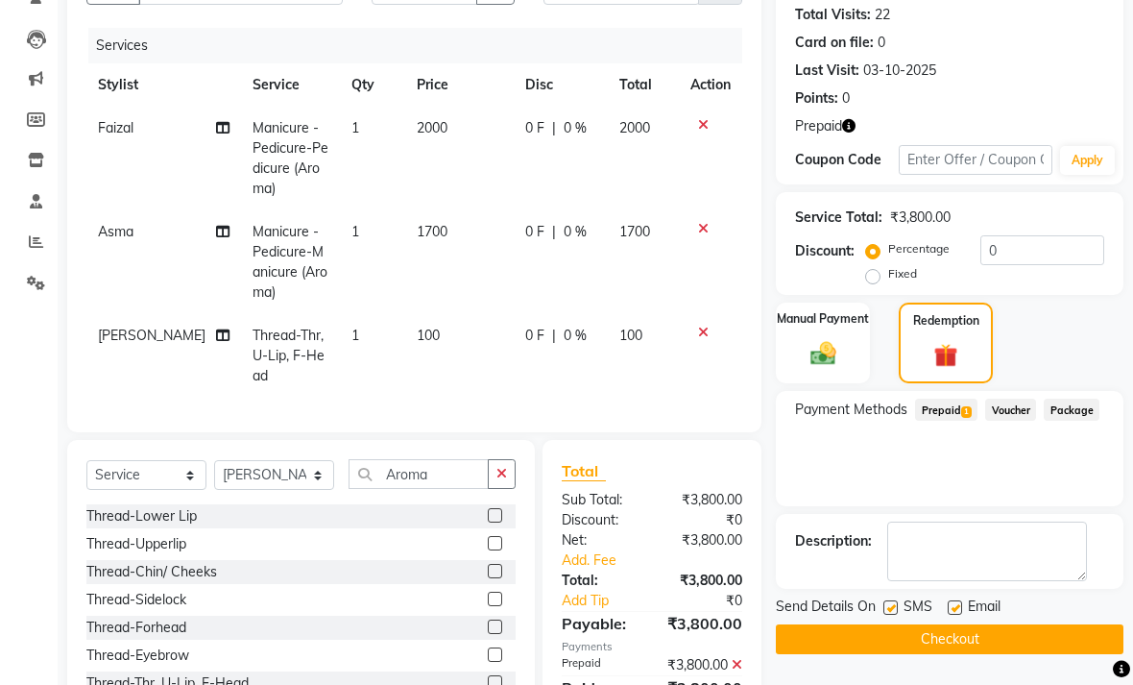
click at [960, 615] on label at bounding box center [955, 607] width 14 height 14
click at [960, 615] on input "checkbox" at bounding box center [954, 608] width 12 height 12
checkbox input "false"
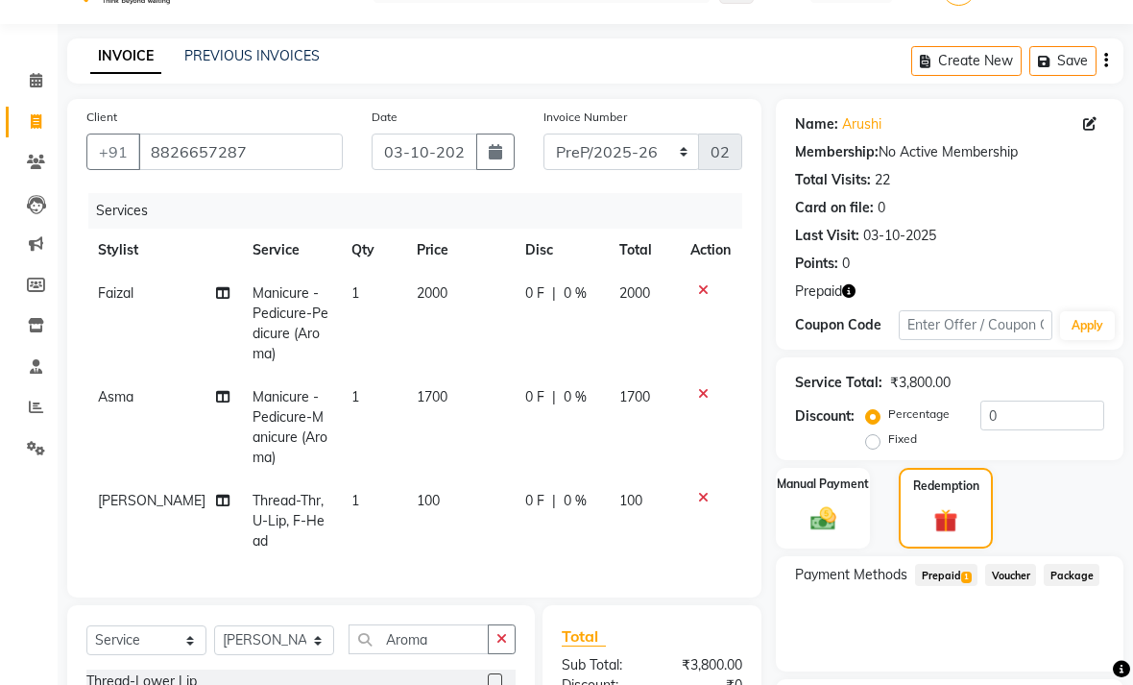
scroll to position [0, 0]
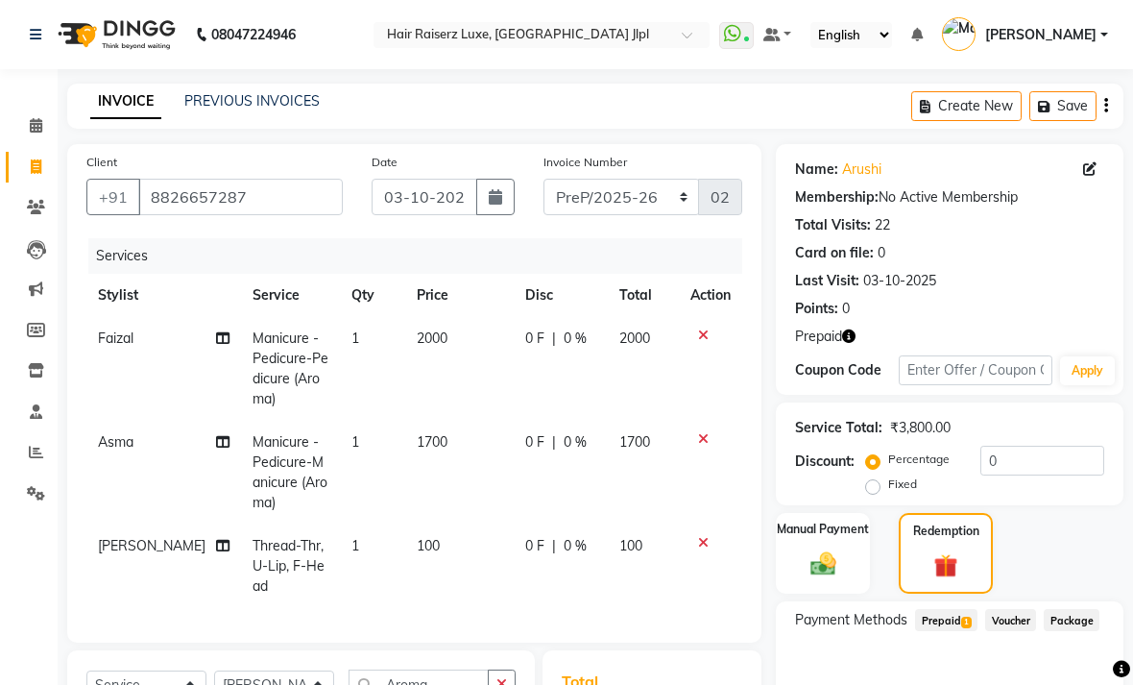
click at [1105, 107] on icon "button" at bounding box center [1106, 106] width 4 height 1
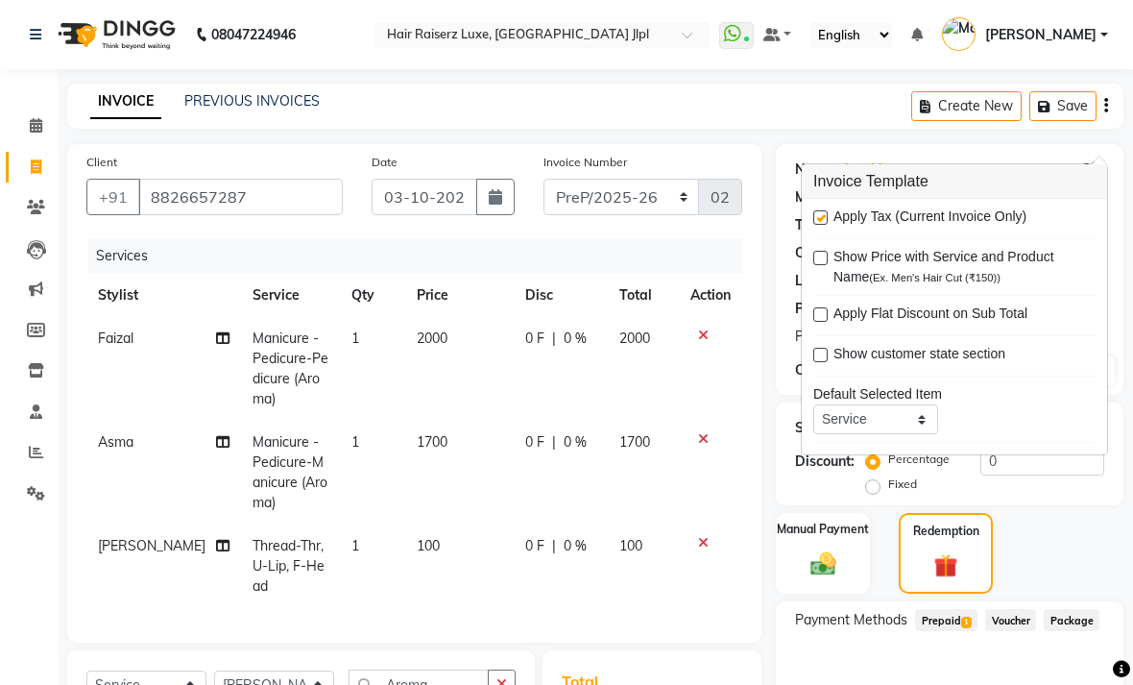
click at [825, 219] on label at bounding box center [820, 217] width 14 height 14
click at [825, 219] on input "checkbox" at bounding box center [819, 218] width 12 height 12
click at [825, 214] on label at bounding box center [820, 217] width 14 height 14
click at [825, 214] on input "checkbox" at bounding box center [819, 218] width 12 height 12
checkbox input "true"
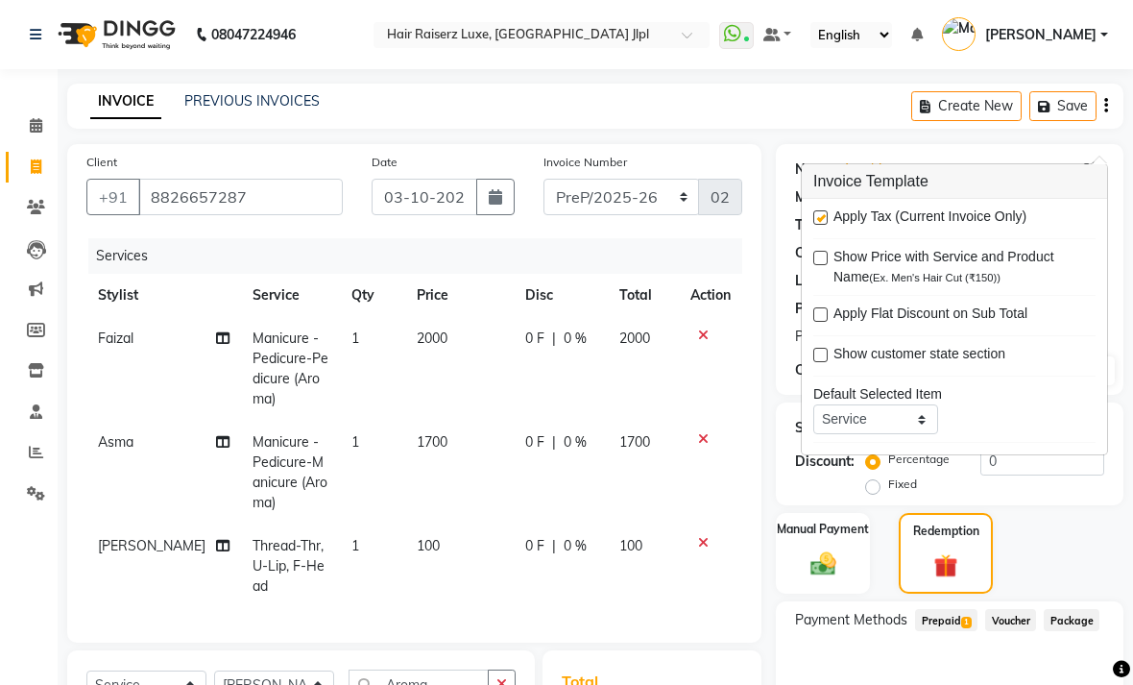
click at [853, 120] on div "INVOICE PREVIOUS INVOICES Create New Save" at bounding box center [595, 106] width 1056 height 45
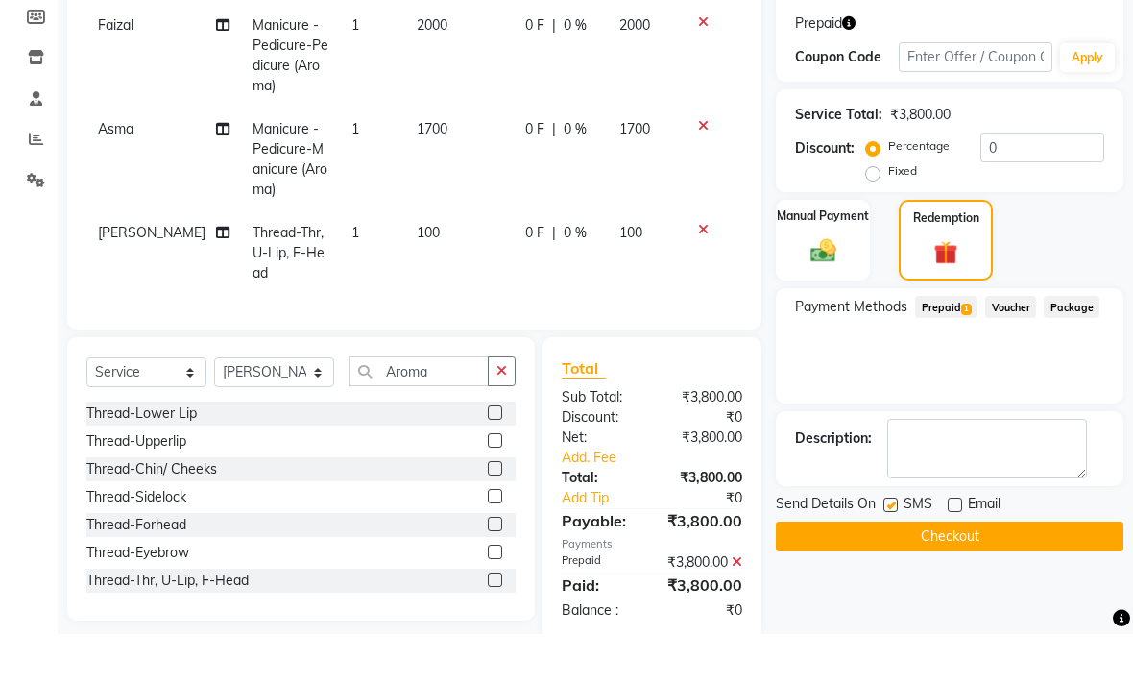
scroll to position [261, 0]
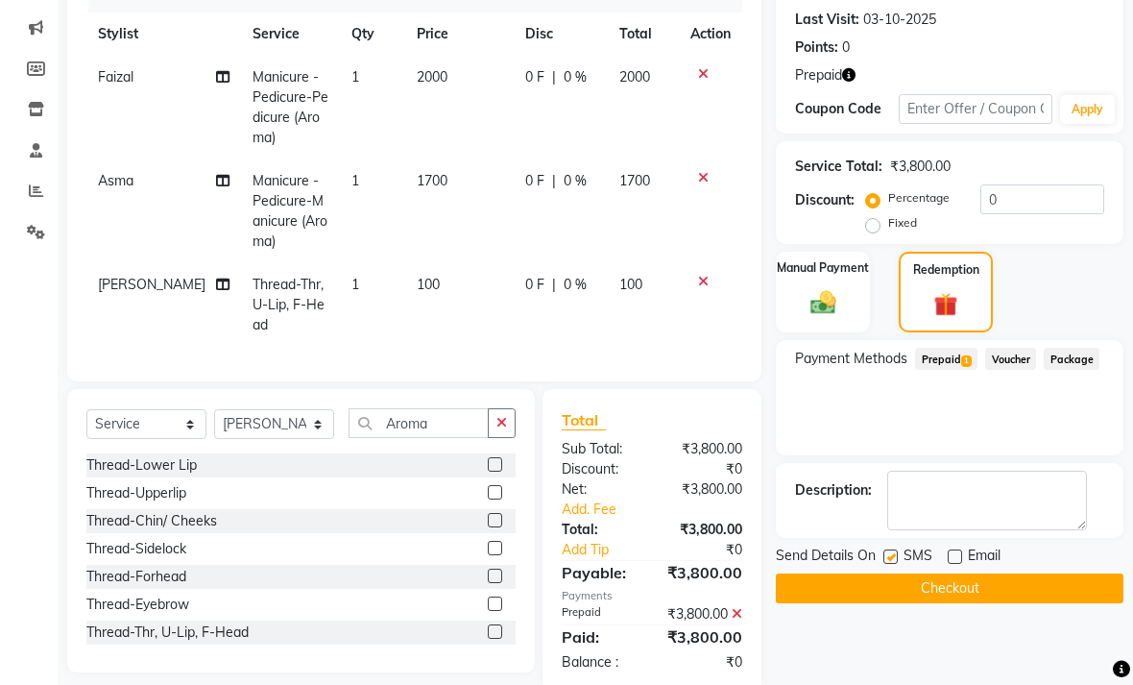
click at [982, 603] on button "Checkout" at bounding box center [950, 588] width 348 height 30
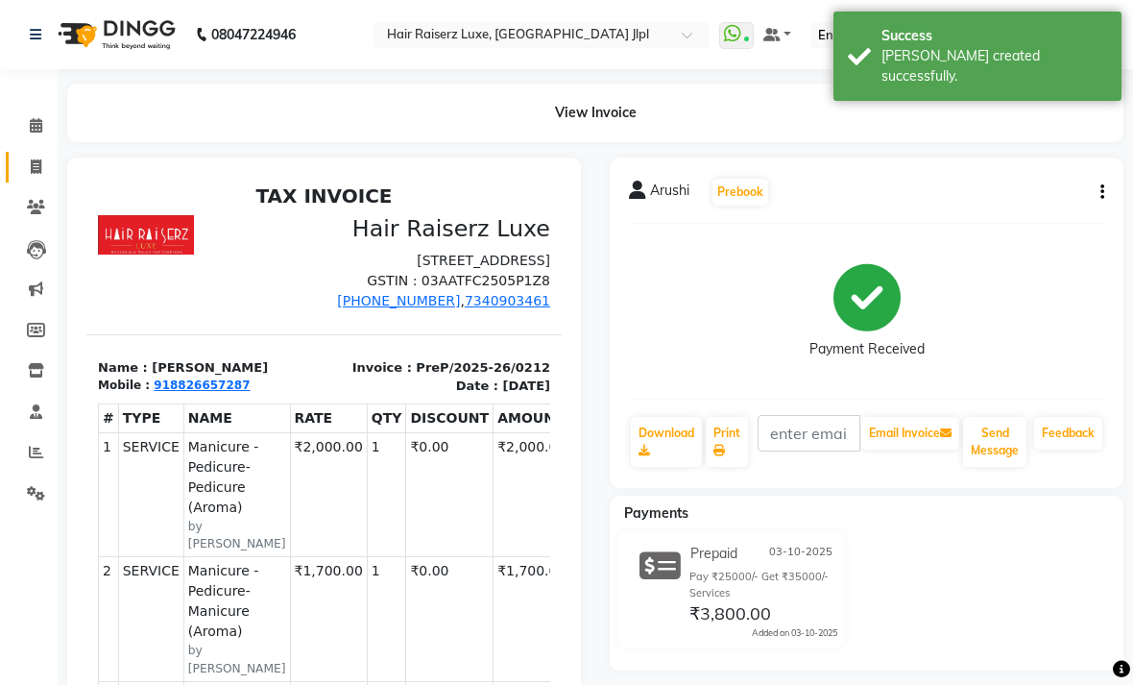
click at [34, 164] on icon at bounding box center [36, 166] width 11 height 14
select select "service"
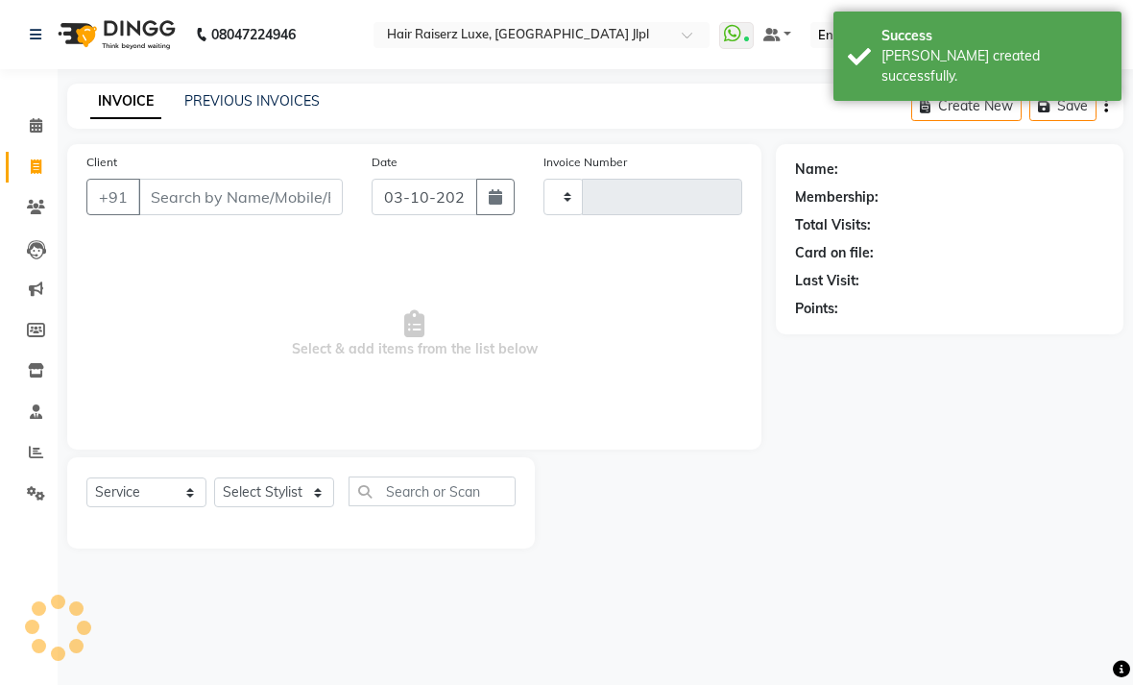
type input "3756"
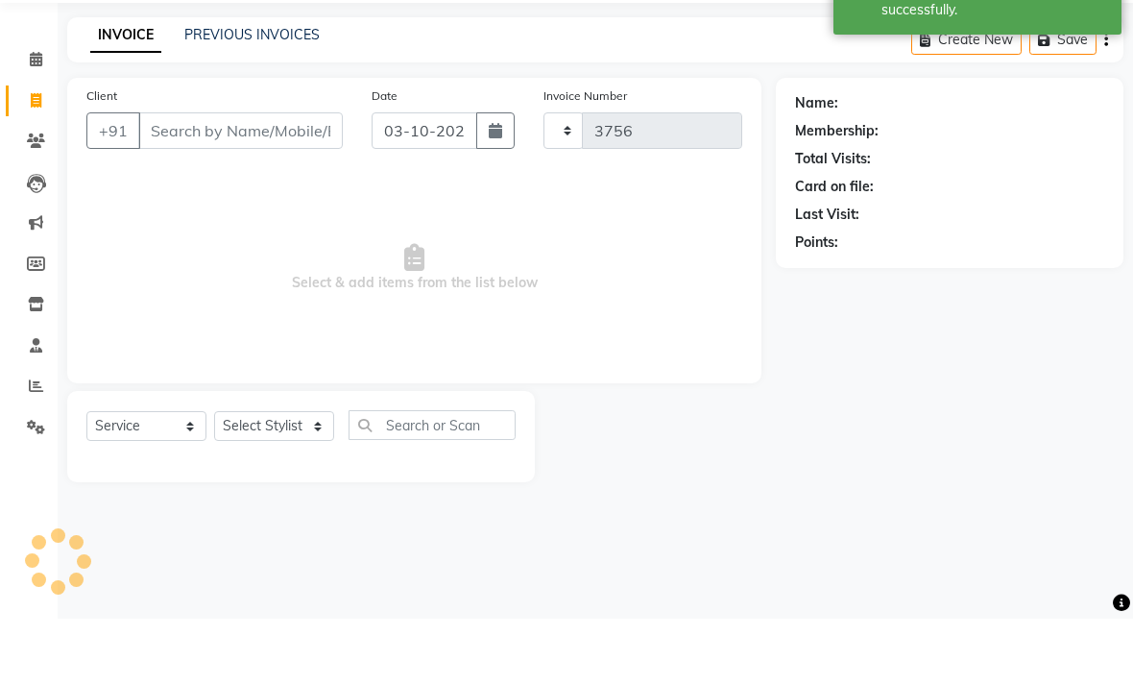
select select "5409"
click at [255, 92] on link "PREVIOUS INVOICES" at bounding box center [251, 100] width 135 height 17
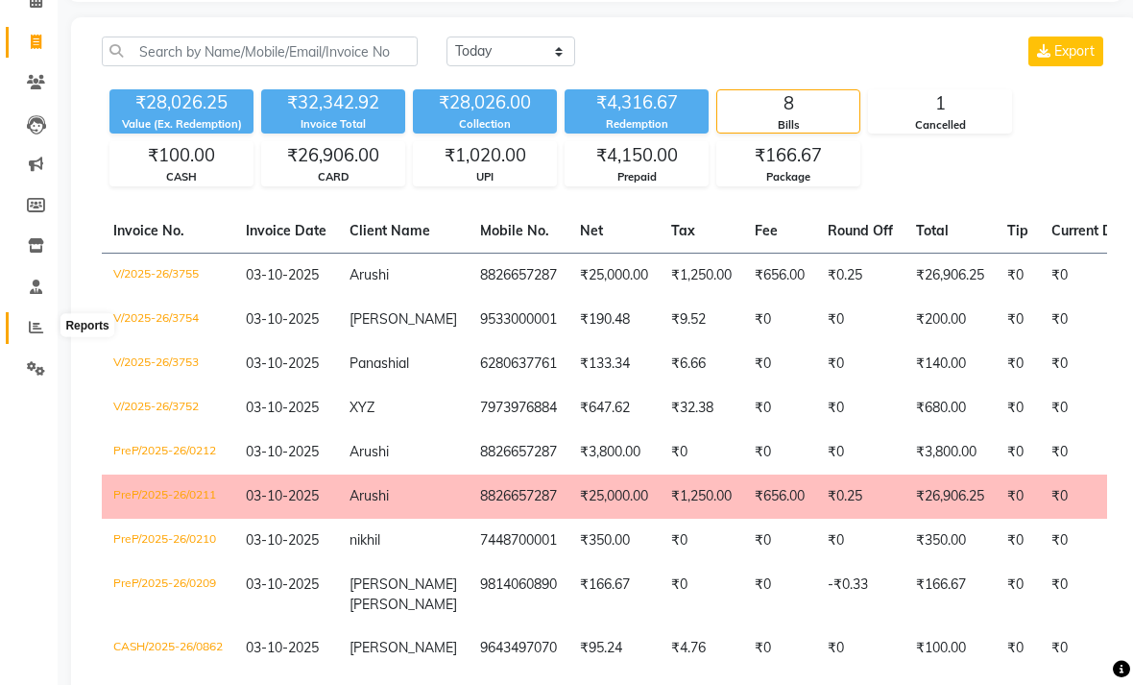
click at [37, 323] on icon at bounding box center [36, 327] width 14 height 14
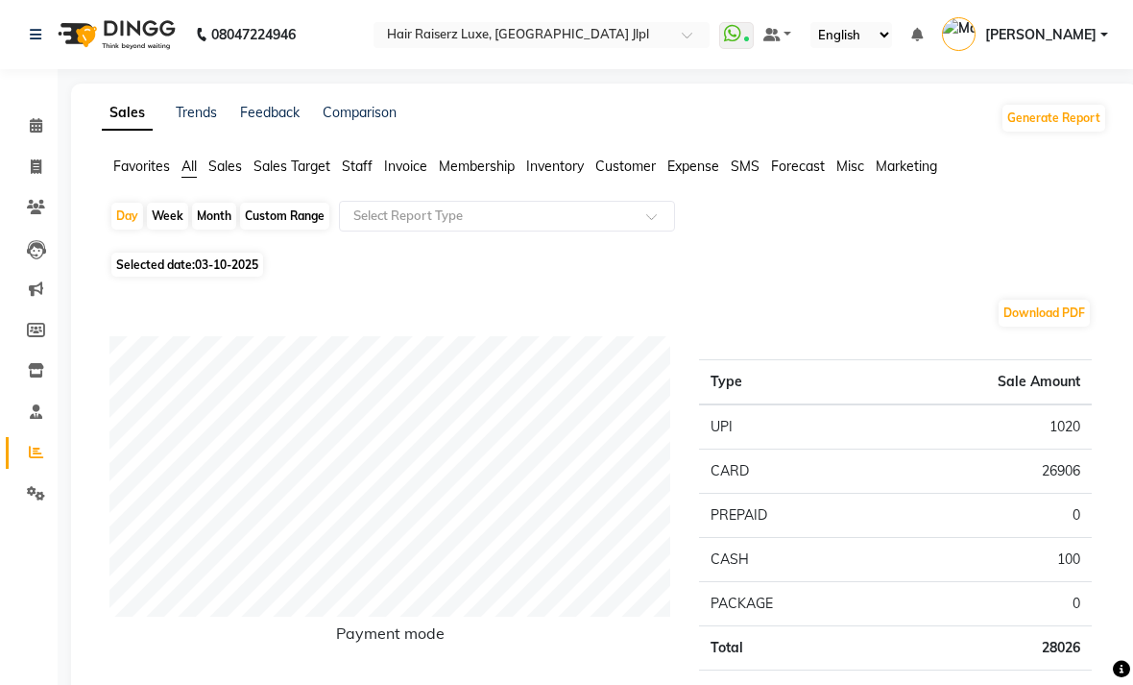
click at [309, 175] on span "Sales Target" at bounding box center [292, 165] width 77 height 17
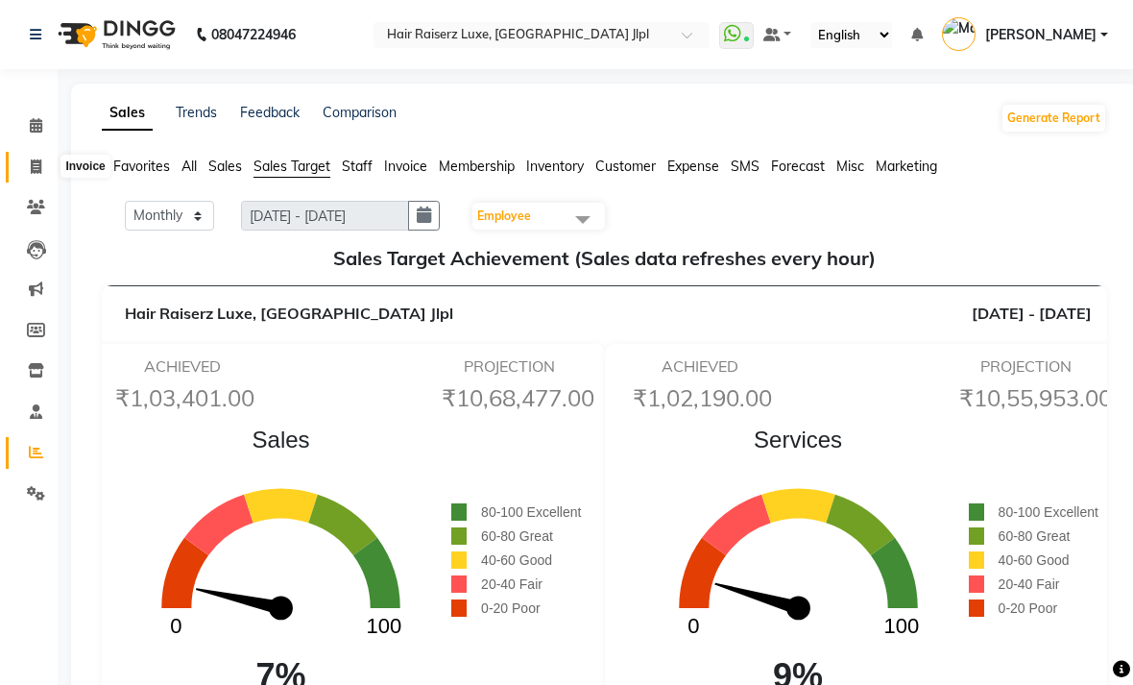
click at [33, 170] on icon at bounding box center [36, 166] width 11 height 14
select select "service"
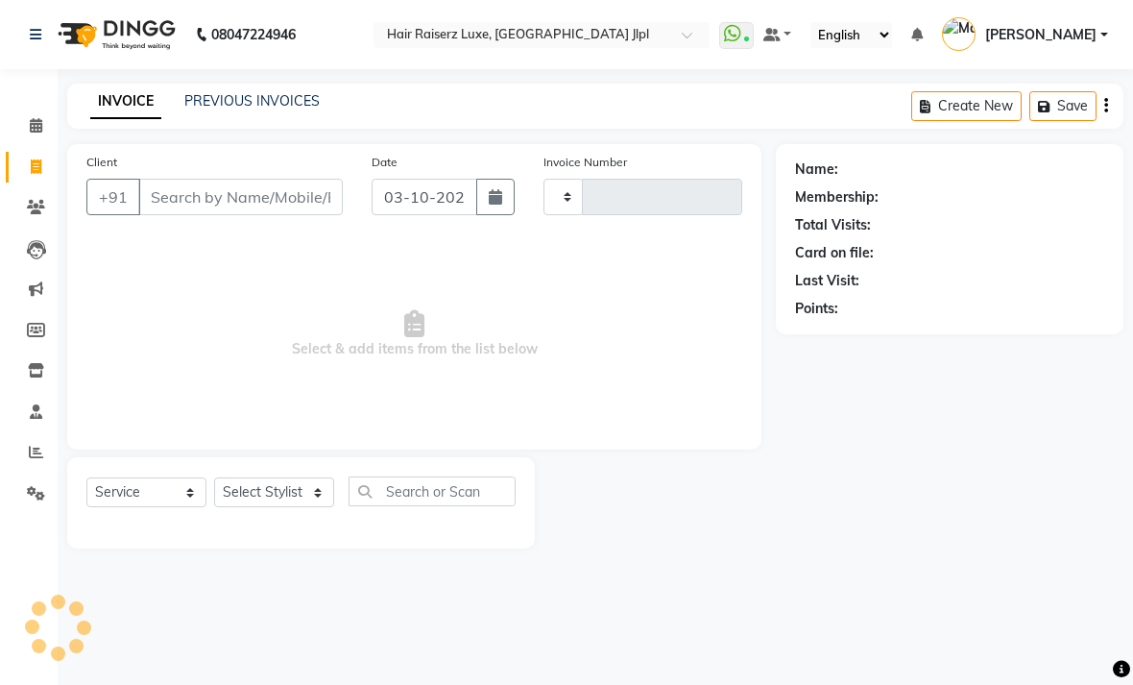
type input "3756"
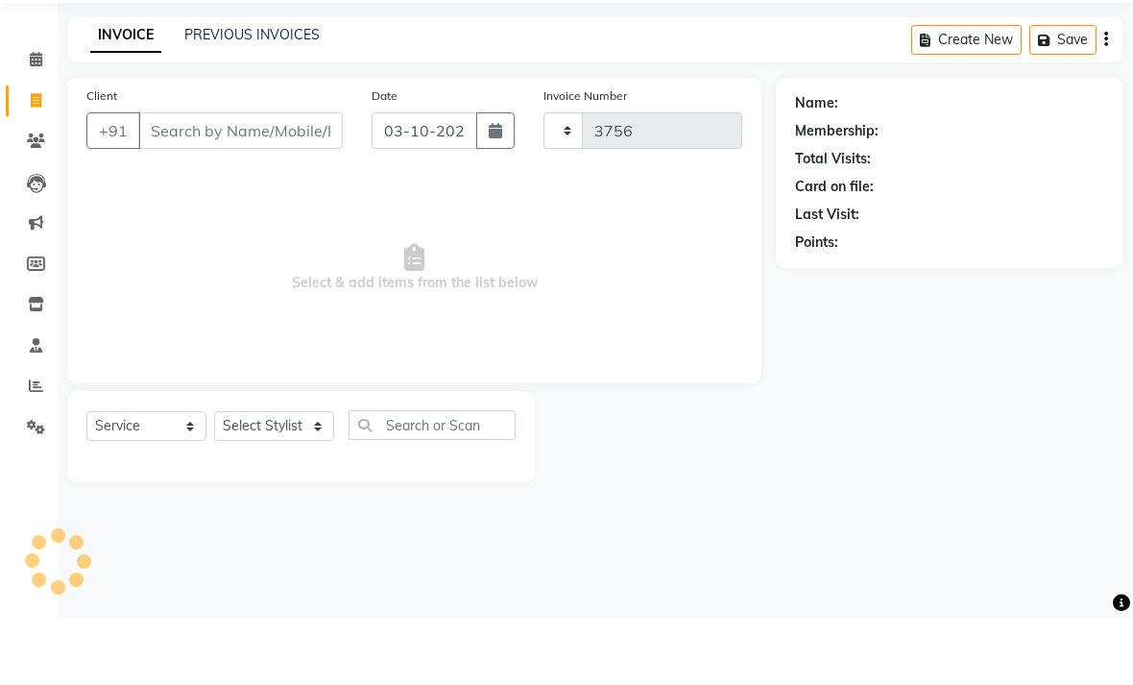
select select "5409"
click at [286, 92] on link "PREVIOUS INVOICES" at bounding box center [251, 100] width 135 height 17
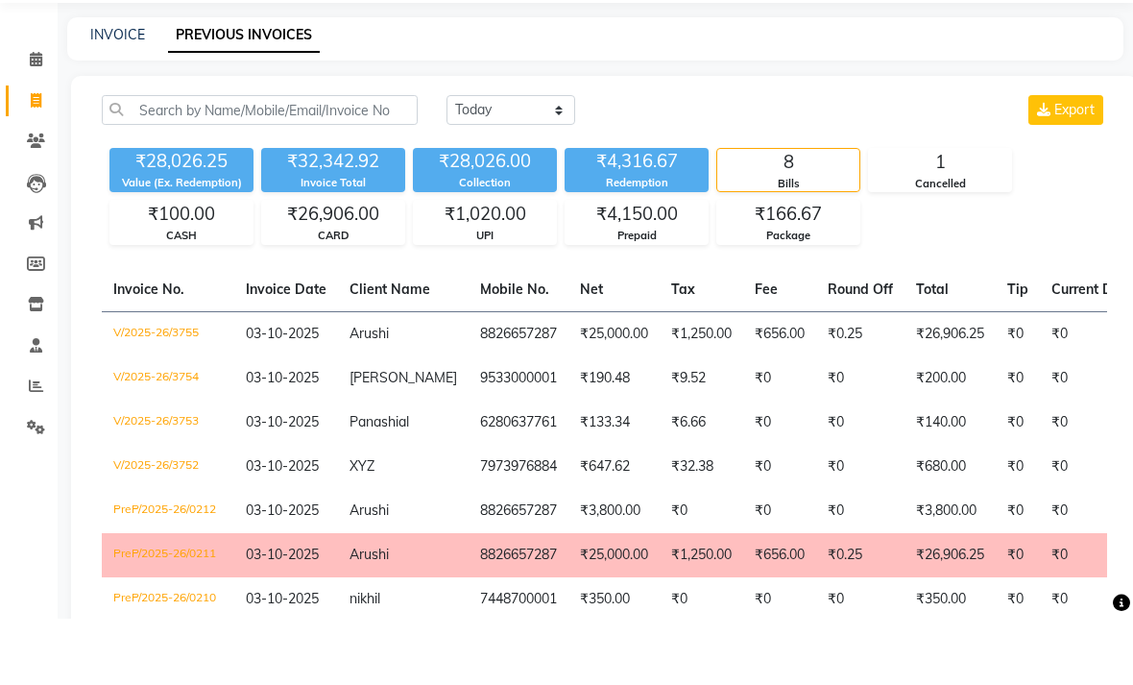
scroll to position [66, 0]
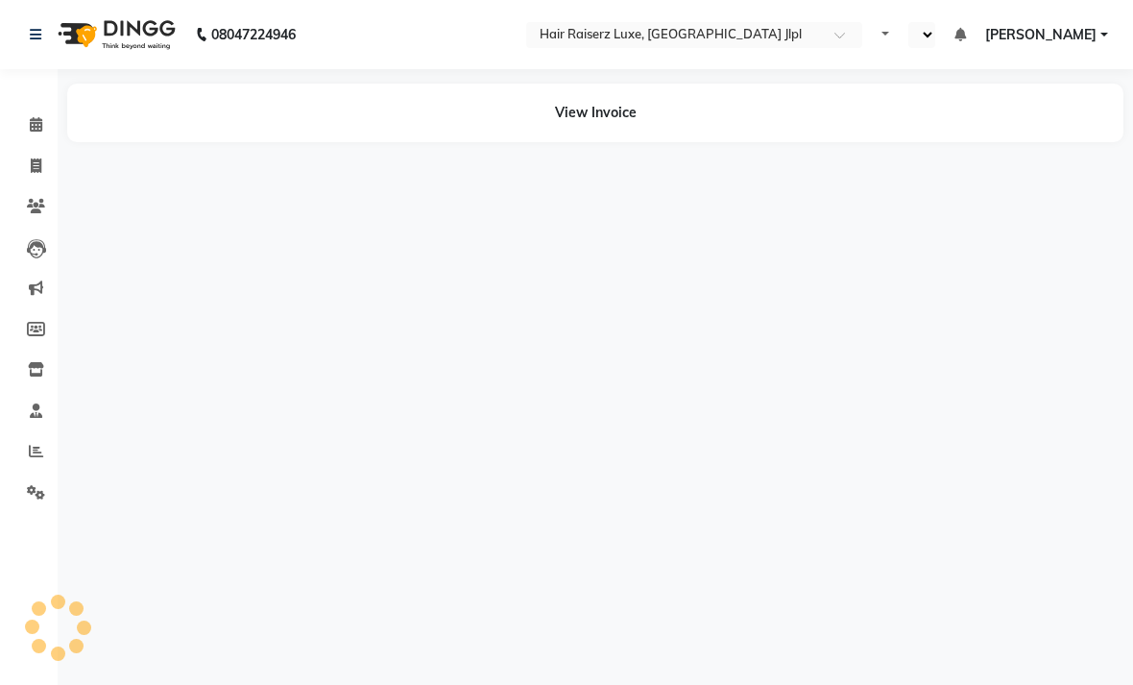
select select "en"
